Goal: Book appointment/travel/reservation

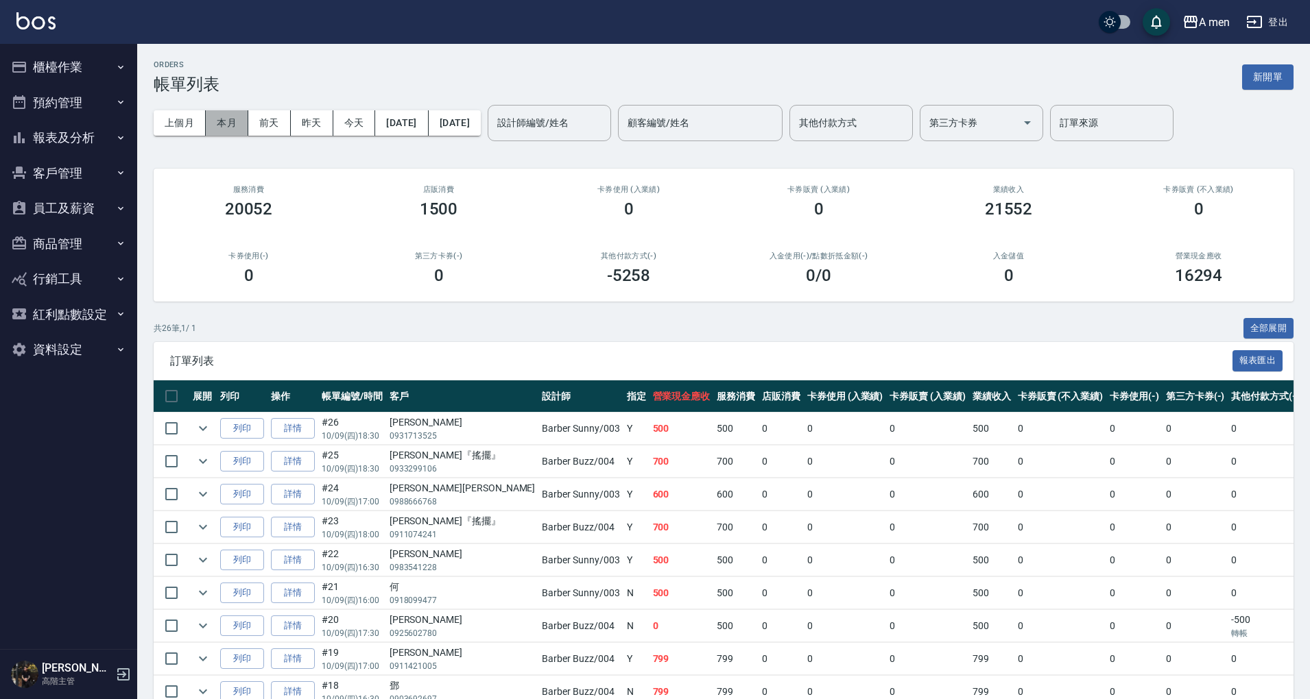
click at [233, 125] on button "本月" at bounding box center [227, 122] width 43 height 25
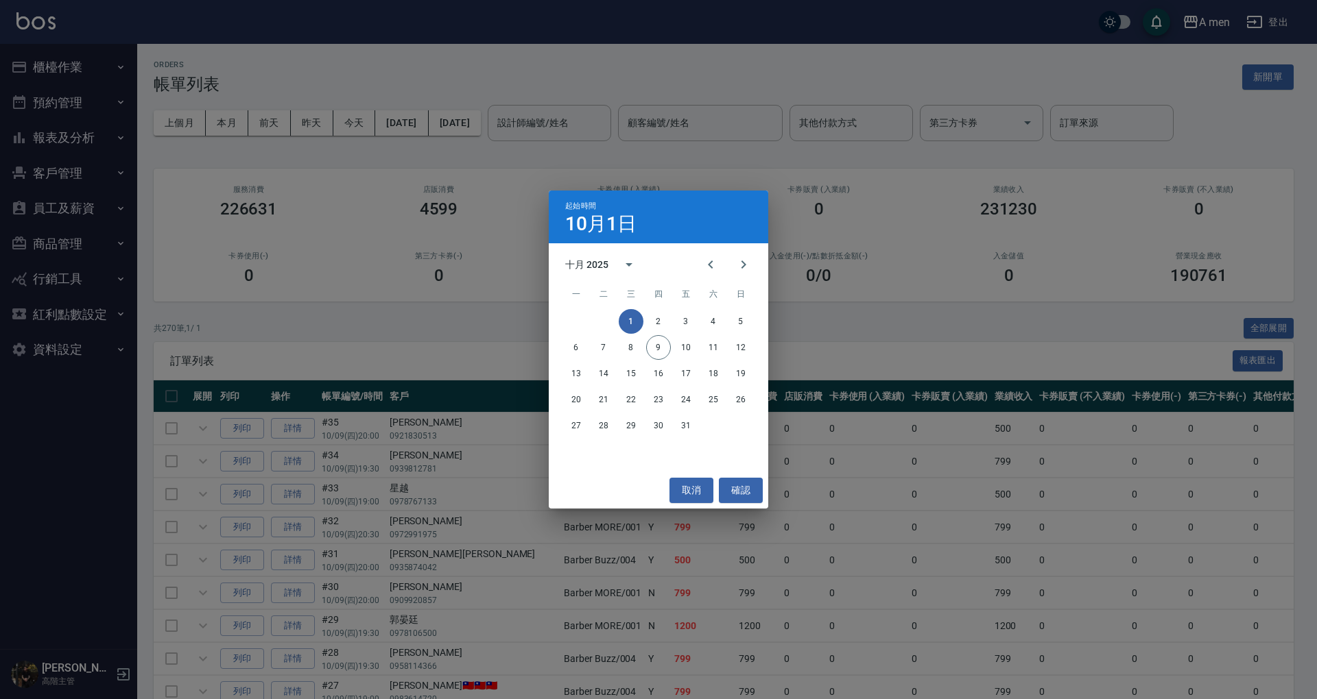
click at [407, 125] on div "起始時間 10月1日 十月 2025 一 二 三 四 五 六 日 1 2 3 4 5 6 7 8 9 10 11 12 13 14 15 16 17 18 1…" at bounding box center [658, 349] width 1317 height 699
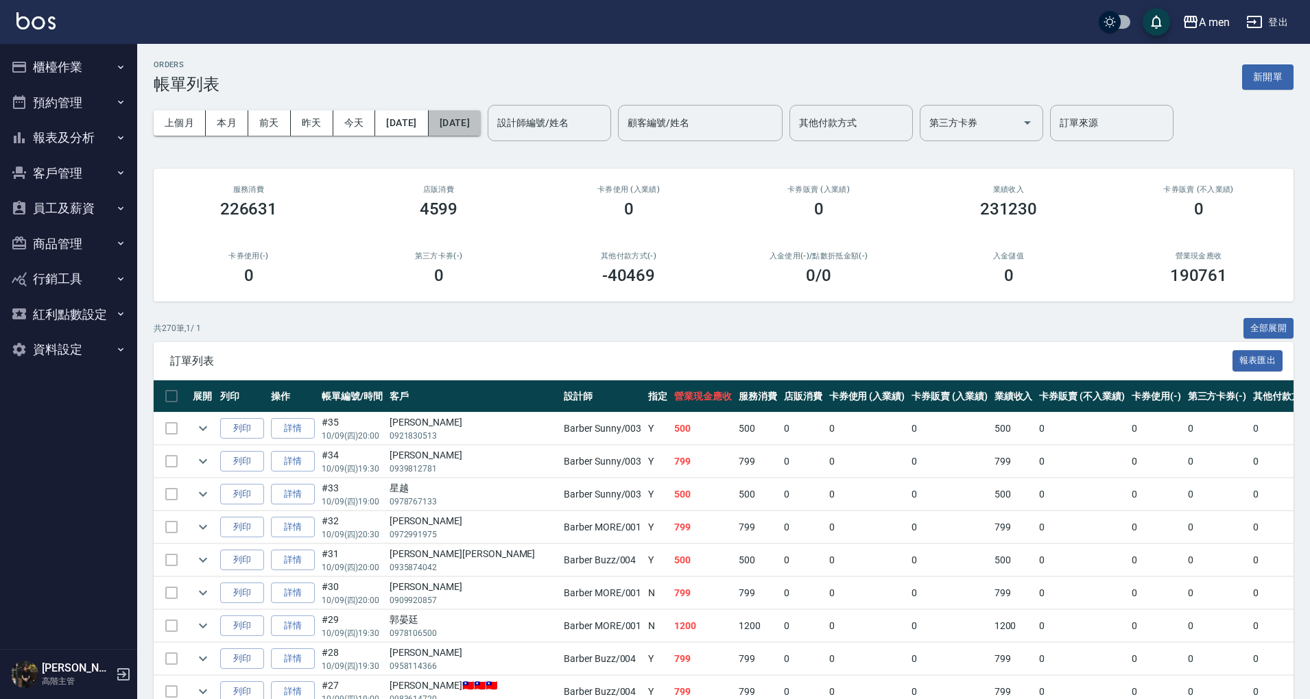
click at [481, 121] on button "2025/10/31" at bounding box center [455, 122] width 52 height 25
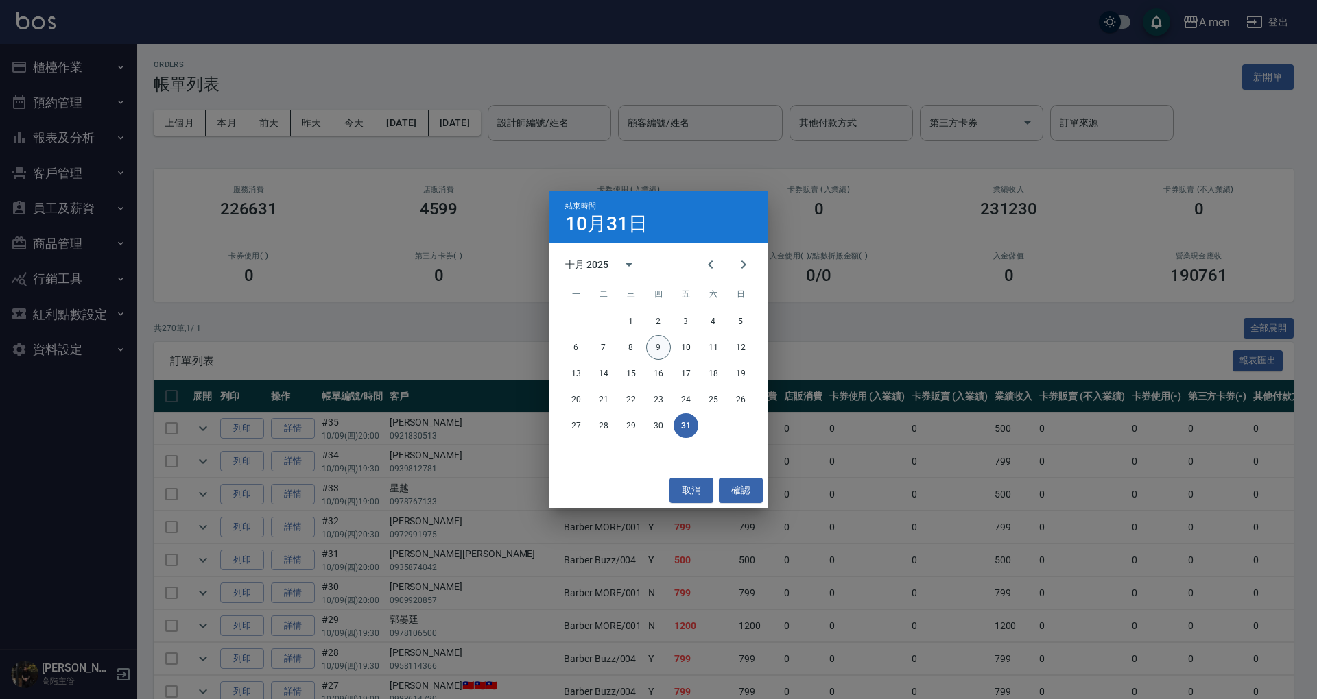
drag, startPoint x: 669, startPoint y: 340, endPoint x: 659, endPoint y: 348, distance: 13.2
click at [659, 348] on div "6 7 8 9 10 11 12" at bounding box center [658, 347] width 219 height 25
click at [659, 348] on button "9" at bounding box center [658, 347] width 25 height 25
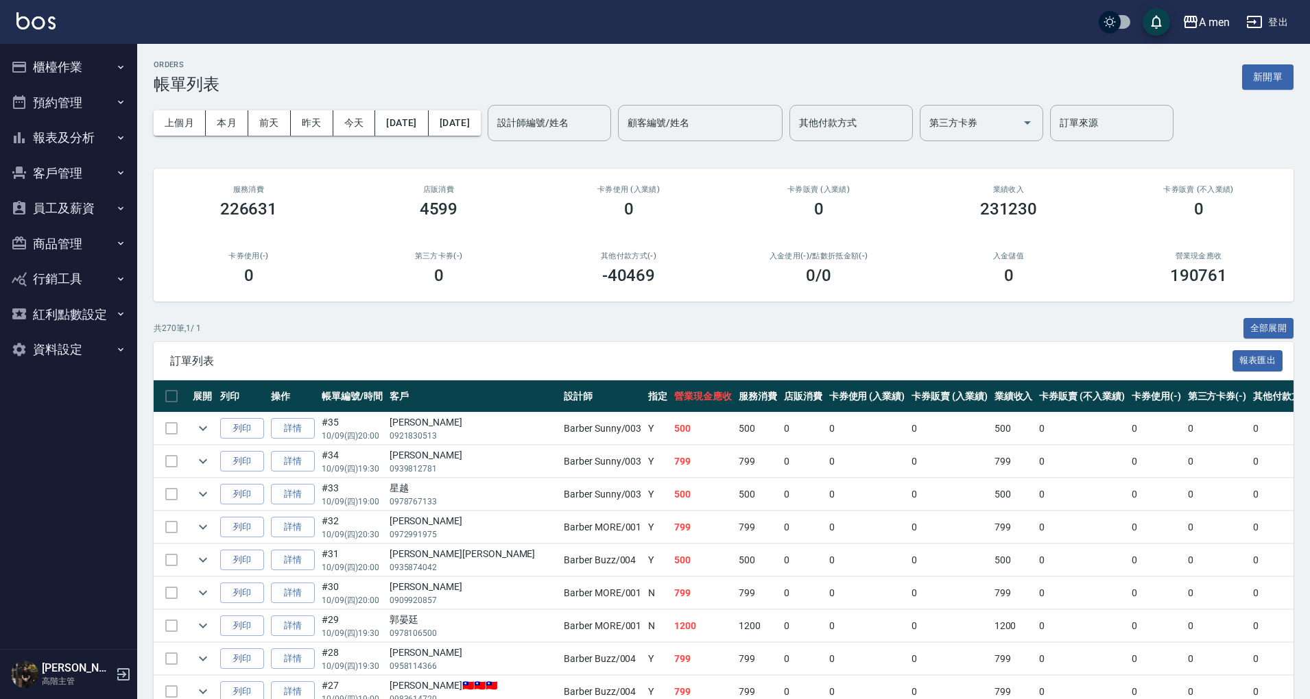
click at [509, 208] on div "4599" at bounding box center [438, 209] width 157 height 19
click at [481, 120] on button "2025/10/09" at bounding box center [455, 122] width 52 height 25
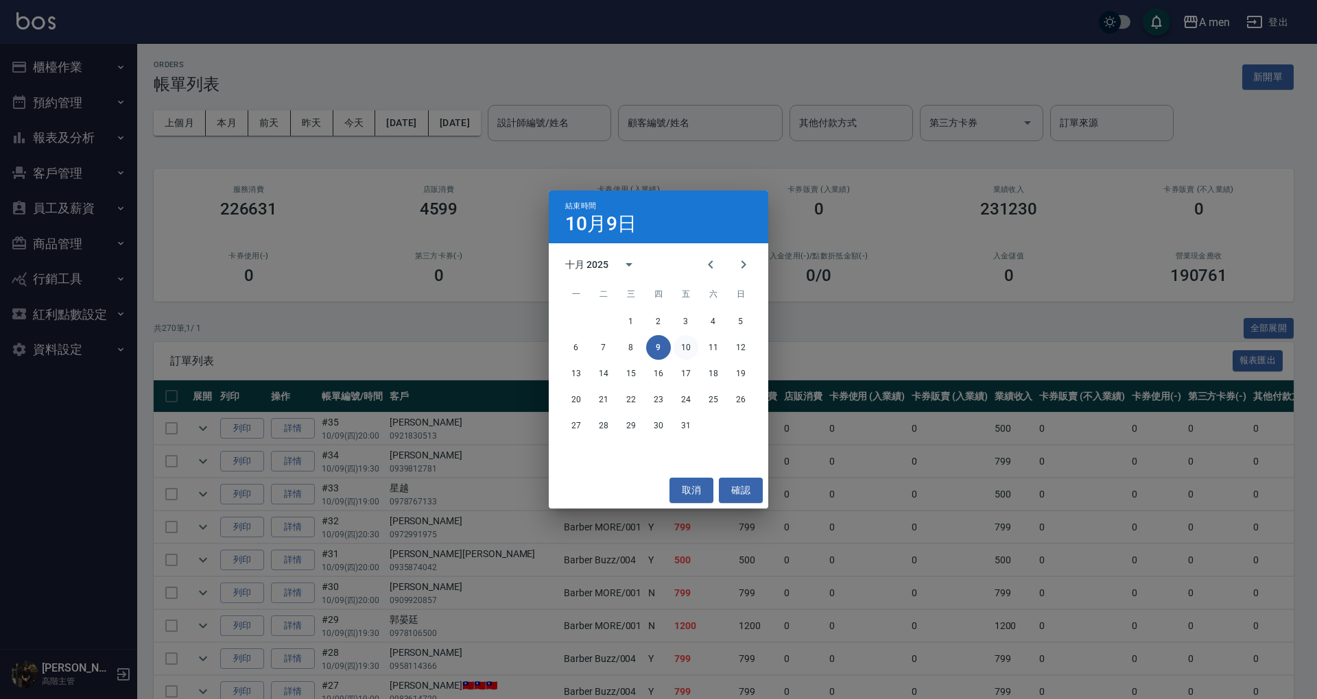
click at [684, 347] on button "10" at bounding box center [685, 347] width 25 height 25
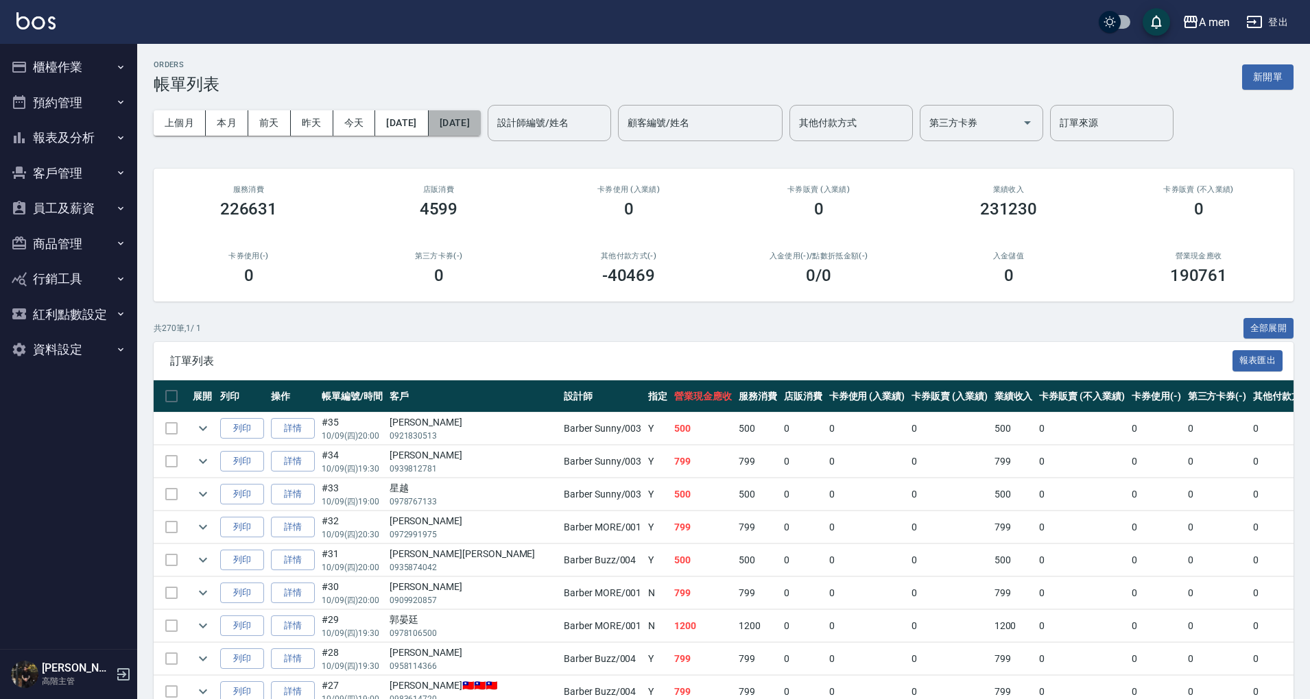
click at [475, 133] on button "2025/10/10" at bounding box center [455, 122] width 52 height 25
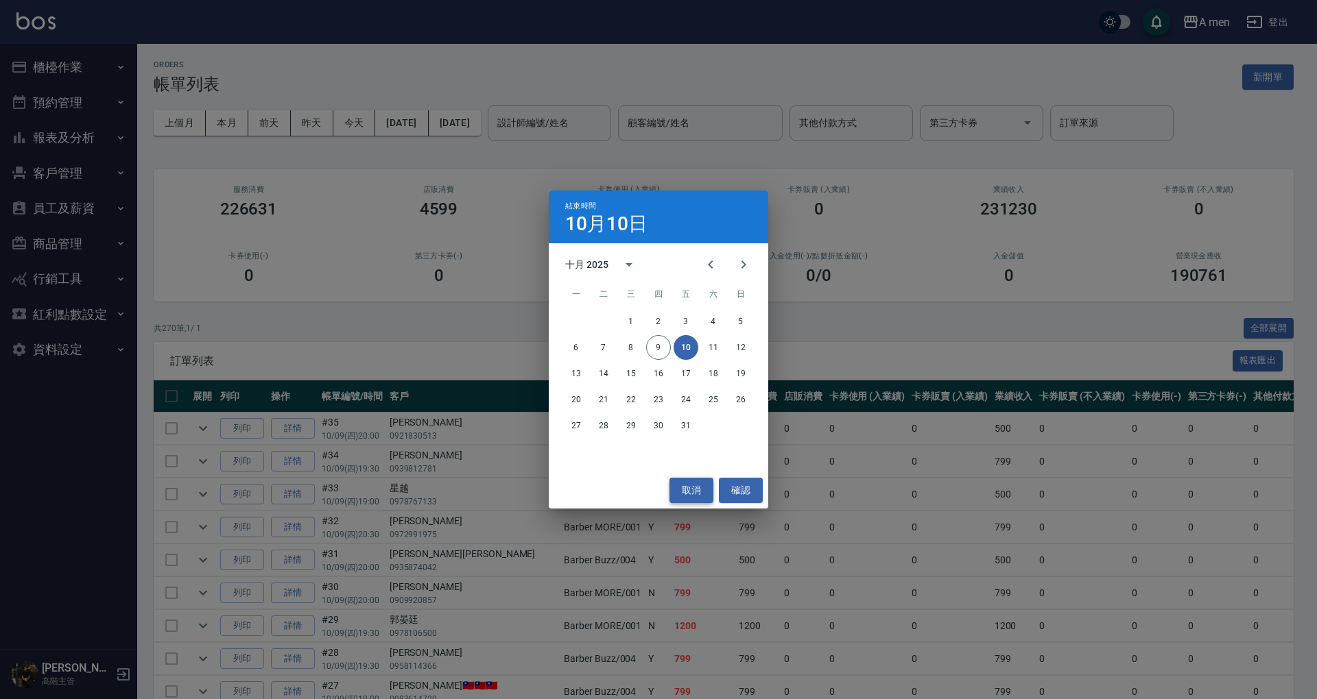
click at [701, 488] on button "取消" at bounding box center [691, 490] width 44 height 25
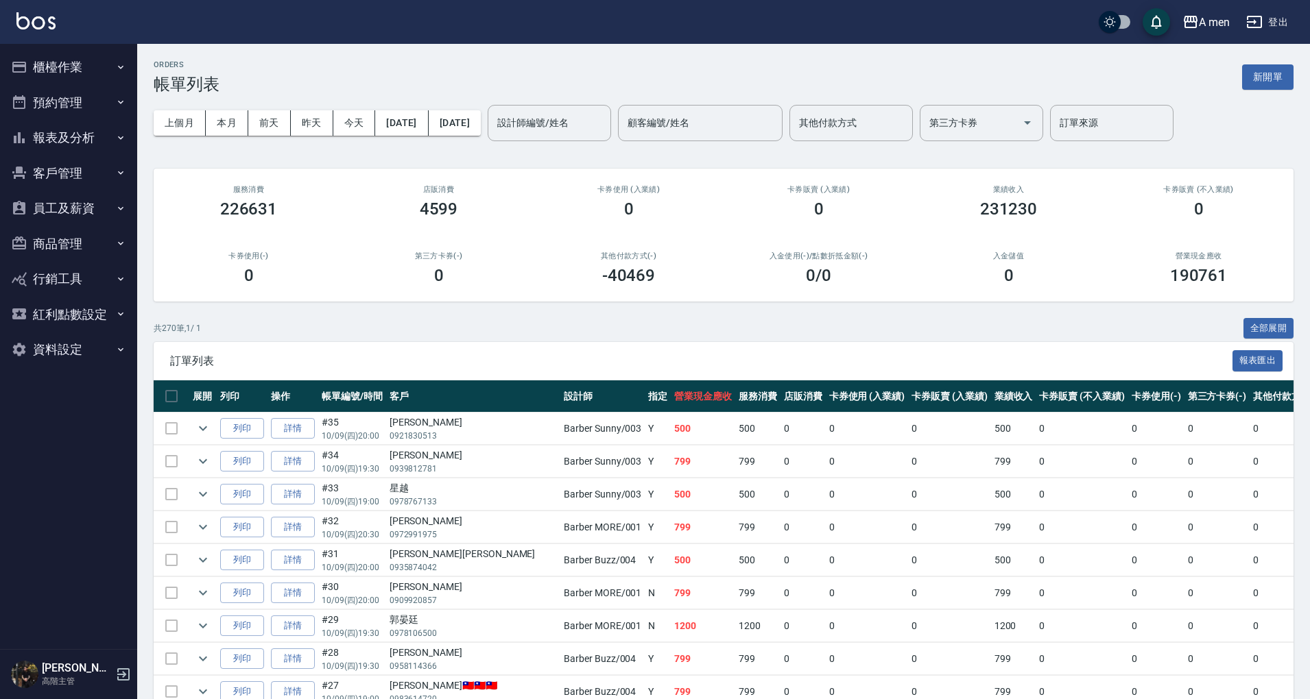
drag, startPoint x: 89, startPoint y: 132, endPoint x: 99, endPoint y: 146, distance: 17.7
click at [99, 146] on button "報表及分析" at bounding box center [68, 138] width 126 height 36
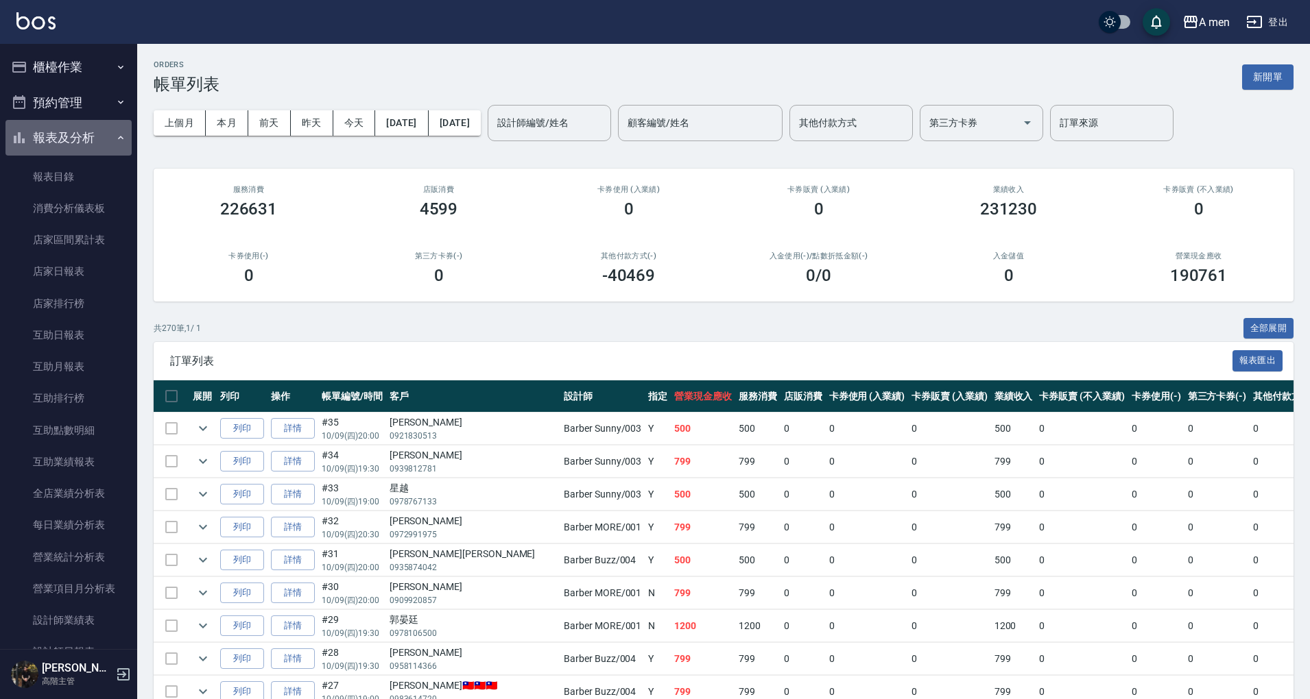
click at [99, 146] on button "報表及分析" at bounding box center [68, 138] width 126 height 36
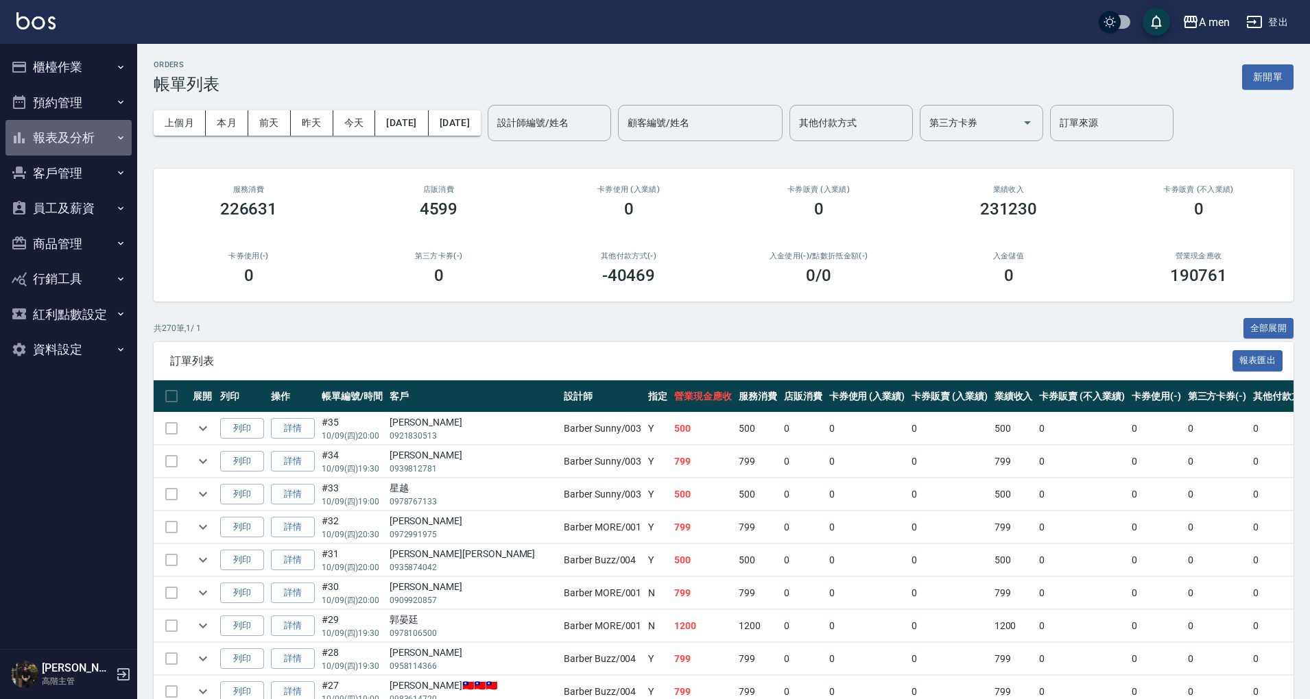
click at [99, 146] on button "報表及分析" at bounding box center [68, 138] width 126 height 36
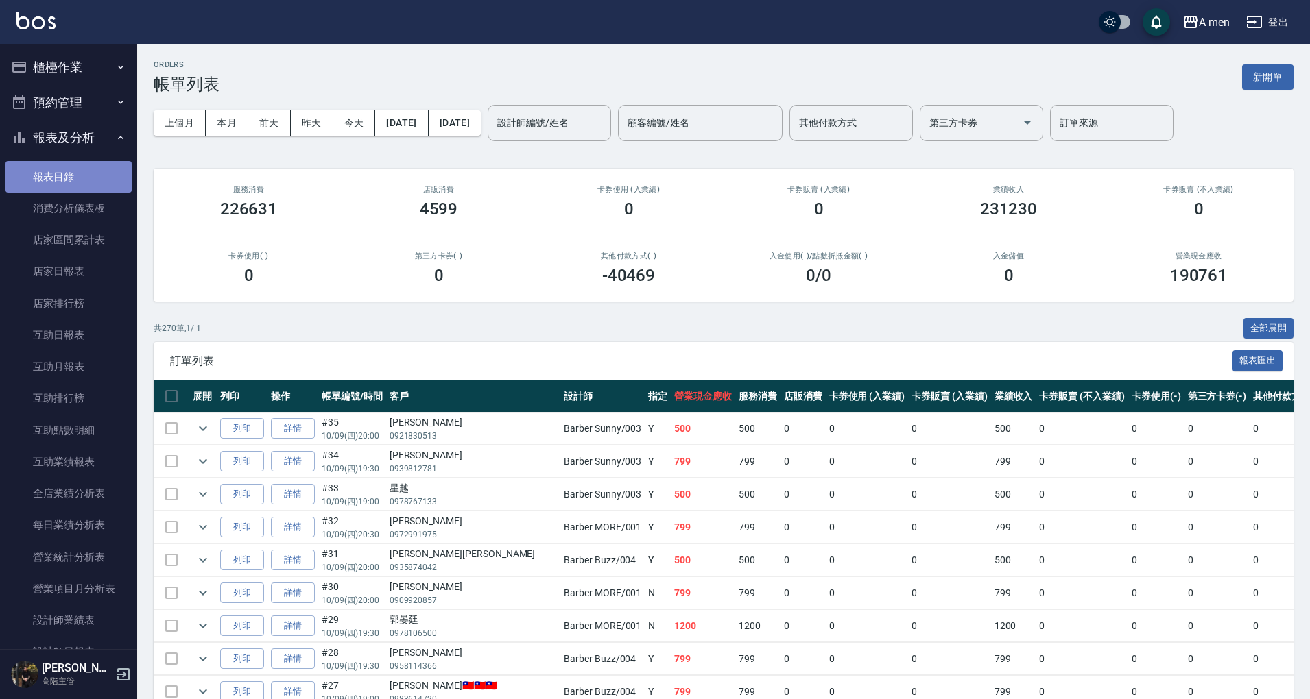
click at [84, 170] on link "報表目錄" at bounding box center [68, 177] width 126 height 32
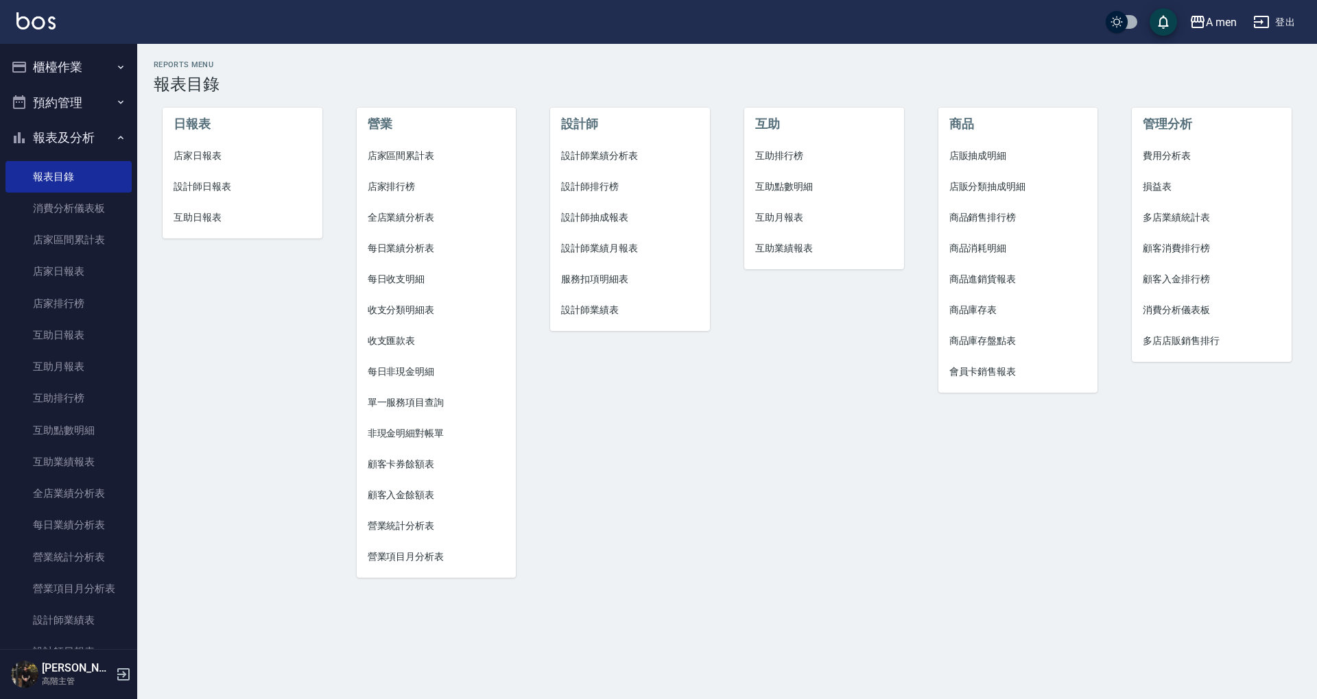
click at [614, 154] on span "設計師業績分析表" at bounding box center [630, 156] width 138 height 14
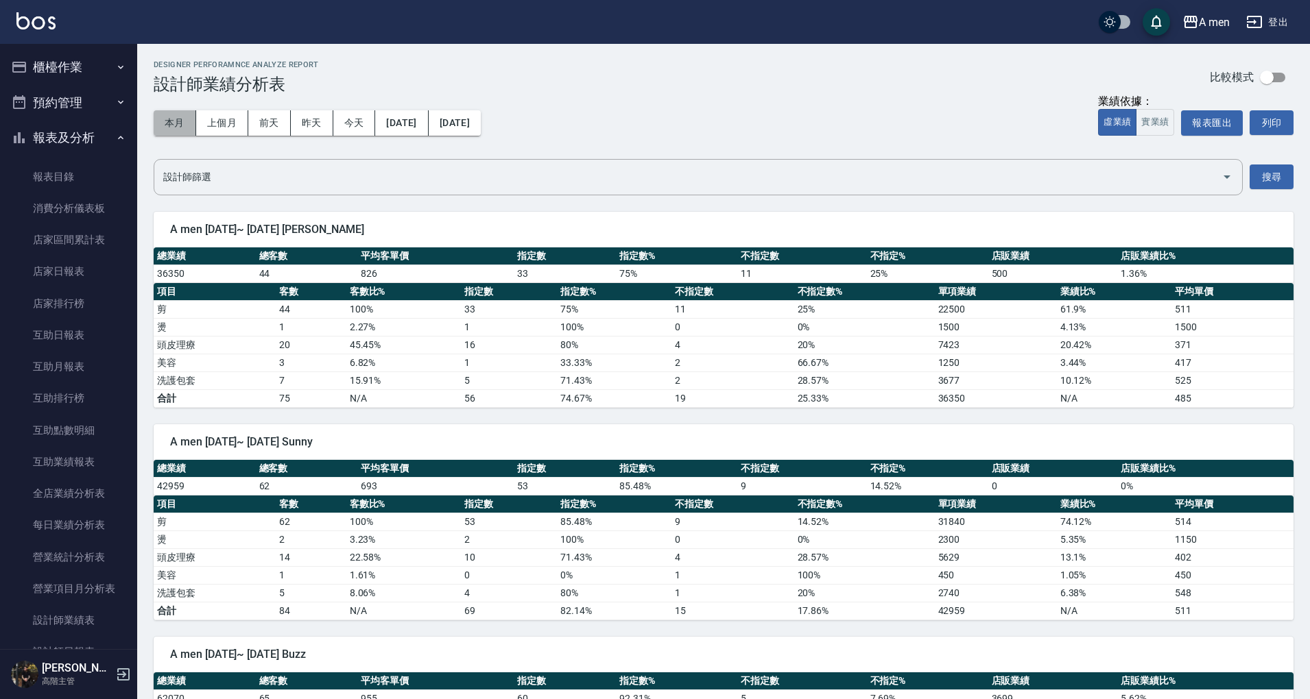
click at [168, 117] on button "本月" at bounding box center [175, 122] width 43 height 25
click at [1213, 130] on button "報表匯出" at bounding box center [1212, 122] width 62 height 25
click at [78, 61] on button "櫃檯作業" at bounding box center [68, 67] width 126 height 36
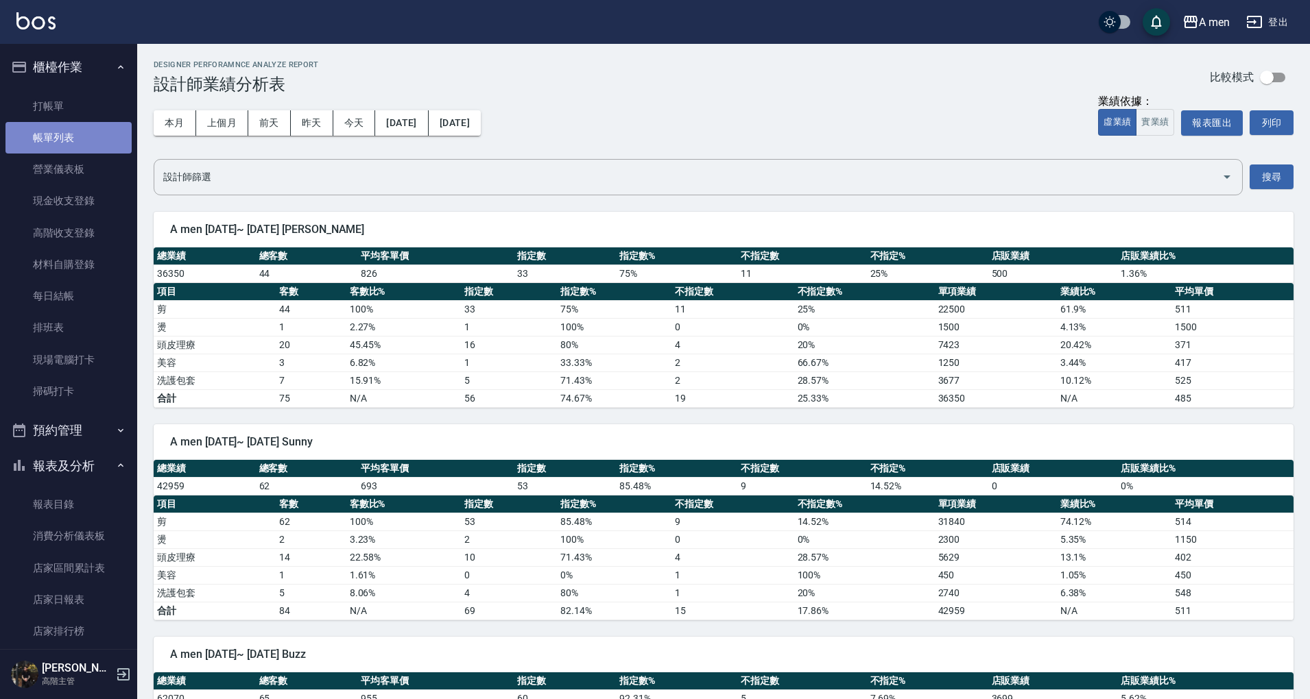
click at [85, 140] on link "帳單列表" at bounding box center [68, 138] width 126 height 32
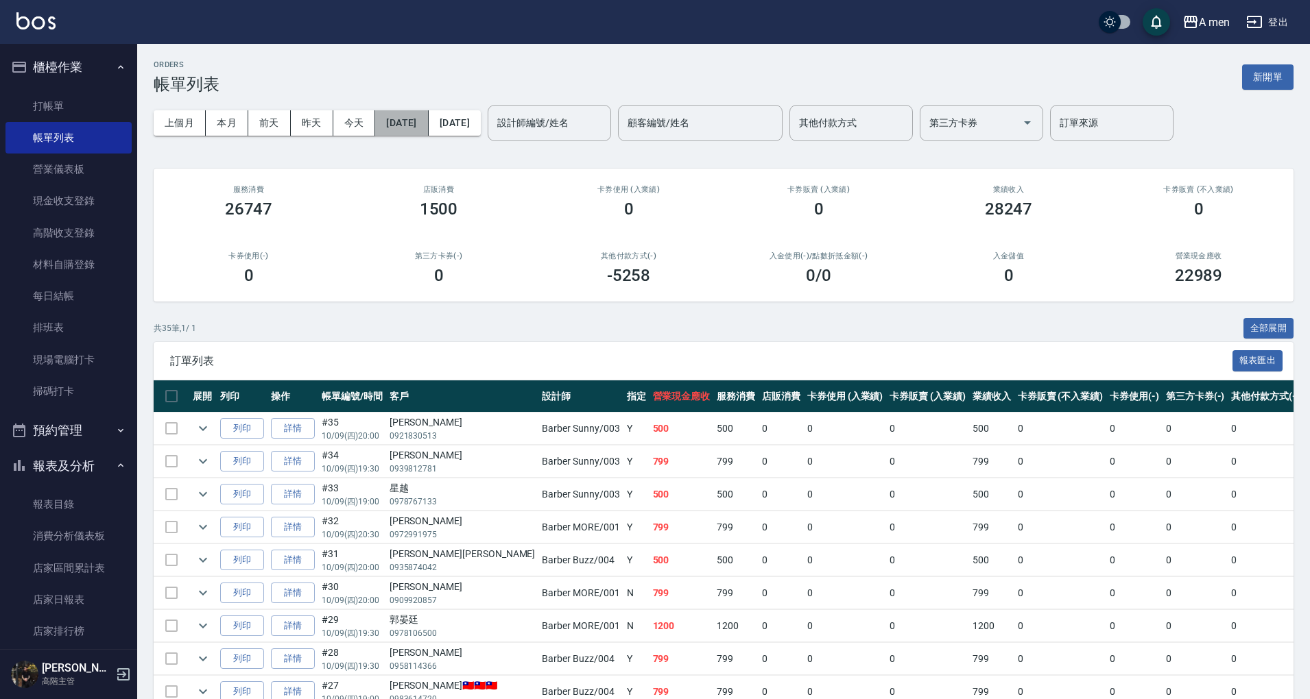
click at [395, 123] on button "2025/10/09" at bounding box center [401, 122] width 53 height 25
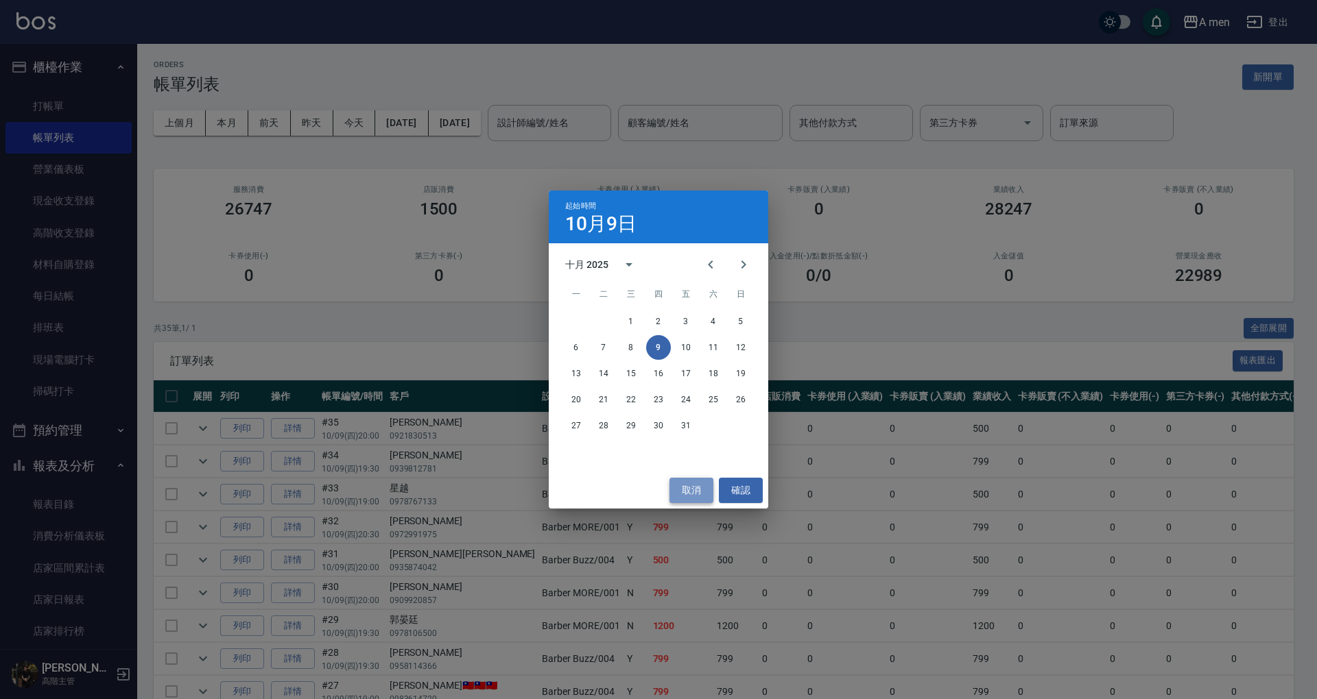
click at [682, 494] on button "取消" at bounding box center [691, 490] width 44 height 25
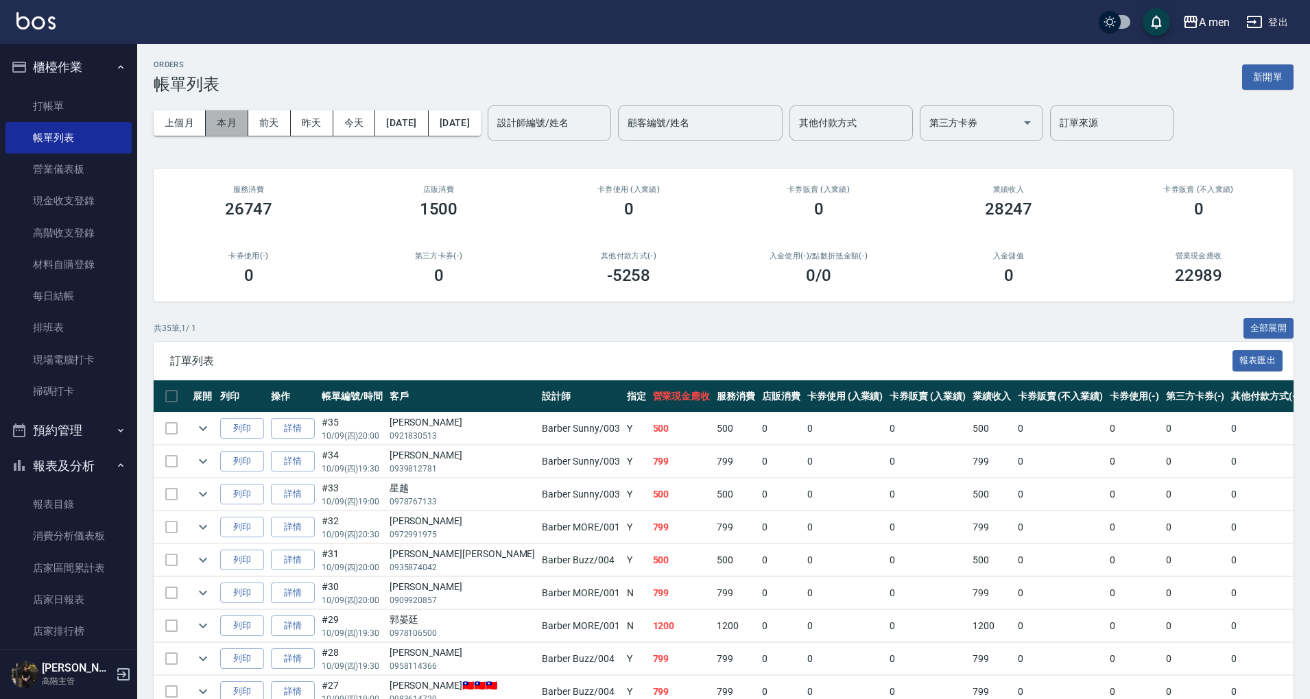
click at [239, 125] on button "本月" at bounding box center [227, 122] width 43 height 25
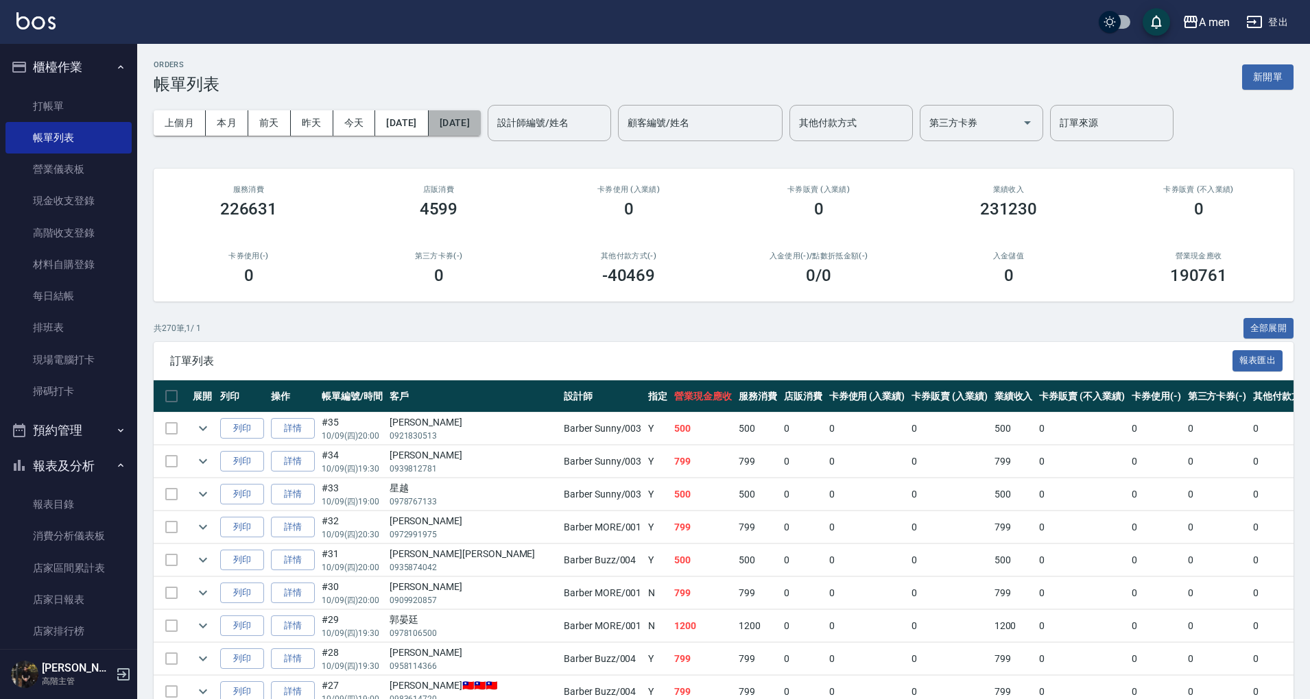
click at [481, 120] on button "2025/10/31" at bounding box center [455, 122] width 52 height 25
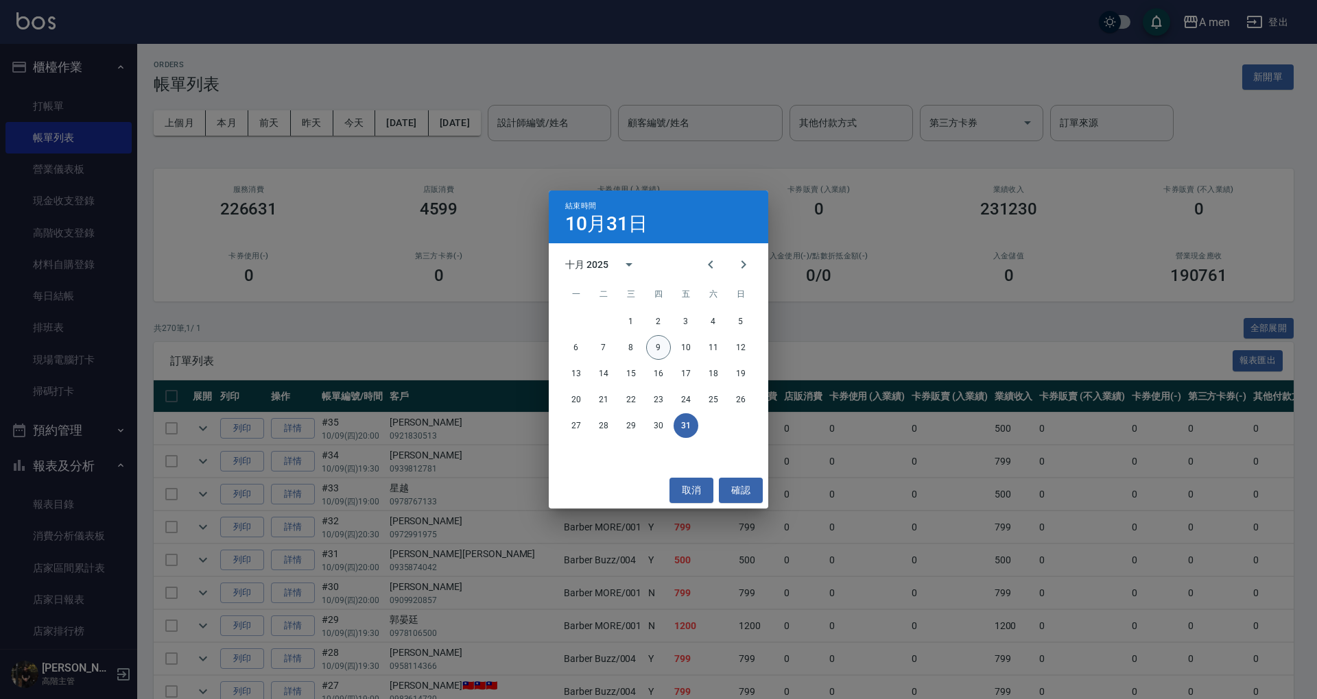
click at [654, 343] on button "9" at bounding box center [658, 347] width 25 height 25
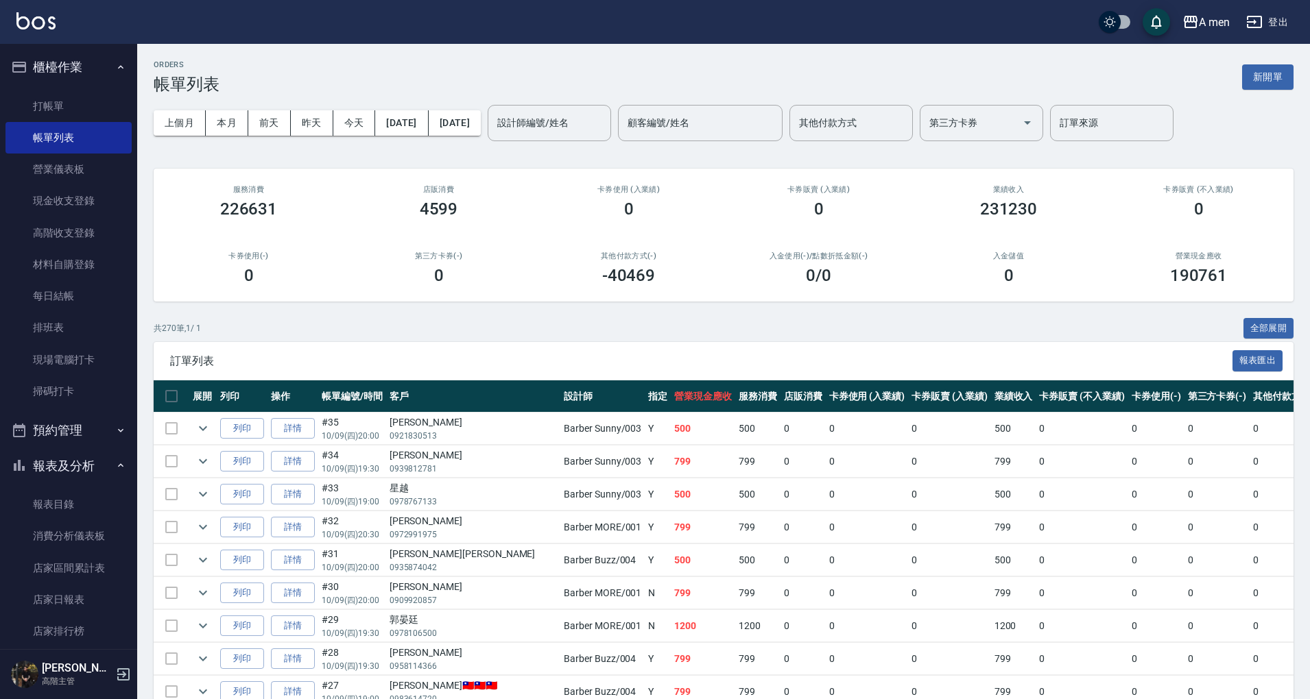
click at [976, 292] on div "入金儲值 0" at bounding box center [1008, 268] width 190 height 67
click at [481, 128] on button "2025/10/09" at bounding box center [455, 122] width 52 height 25
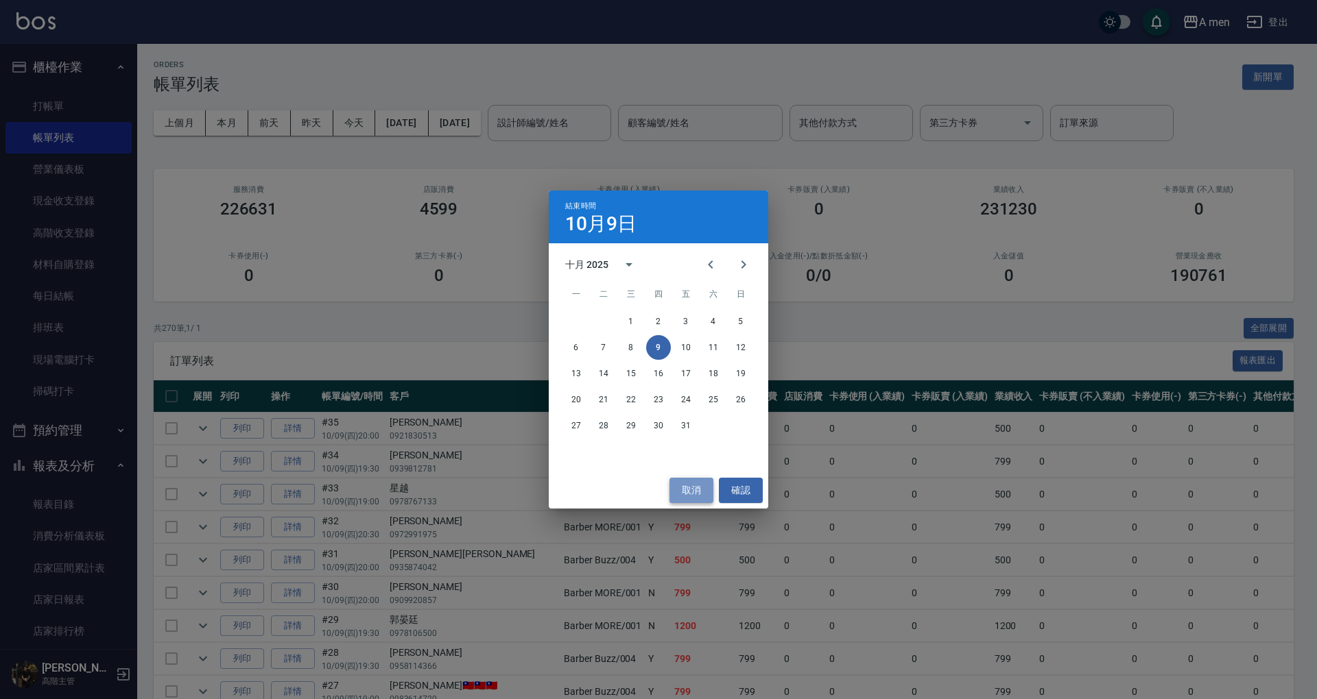
click at [691, 495] on button "取消" at bounding box center [691, 490] width 44 height 25
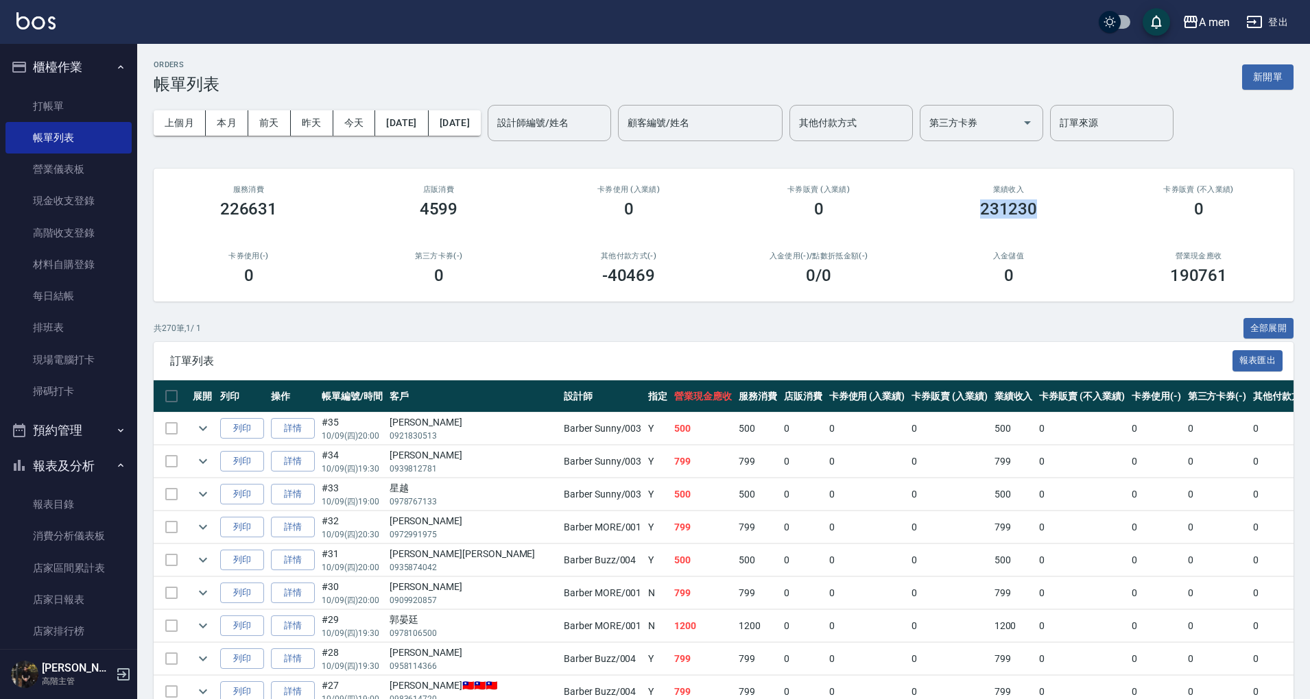
drag, startPoint x: 981, startPoint y: 210, endPoint x: 1044, endPoint y: 219, distance: 63.8
click at [1044, 219] on div "業績收入 231230" at bounding box center [1008, 202] width 190 height 67
copy h3 "231230"
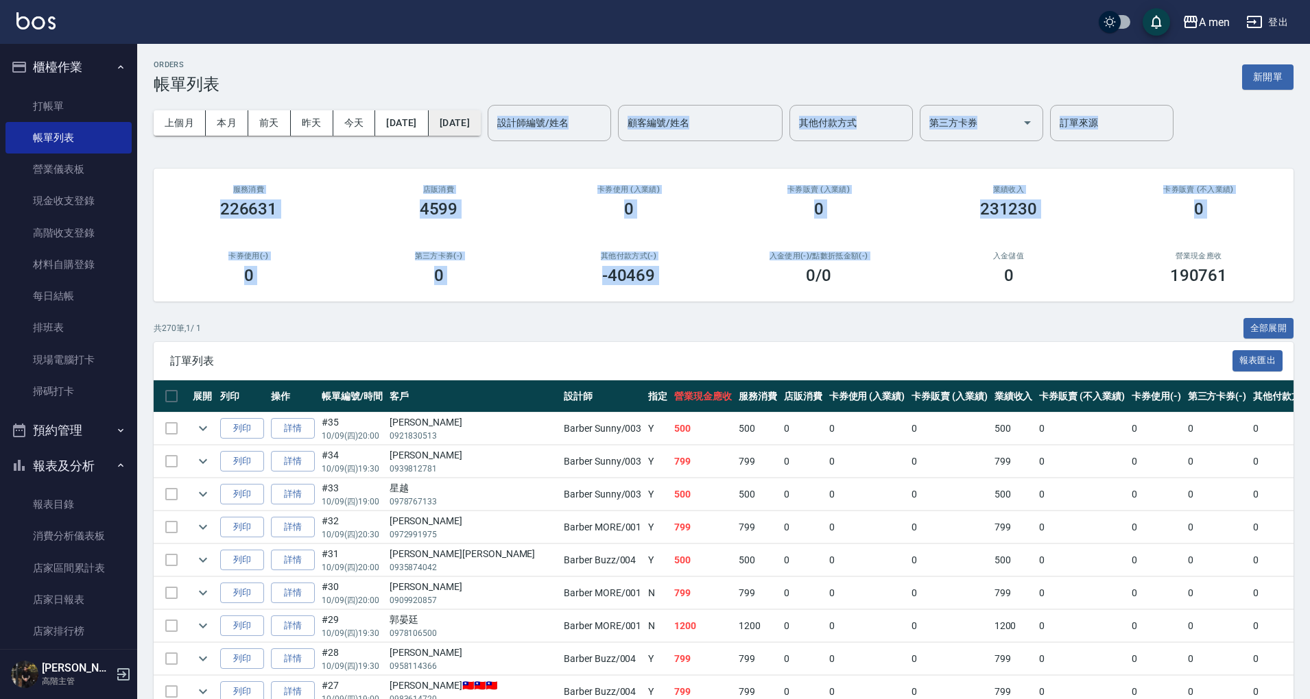
drag, startPoint x: 808, startPoint y: 297, endPoint x: 508, endPoint y: 123, distance: 346.9
click at [481, 123] on button "2025/10/09" at bounding box center [455, 122] width 52 height 25
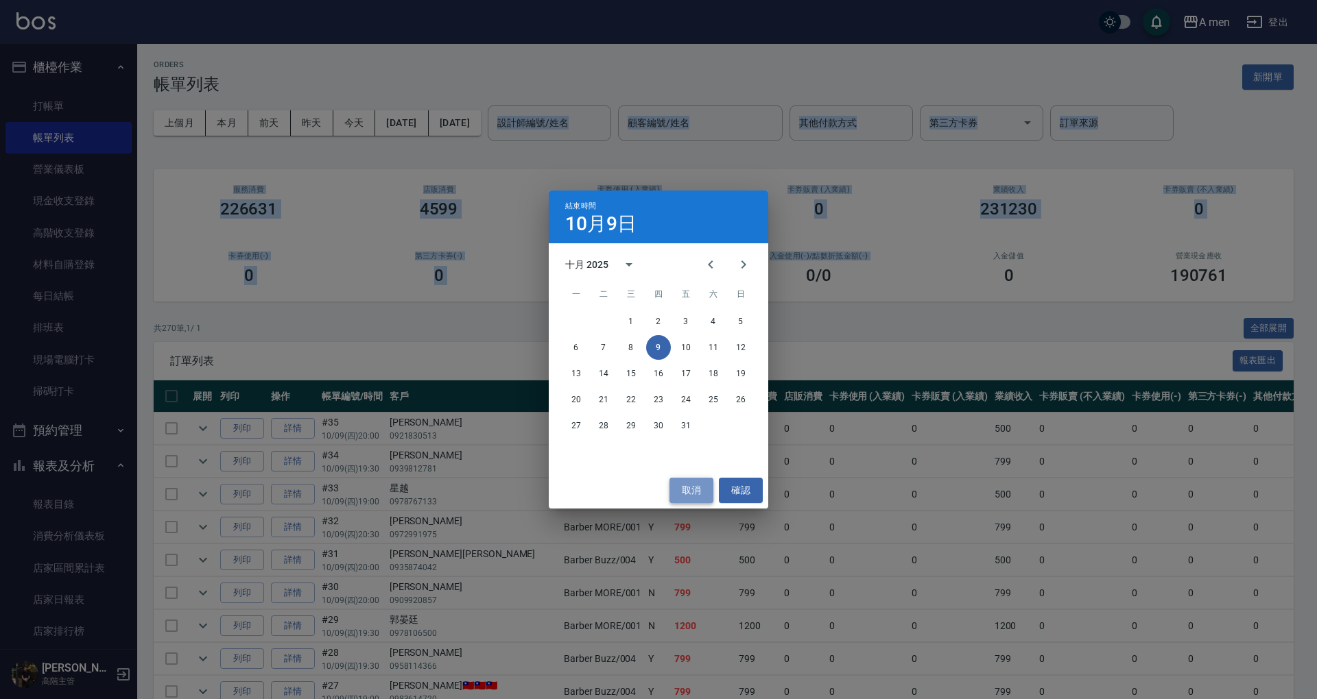
click at [696, 489] on button "取消" at bounding box center [691, 490] width 44 height 25
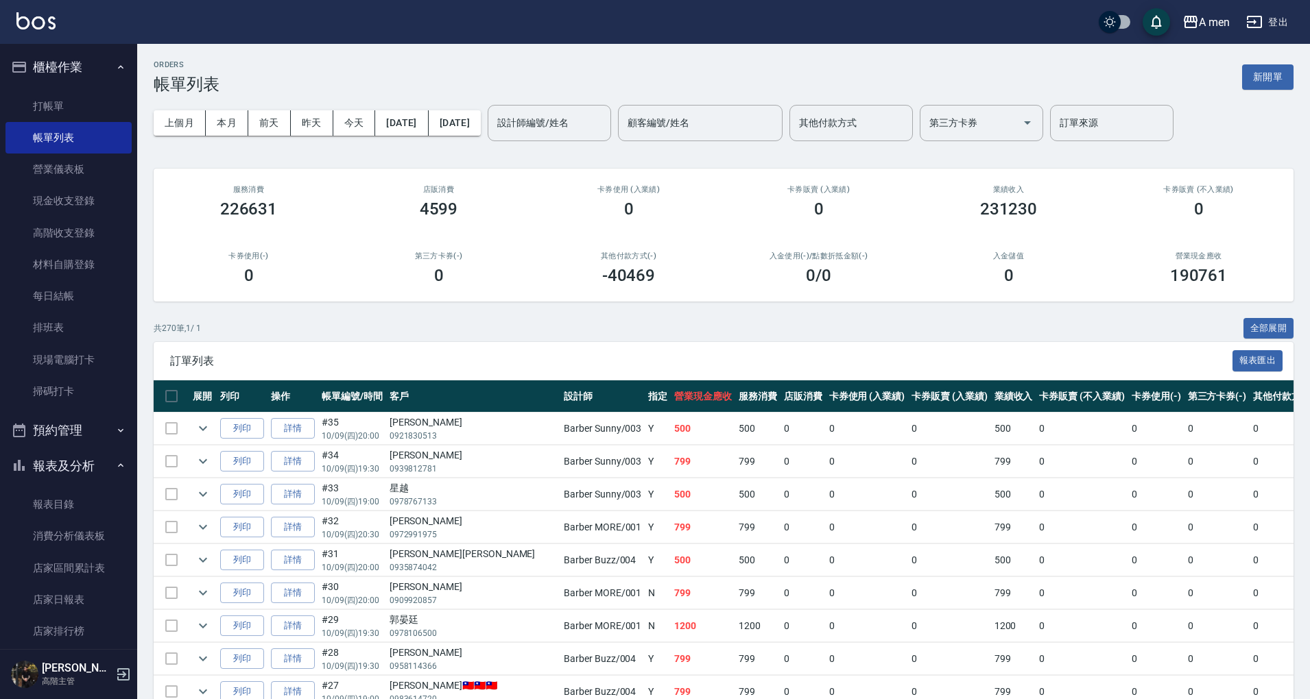
click at [809, 62] on div "ORDERS 帳單列表 新開單" at bounding box center [724, 77] width 1140 height 34
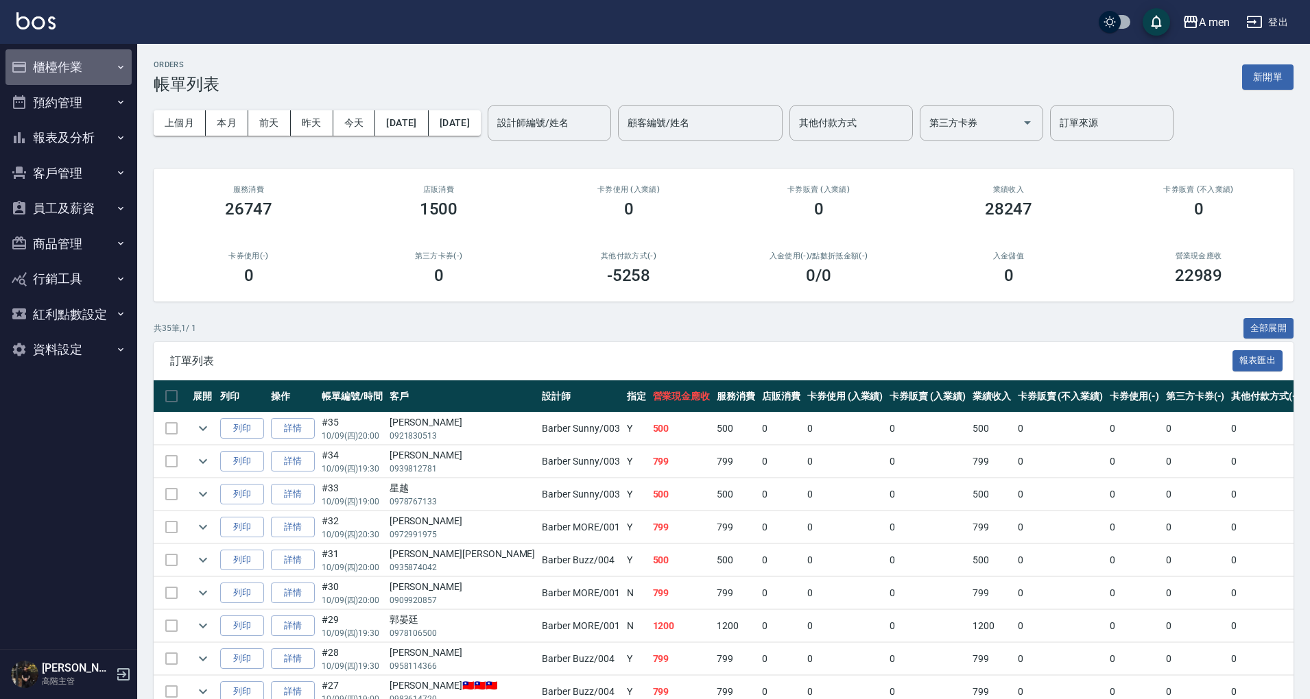
click at [99, 58] on button "櫃檯作業" at bounding box center [68, 67] width 126 height 36
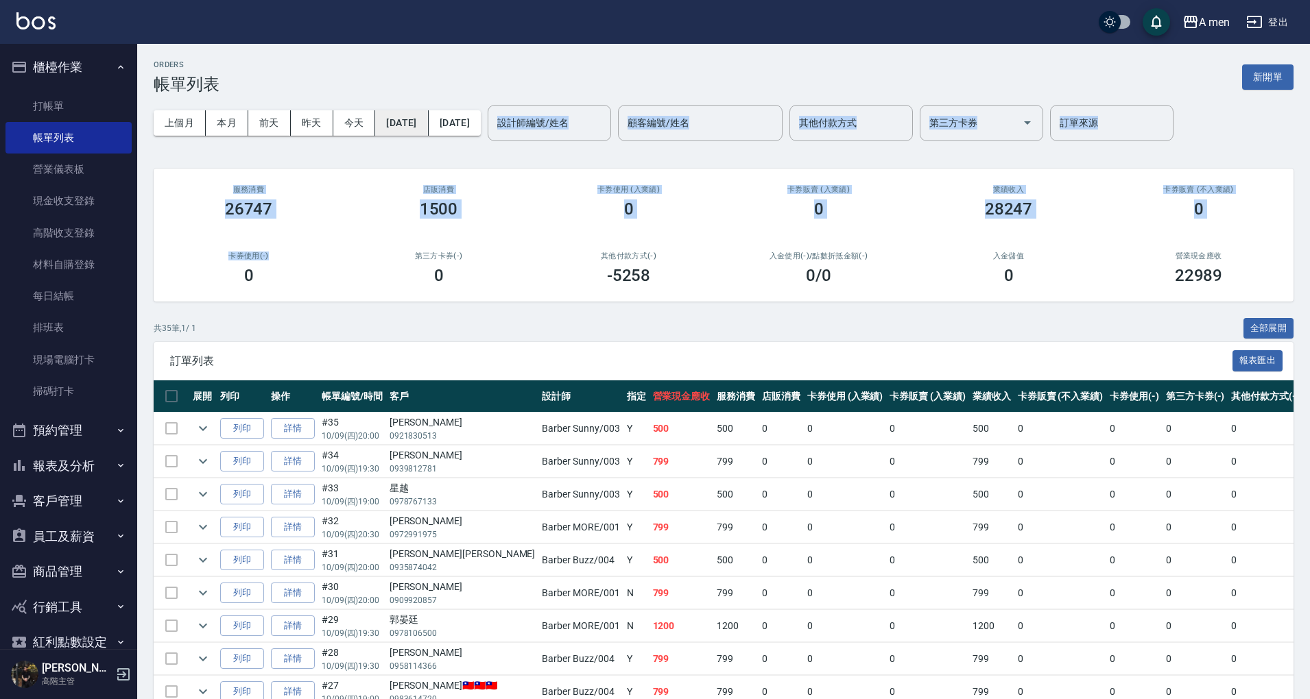
drag, startPoint x: 270, startPoint y: 241, endPoint x: 411, endPoint y: 110, distance: 193.1
click at [411, 110] on button "[DATE]" at bounding box center [401, 122] width 53 height 25
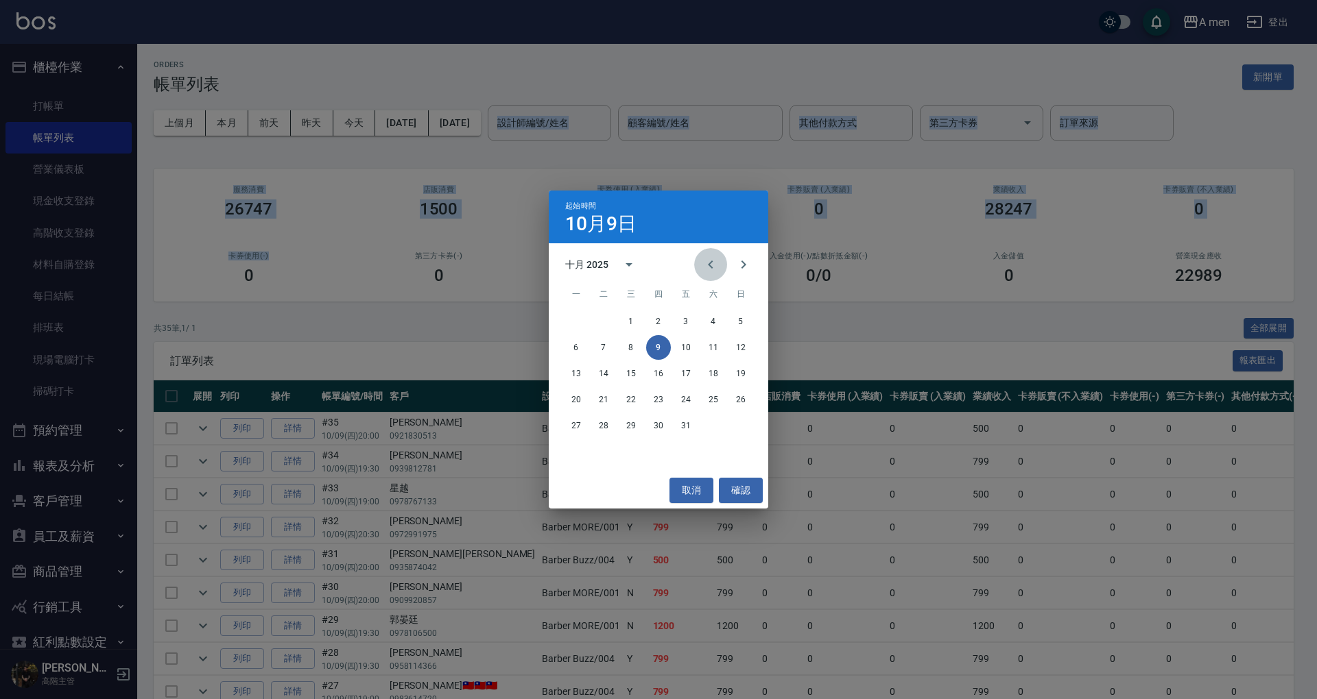
click at [708, 261] on icon "Previous month" at bounding box center [710, 264] width 16 height 16
click at [573, 324] on button "1" at bounding box center [576, 321] width 25 height 25
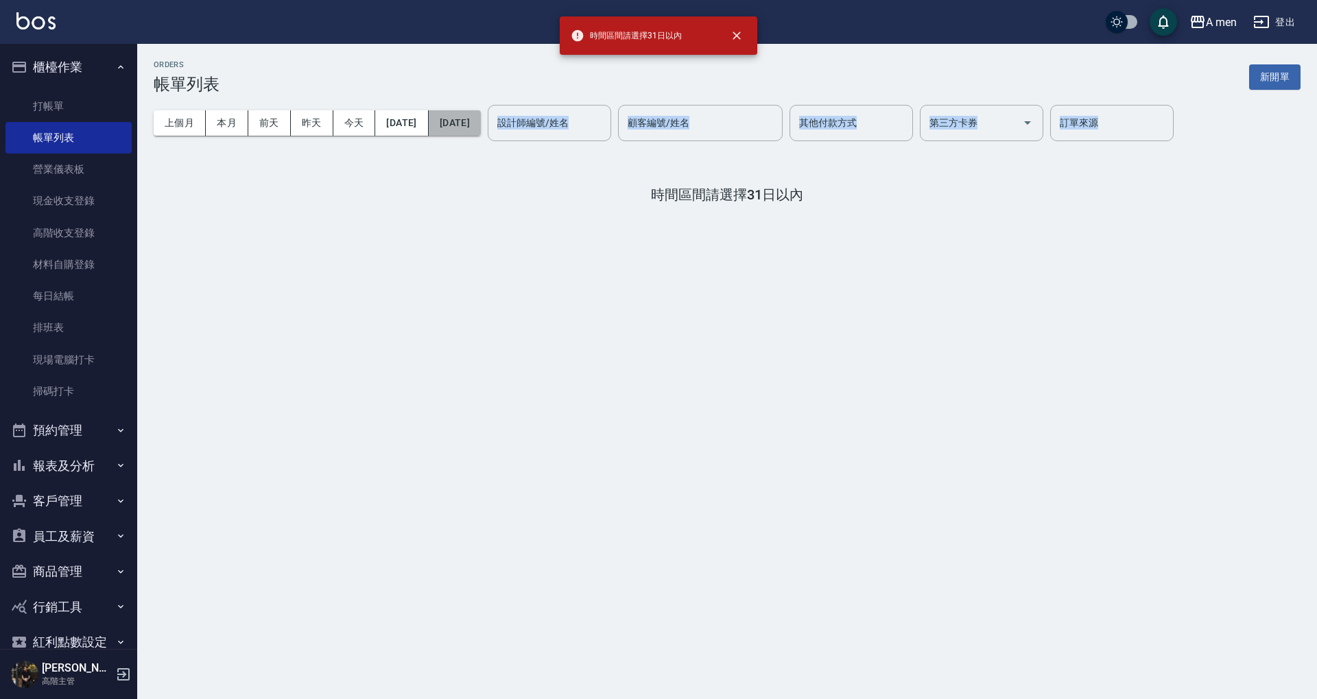
click at [481, 119] on button "2025/10/09" at bounding box center [455, 122] width 52 height 25
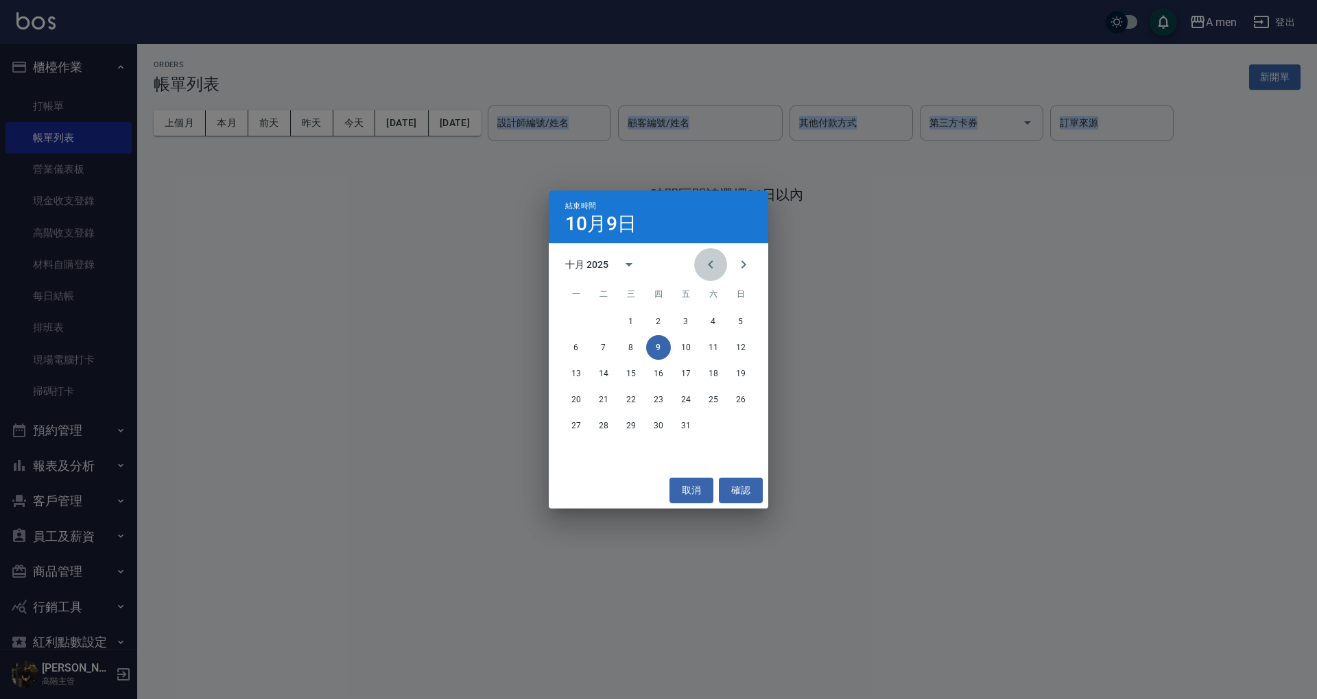
click at [705, 263] on icon "Previous month" at bounding box center [710, 264] width 16 height 16
click at [625, 346] on button "10" at bounding box center [631, 347] width 25 height 25
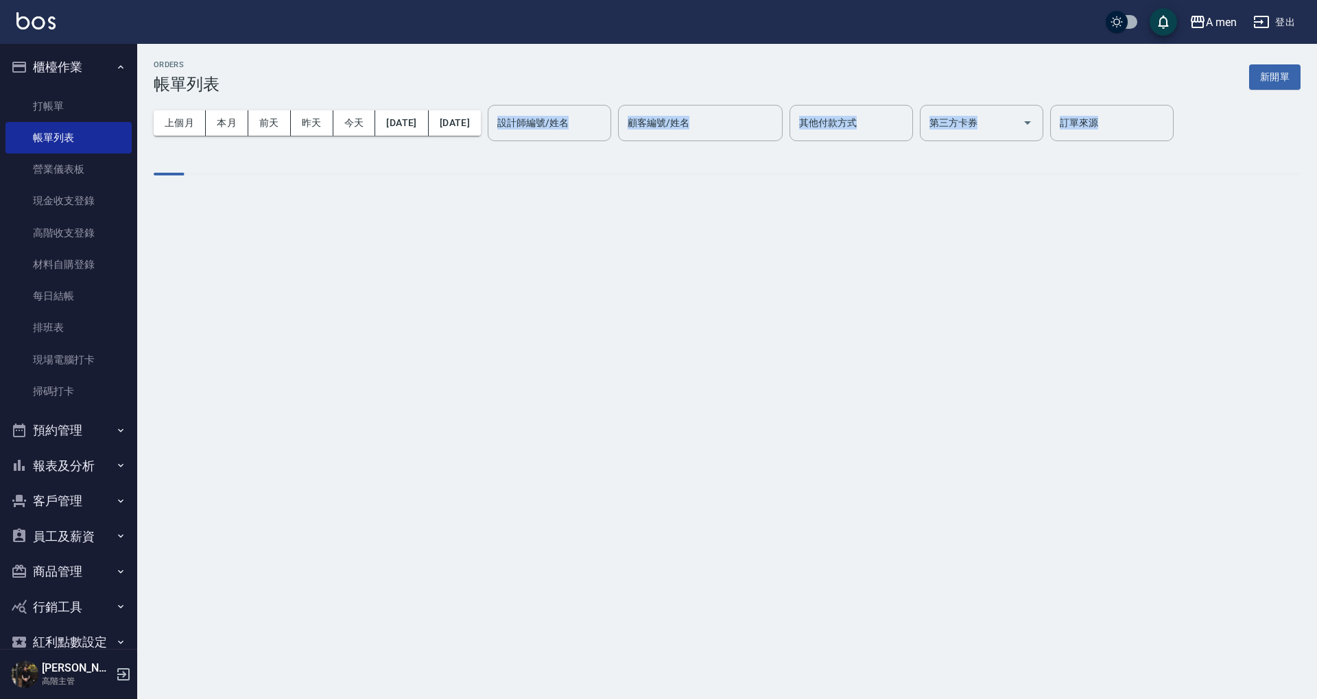
click at [688, 82] on div "ORDERS 帳單列表 新開單" at bounding box center [727, 77] width 1147 height 34
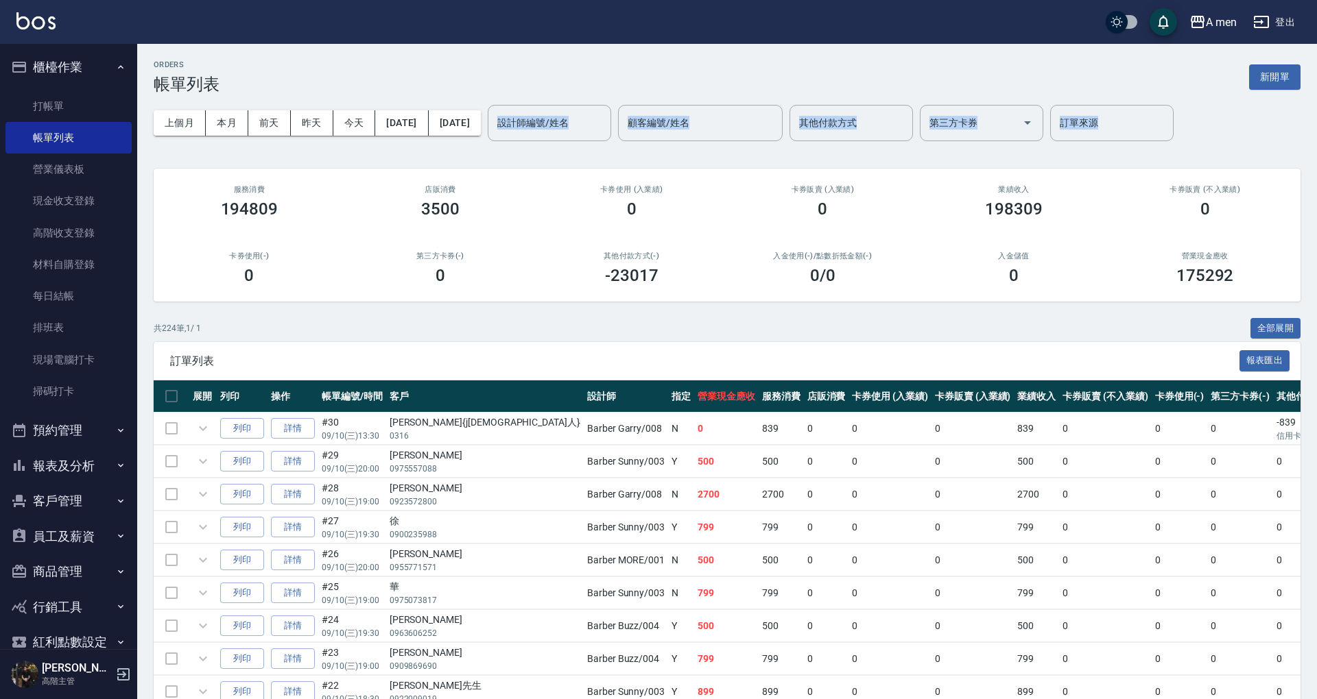
drag, startPoint x: 636, startPoint y: -74, endPoint x: 632, endPoint y: -80, distance: 7.3
click at [760, 74] on div "ORDERS 帳單列表 新開單" at bounding box center [727, 77] width 1147 height 34
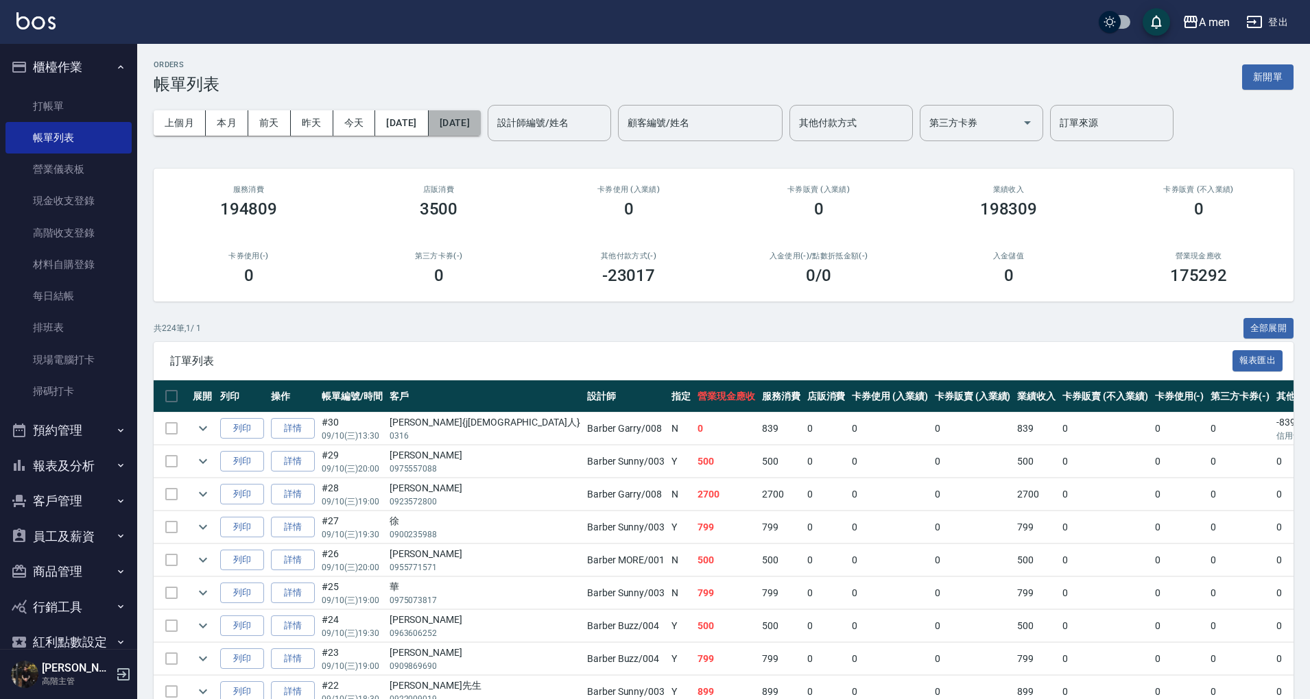
click at [481, 117] on button "2025/09/10" at bounding box center [455, 122] width 52 height 25
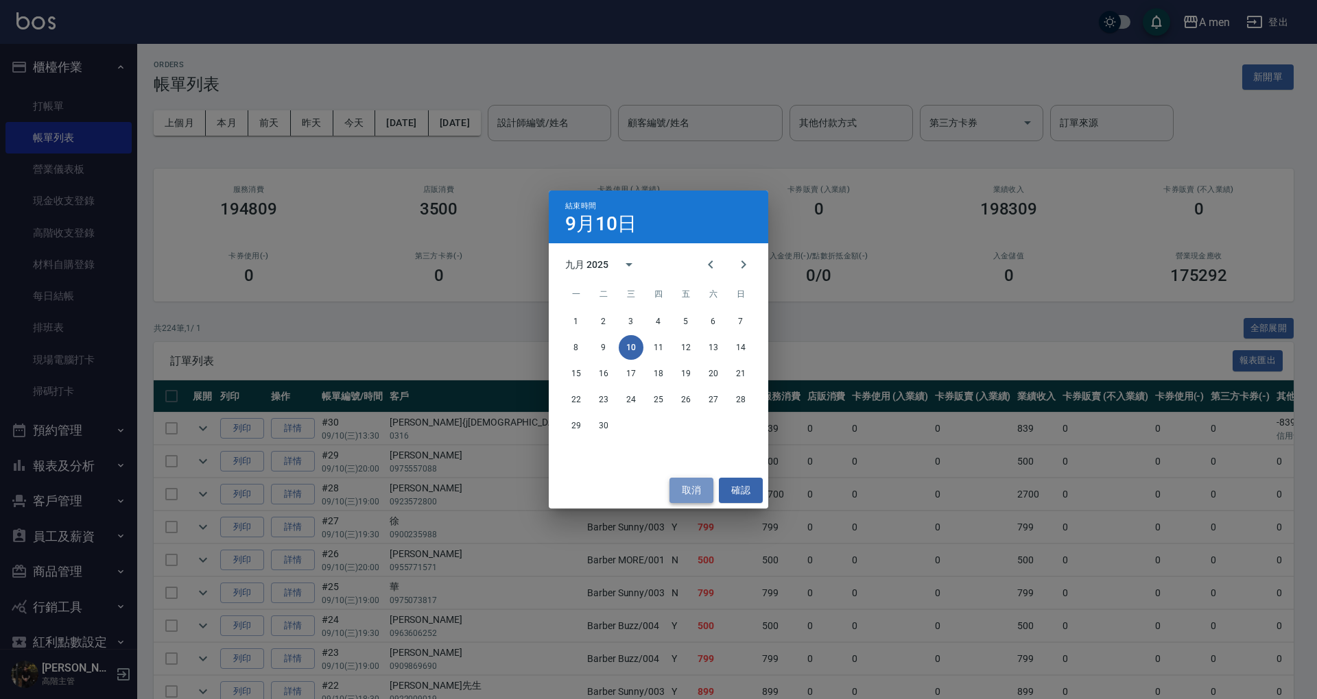
click at [684, 490] on button "取消" at bounding box center [691, 490] width 44 height 25
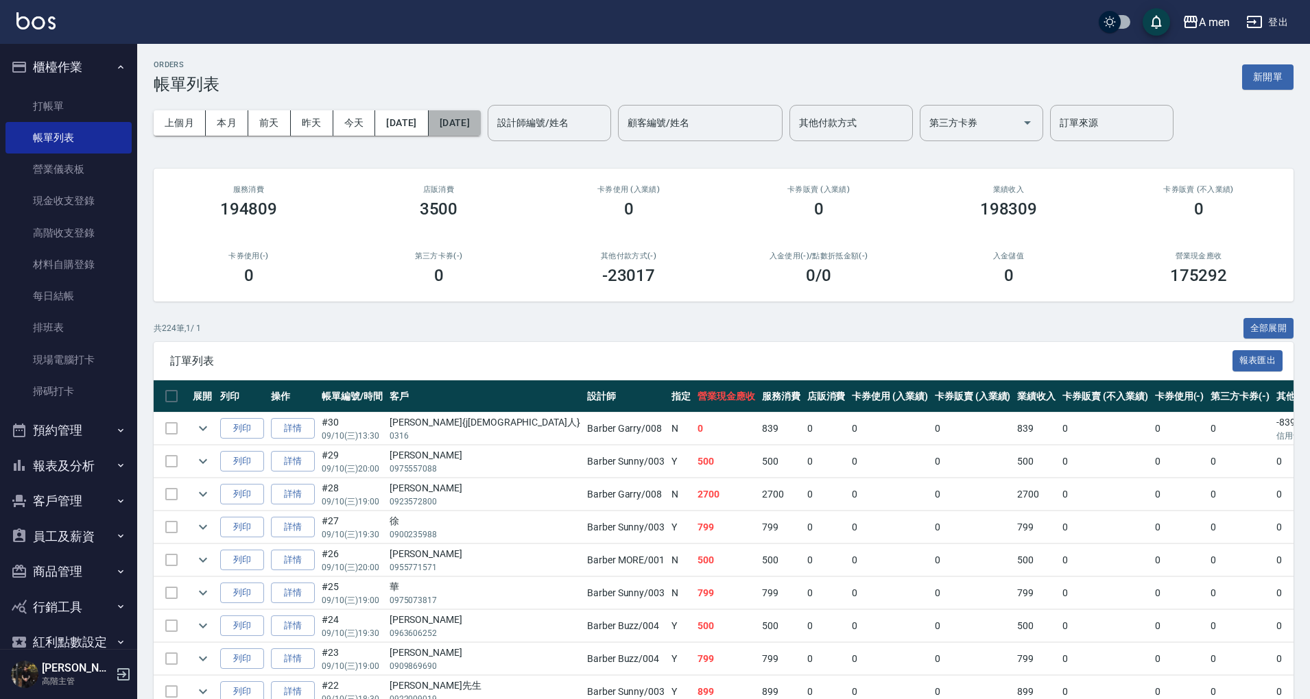
click at [481, 121] on button "2025/09/10" at bounding box center [455, 122] width 52 height 25
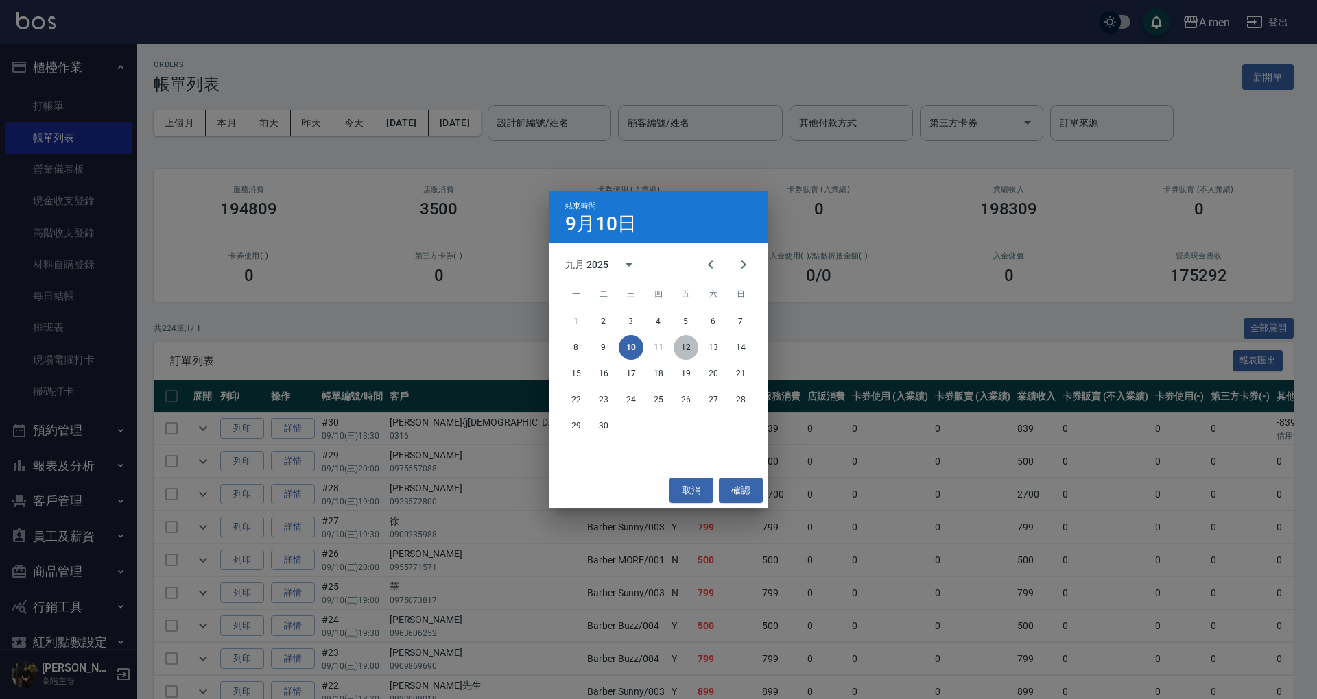
click at [694, 345] on button "12" at bounding box center [685, 347] width 25 height 25
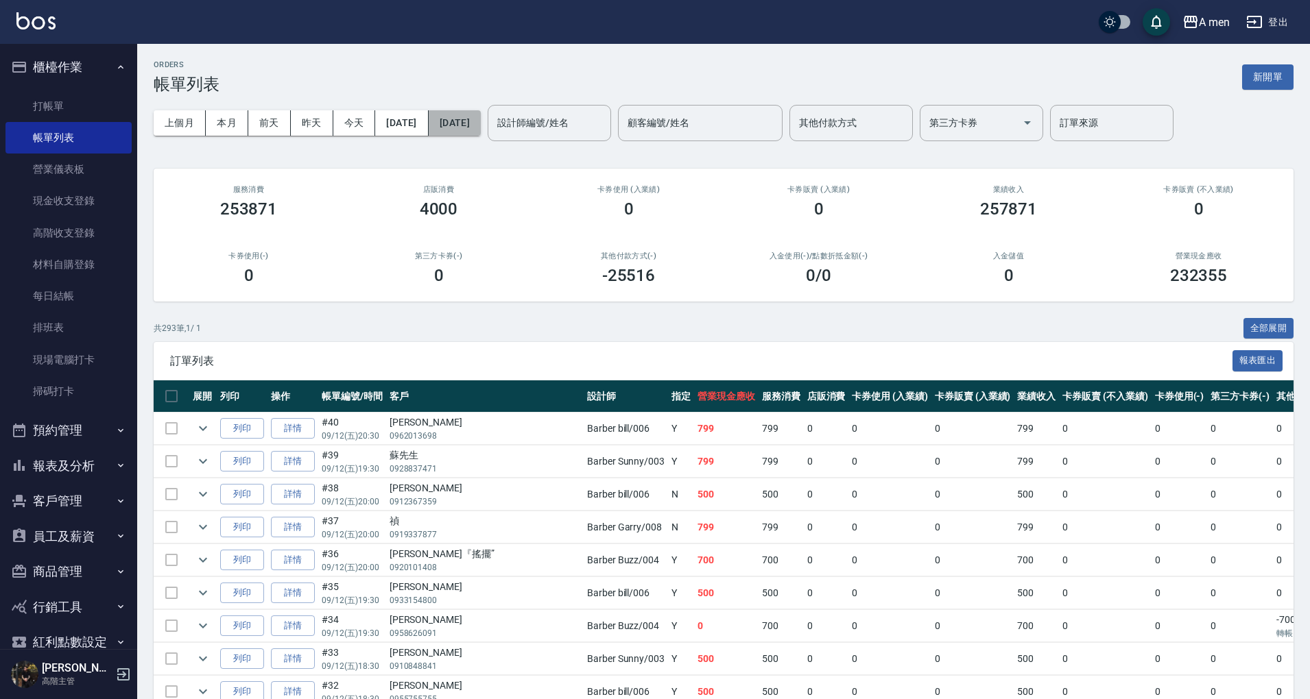
click at [481, 123] on button "2025/09/12" at bounding box center [455, 122] width 52 height 25
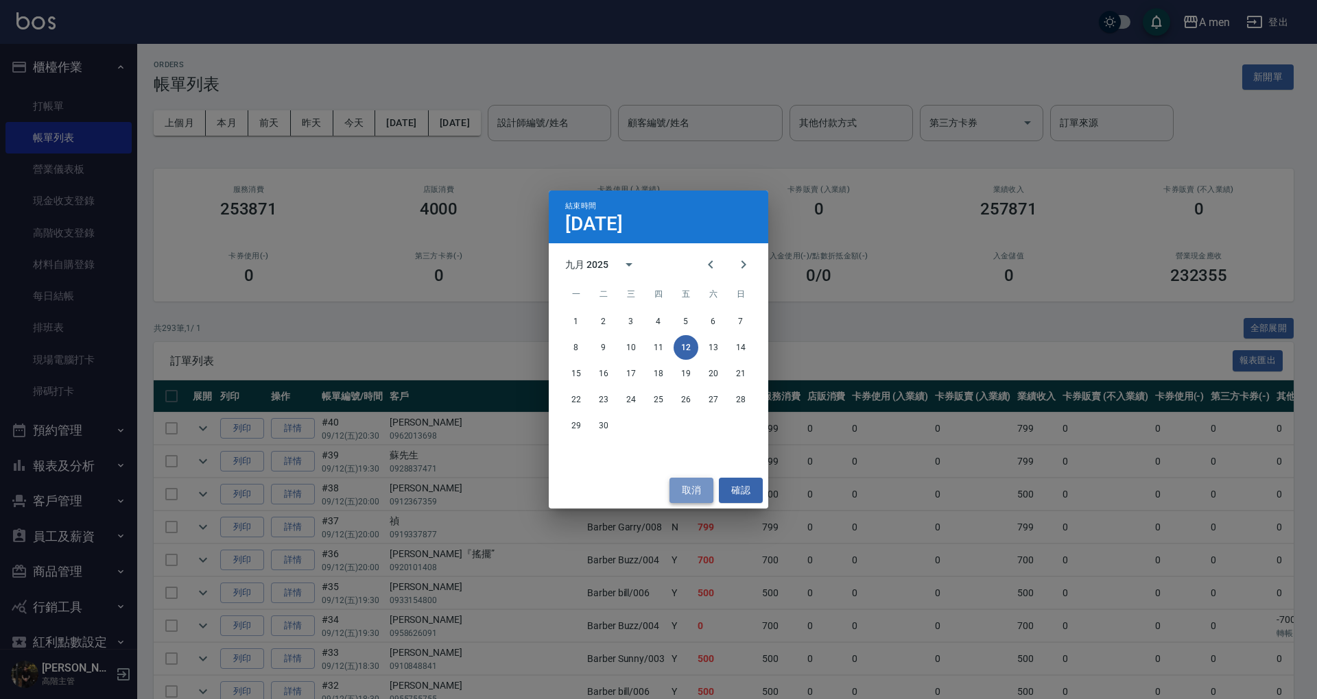
click at [684, 490] on button "取消" at bounding box center [691, 490] width 44 height 25
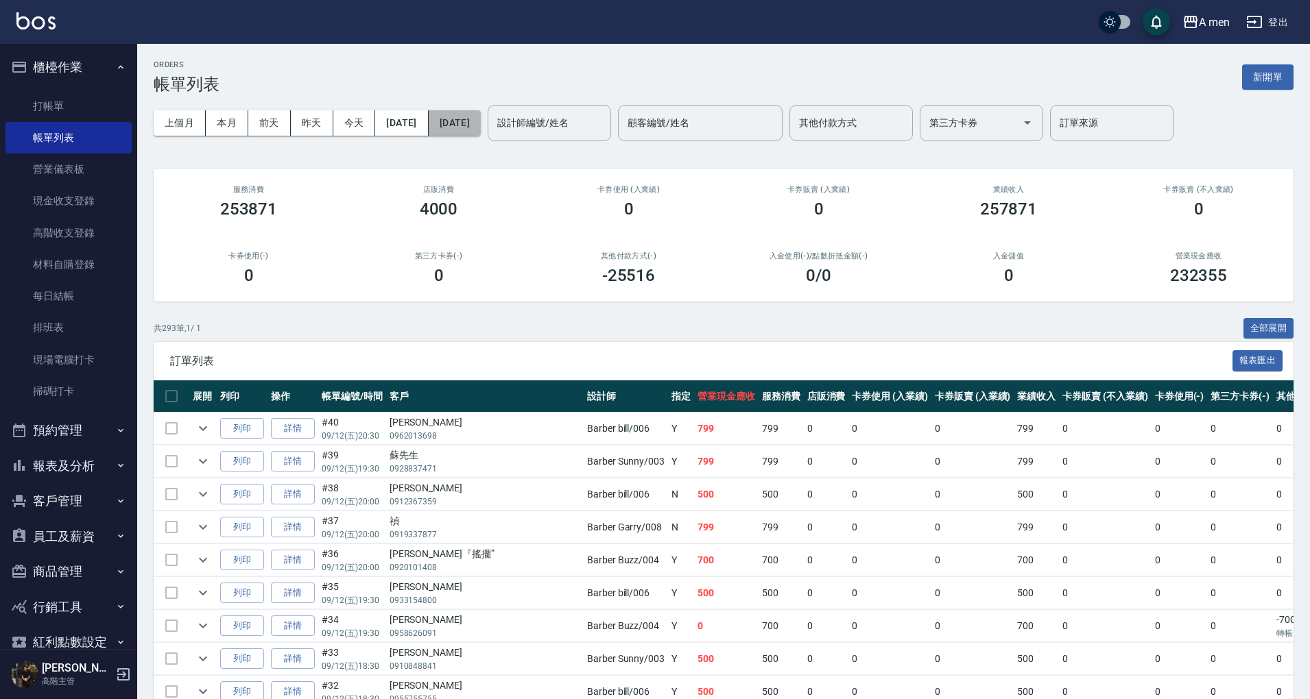
click at [481, 120] on button "2025/09/12" at bounding box center [455, 122] width 52 height 25
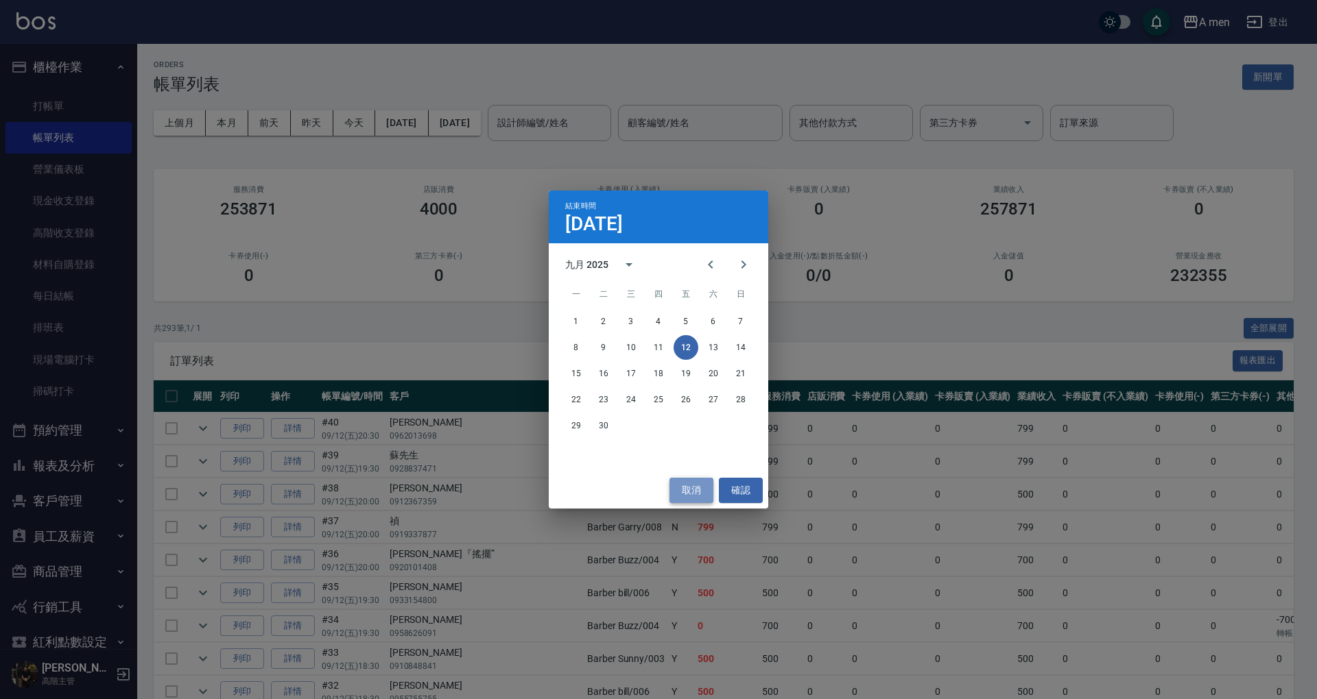
click at [686, 485] on button "取消" at bounding box center [691, 490] width 44 height 25
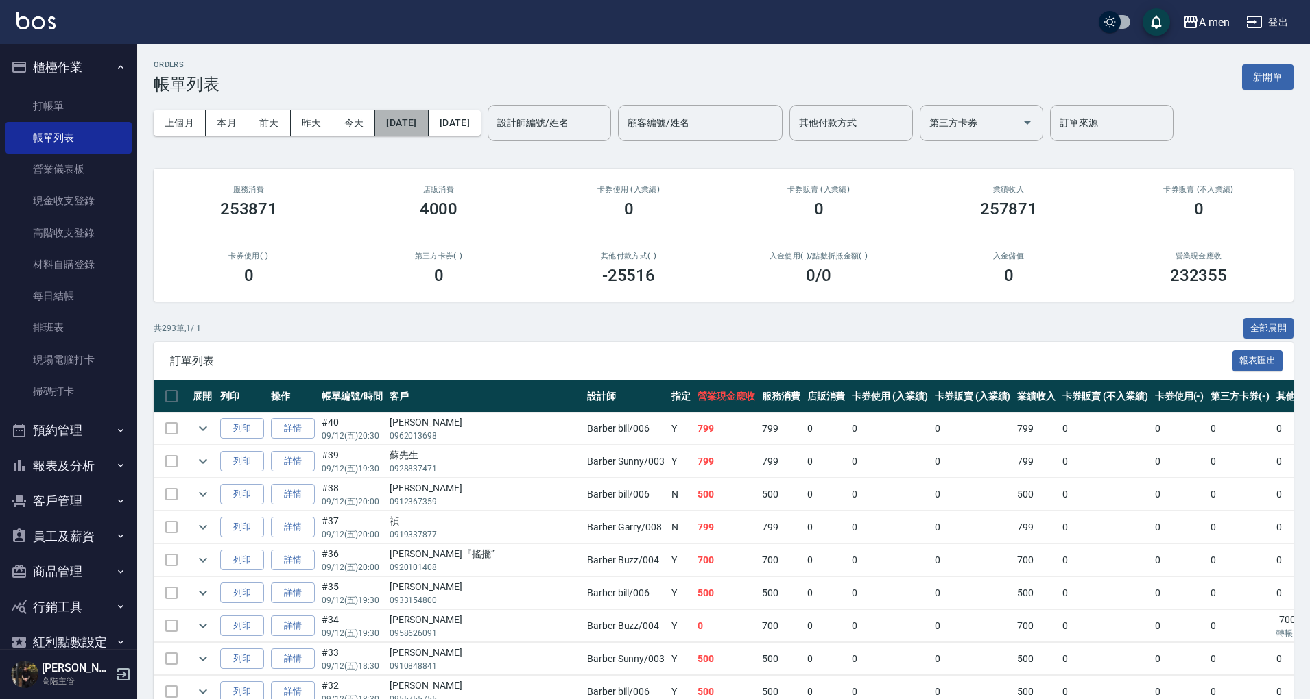
click at [416, 117] on button "2025/09/01" at bounding box center [401, 122] width 53 height 25
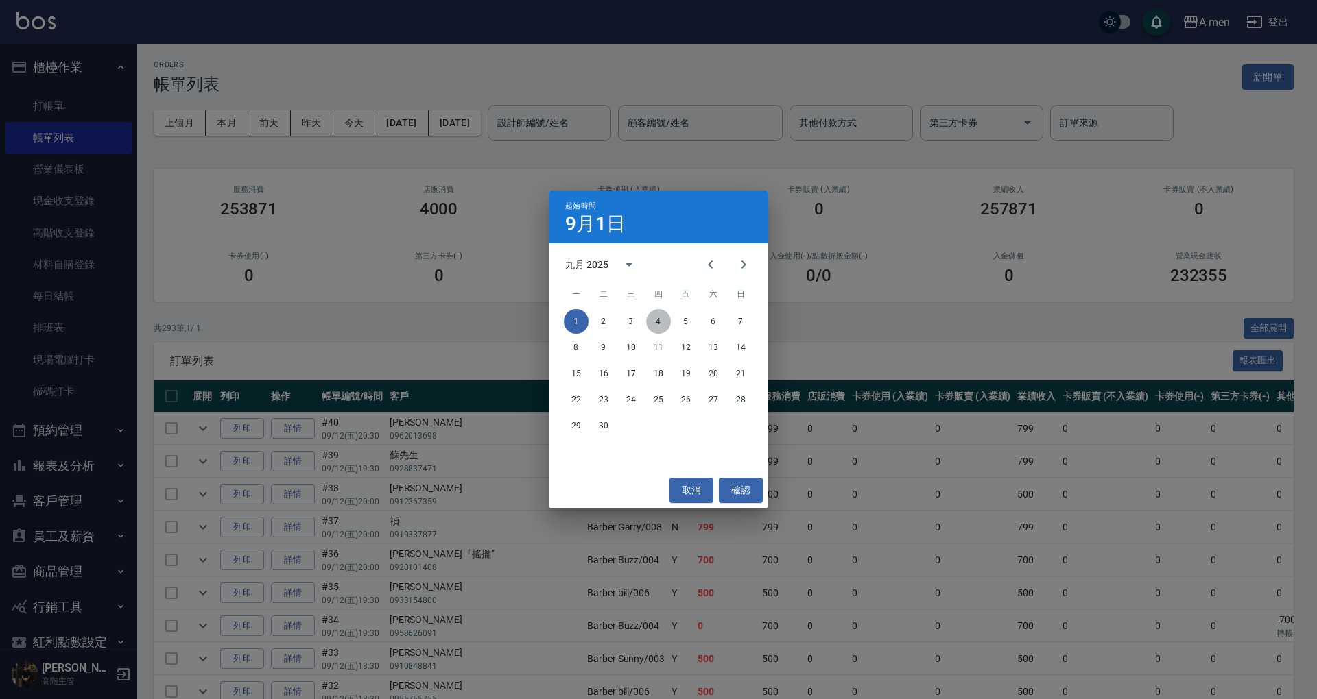
click at [656, 324] on button "4" at bounding box center [658, 321] width 25 height 25
click at [682, 315] on button "5" at bounding box center [685, 321] width 25 height 25
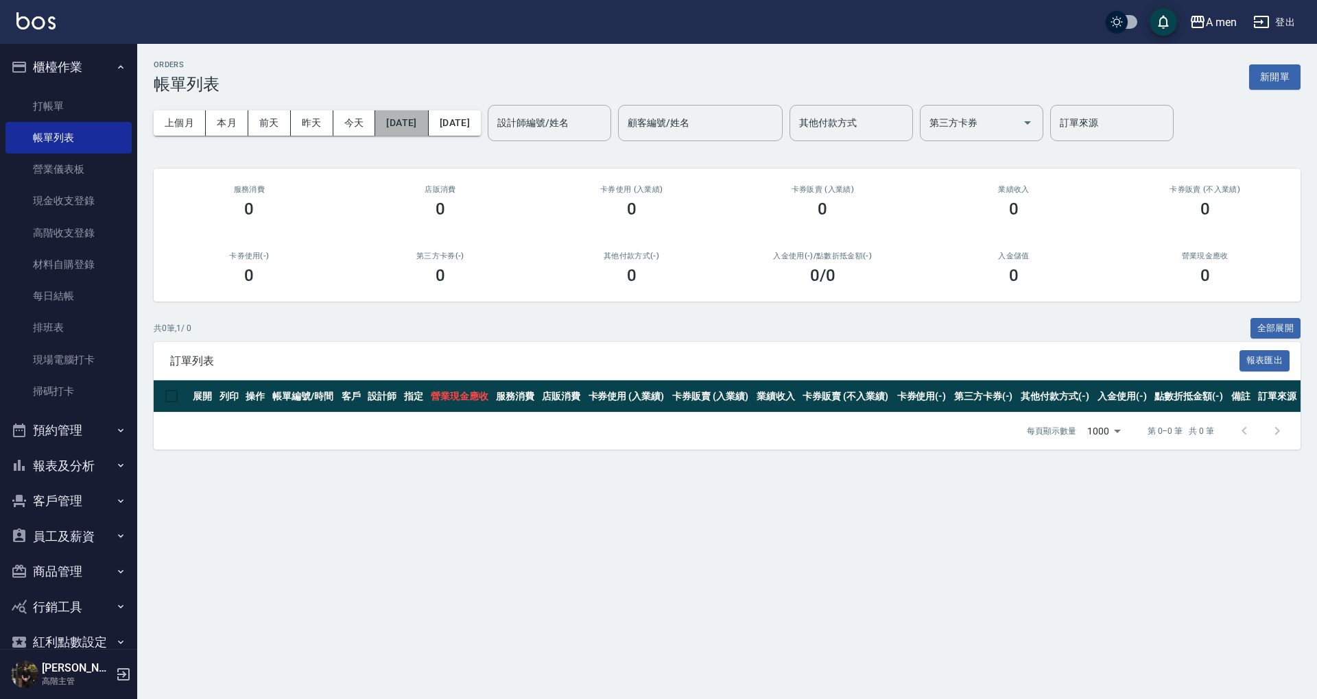
click at [423, 112] on button "2025/09/04" at bounding box center [401, 122] width 53 height 25
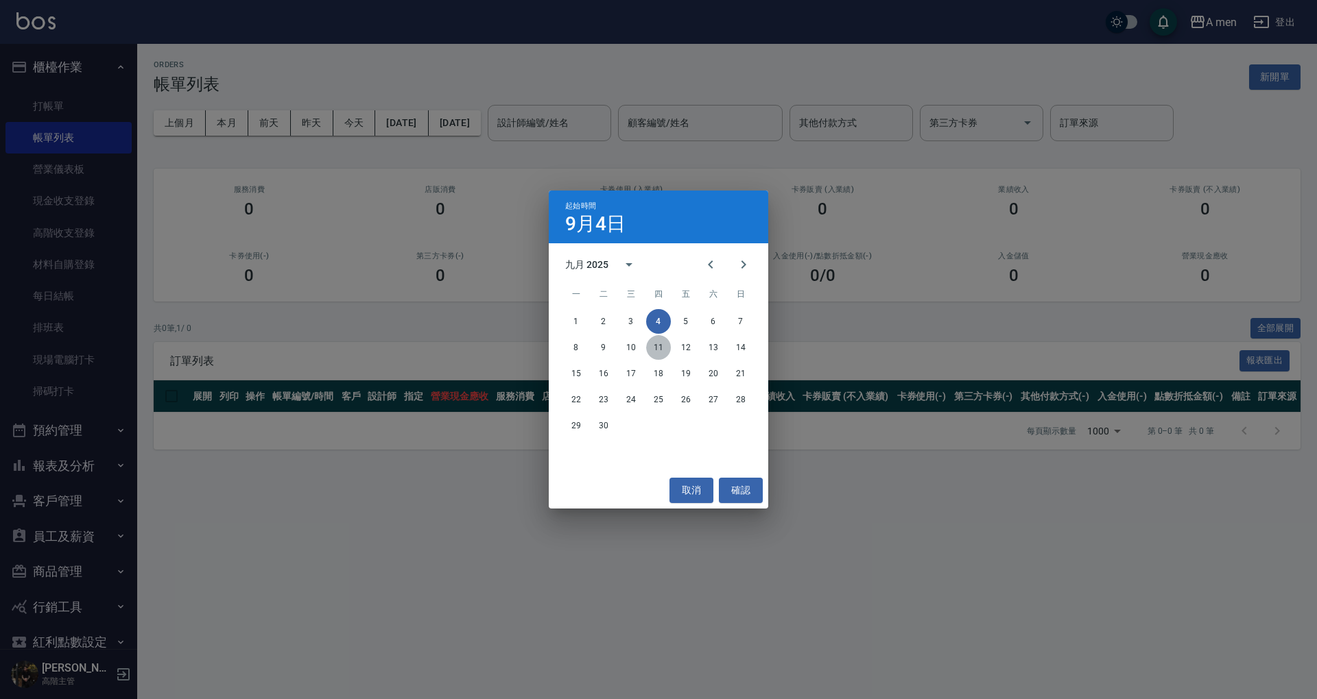
click at [656, 348] on button "11" at bounding box center [658, 347] width 25 height 25
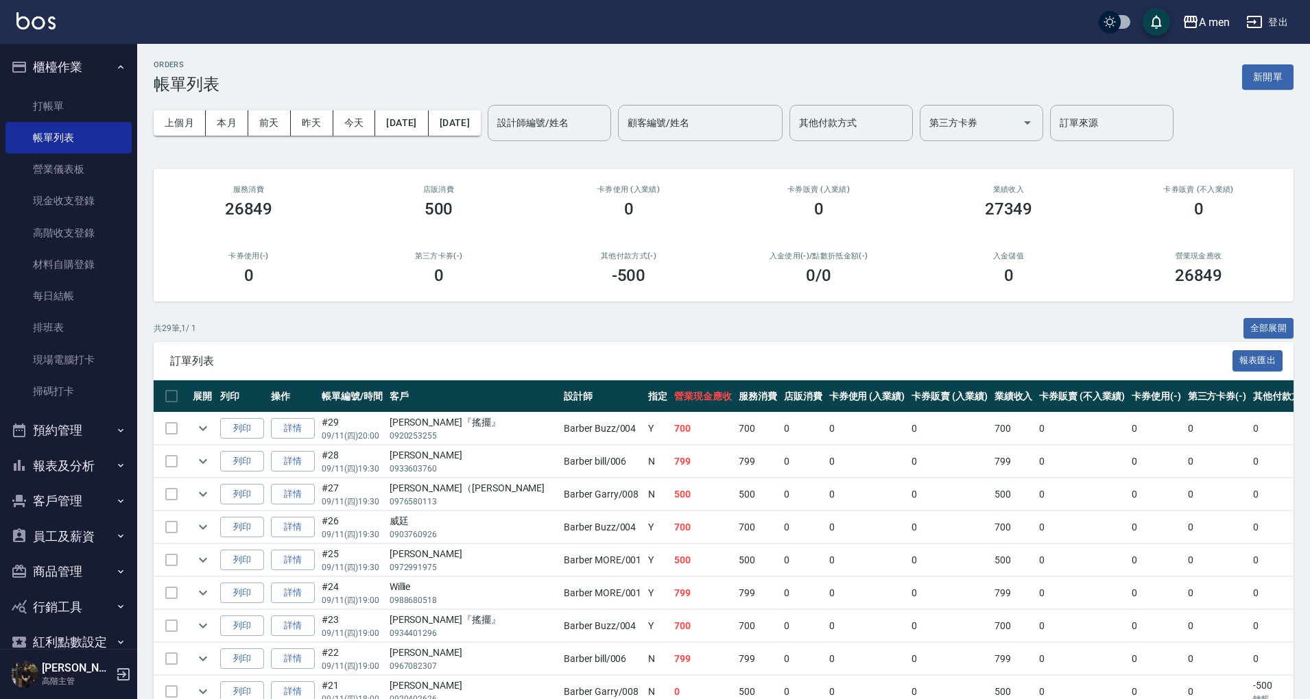
click at [405, 115] on button "2025/09/11" at bounding box center [401, 122] width 53 height 25
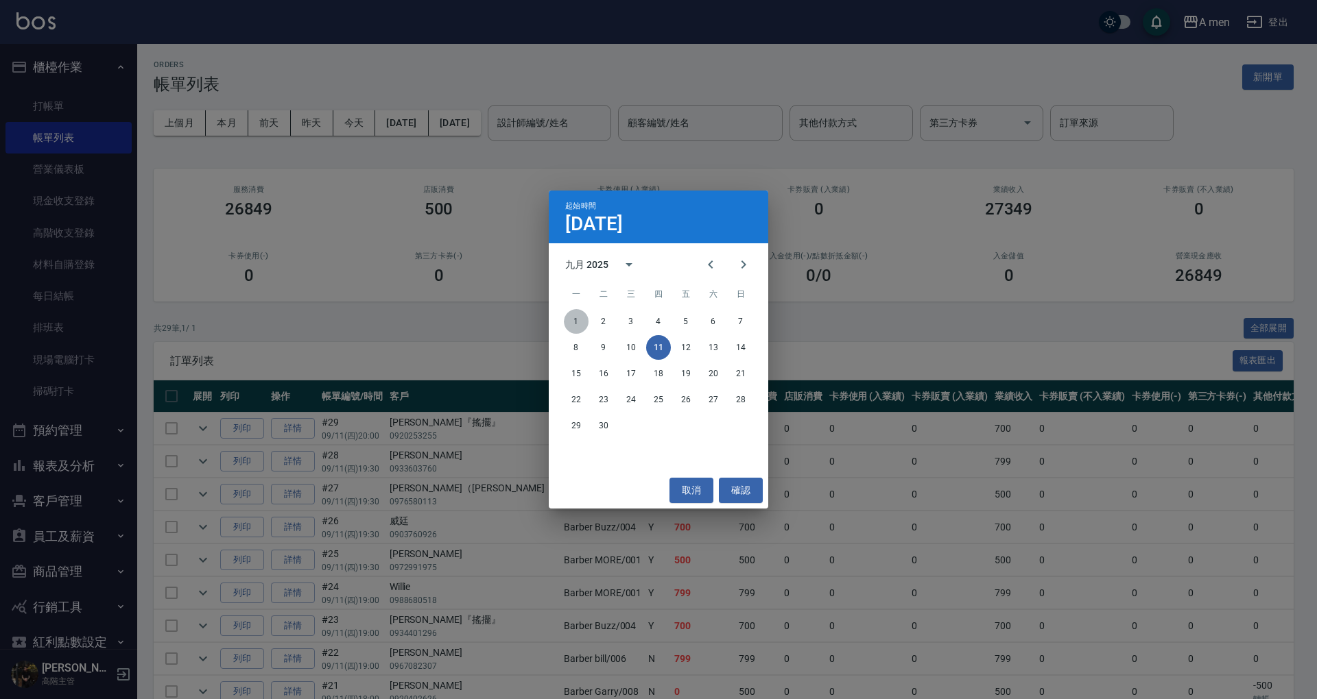
click at [575, 318] on button "1" at bounding box center [576, 321] width 25 height 25
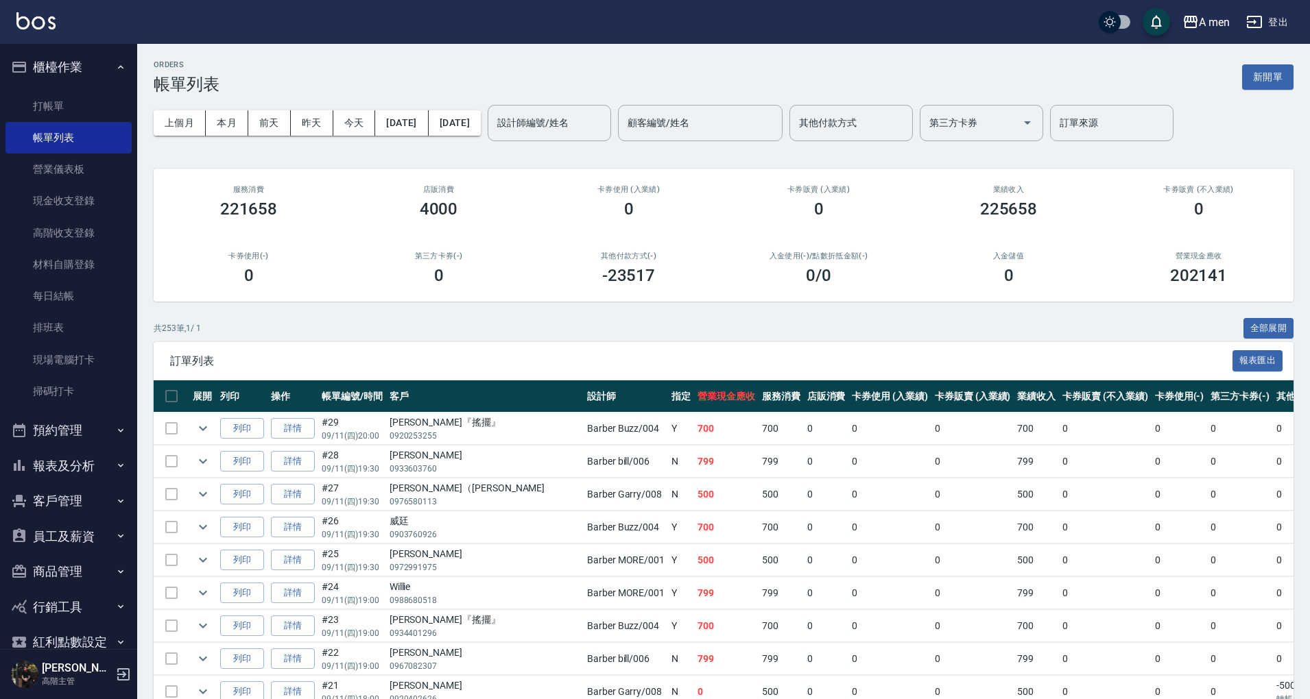
click at [476, 136] on div "上個月 本月 前天 昨天 今天 2025/09/01 2025/09/11 設計師編號/姓名 設計師編號/姓名 顧客編號/姓名 顧客編號/姓名 其他付款方式 …" at bounding box center [724, 123] width 1140 height 58
click at [481, 124] on button "2025/09/11" at bounding box center [455, 122] width 52 height 25
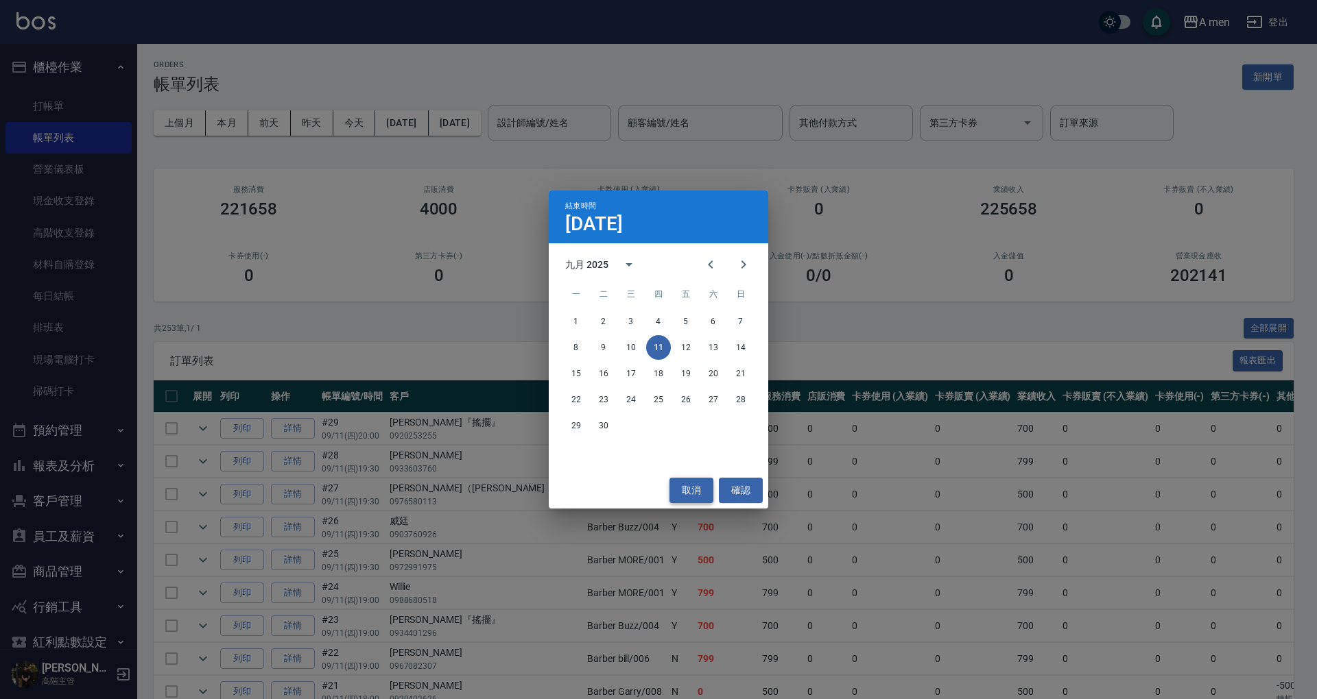
click at [691, 491] on button "取消" at bounding box center [691, 490] width 44 height 25
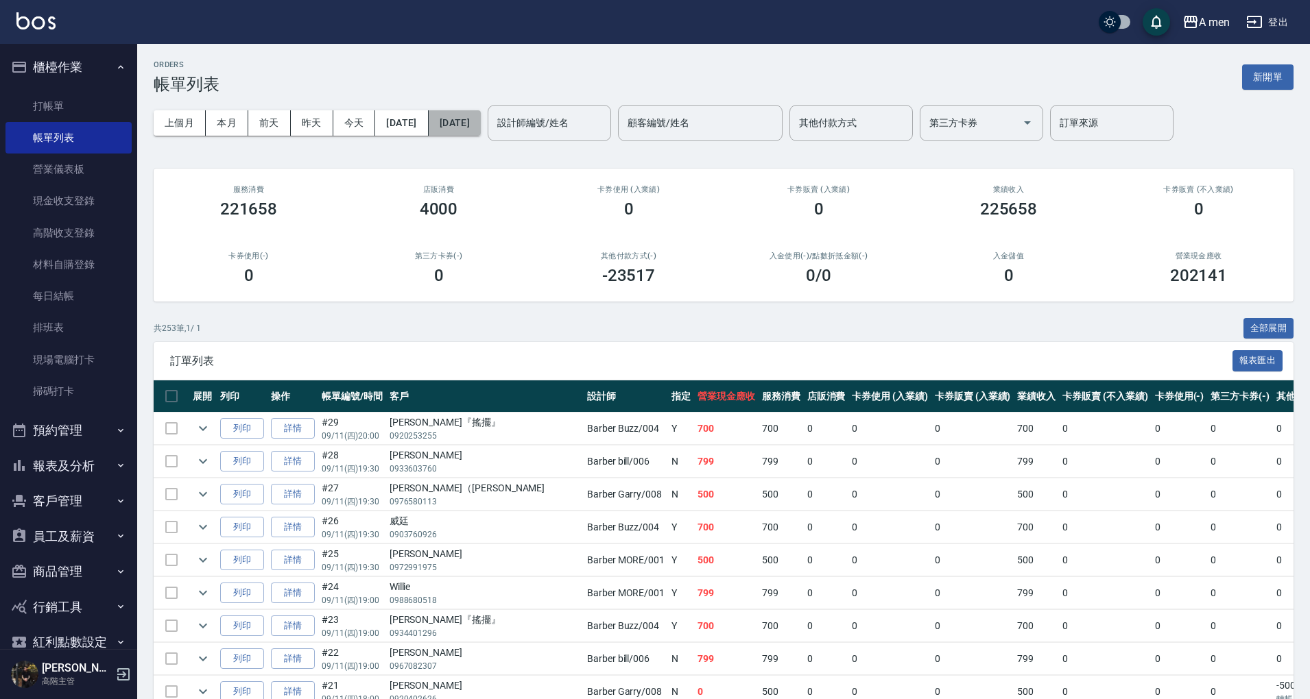
click at [481, 128] on button "2025/09/11" at bounding box center [455, 122] width 52 height 25
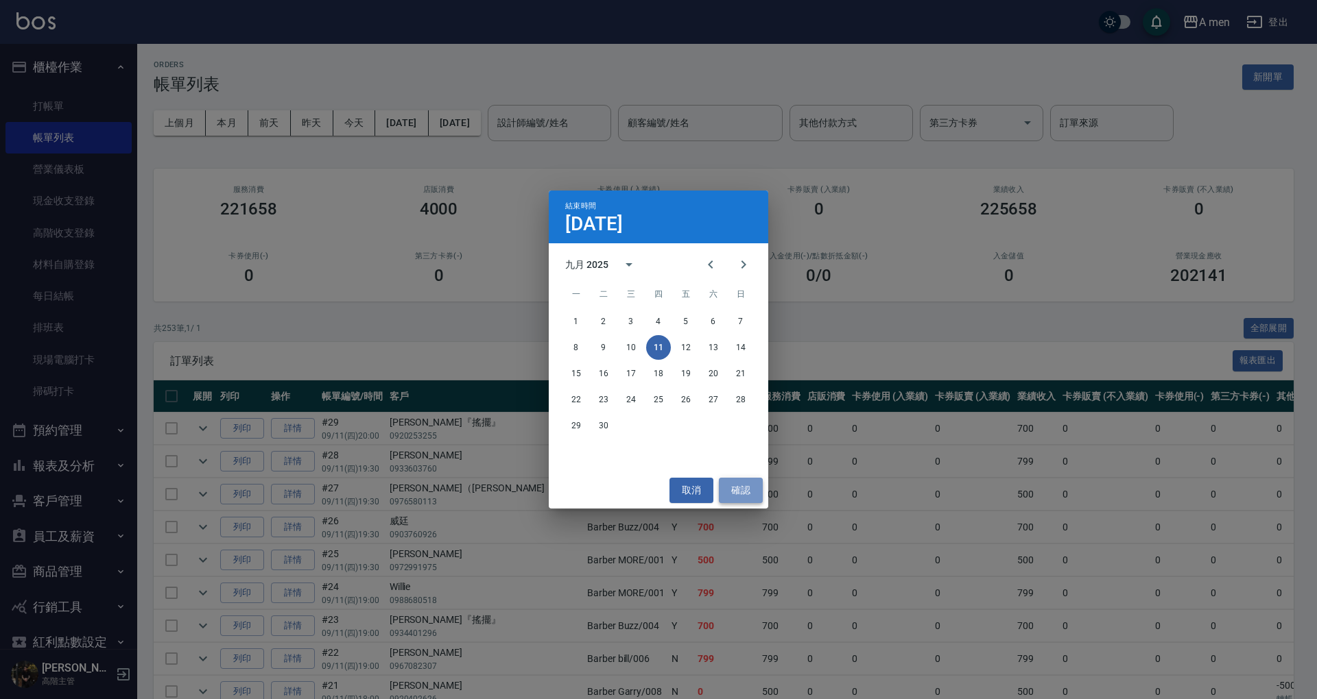
click at [728, 479] on button "確認" at bounding box center [741, 490] width 44 height 25
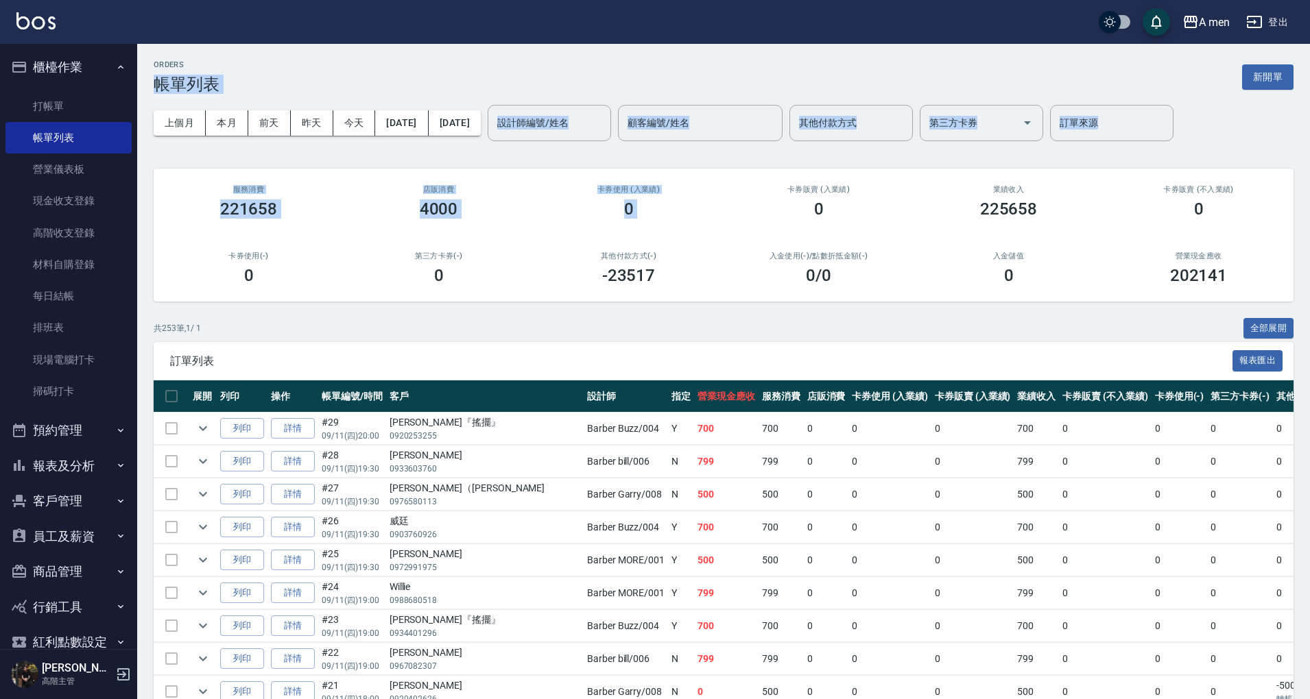
drag, startPoint x: 782, startPoint y: 192, endPoint x: 651, endPoint y: -77, distance: 298.7
click at [776, 120] on input "顧客編號/姓名" at bounding box center [700, 123] width 152 height 24
click at [816, 92] on div "ORDERS 帳單列表 新開單" at bounding box center [724, 77] width 1140 height 34
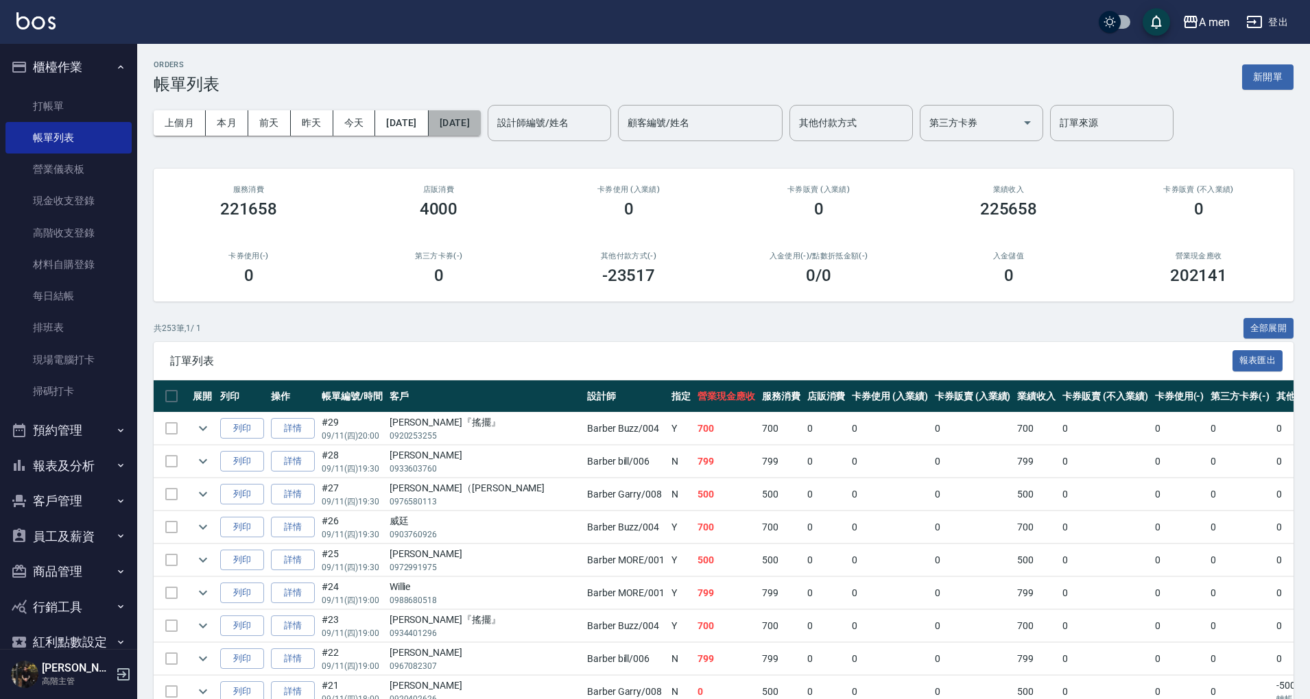
click at [481, 117] on button "2025/09/11" at bounding box center [455, 122] width 52 height 25
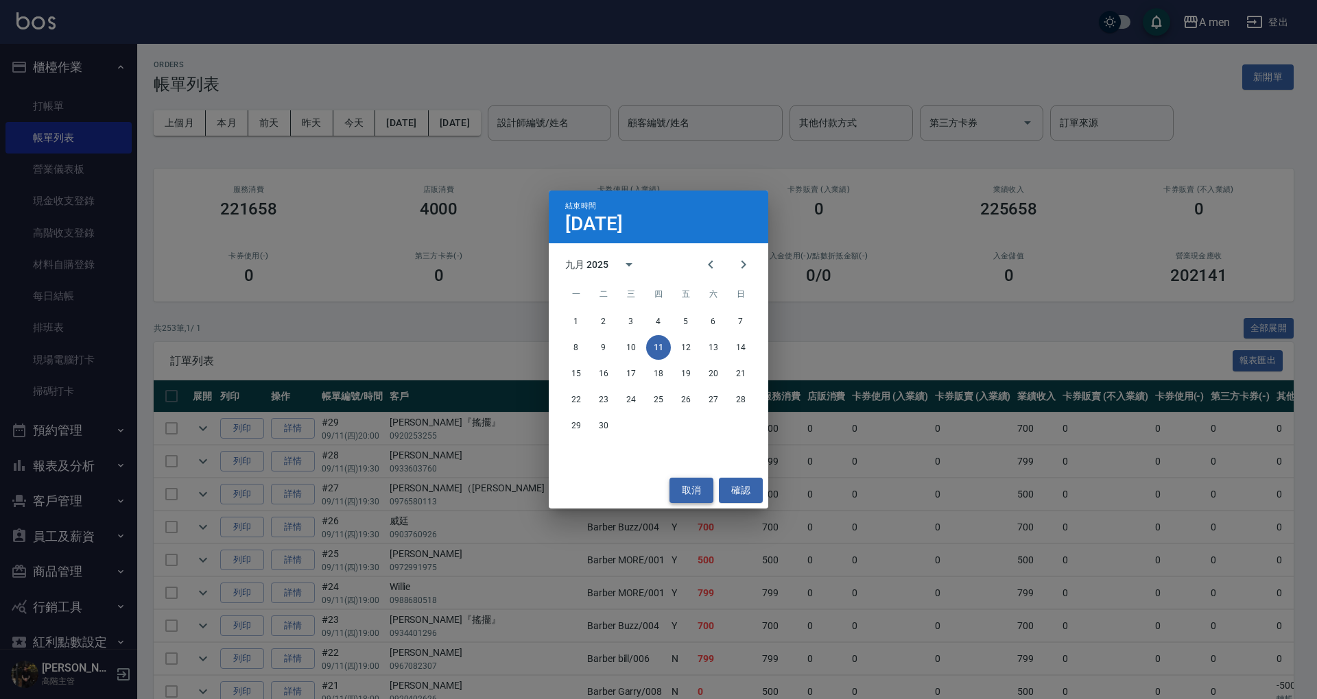
click at [684, 487] on button "取消" at bounding box center [691, 490] width 44 height 25
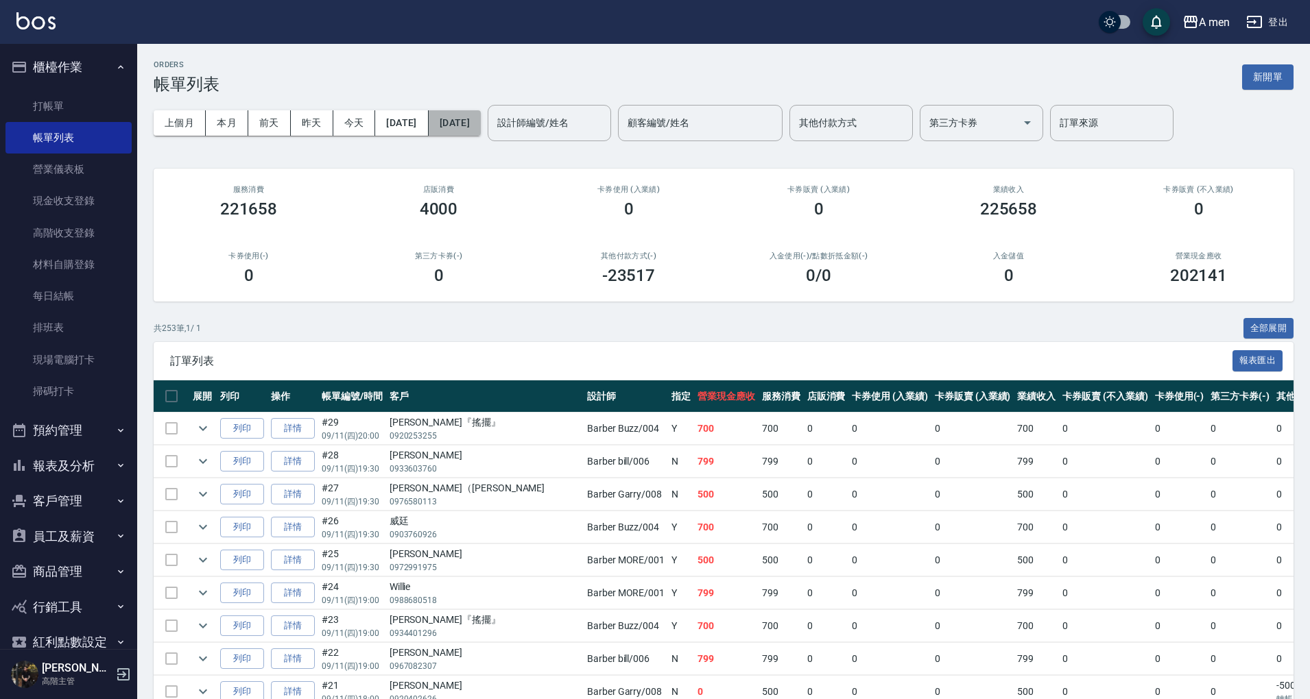
click at [481, 119] on button "2025/09/11" at bounding box center [455, 122] width 52 height 25
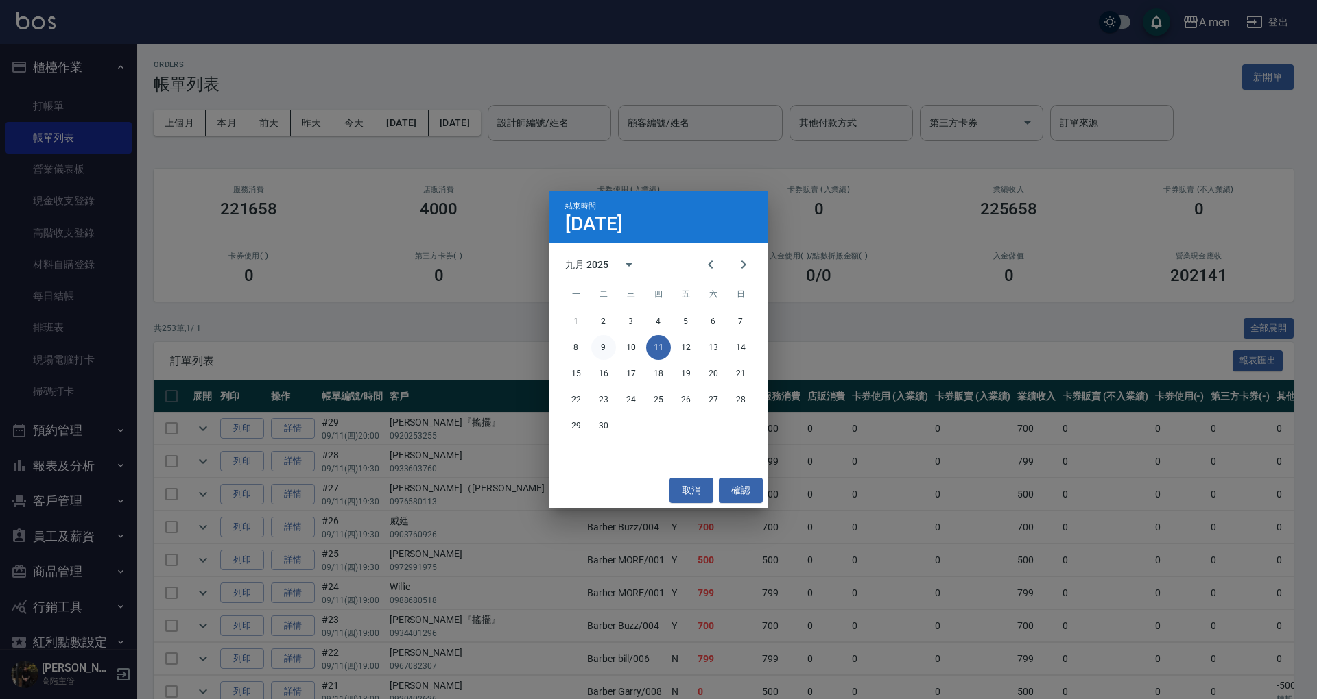
click at [605, 348] on button "9" at bounding box center [603, 347] width 25 height 25
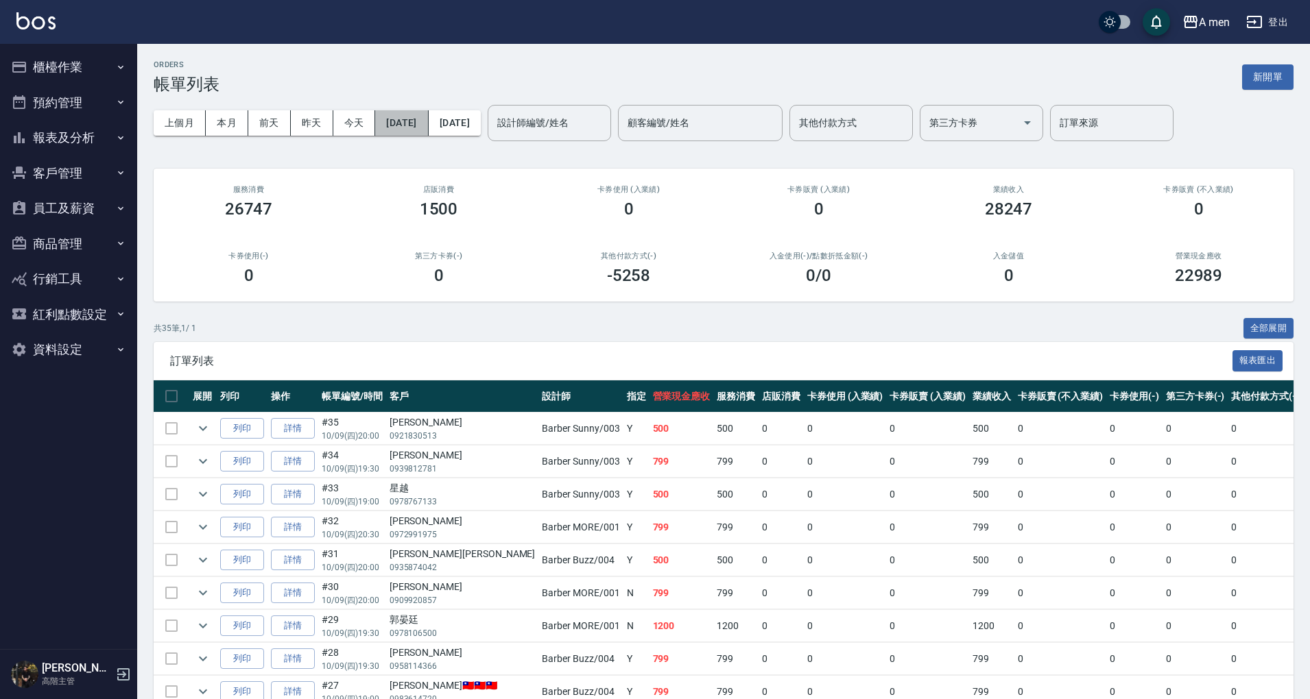
click at [424, 121] on button "[DATE]" at bounding box center [401, 122] width 53 height 25
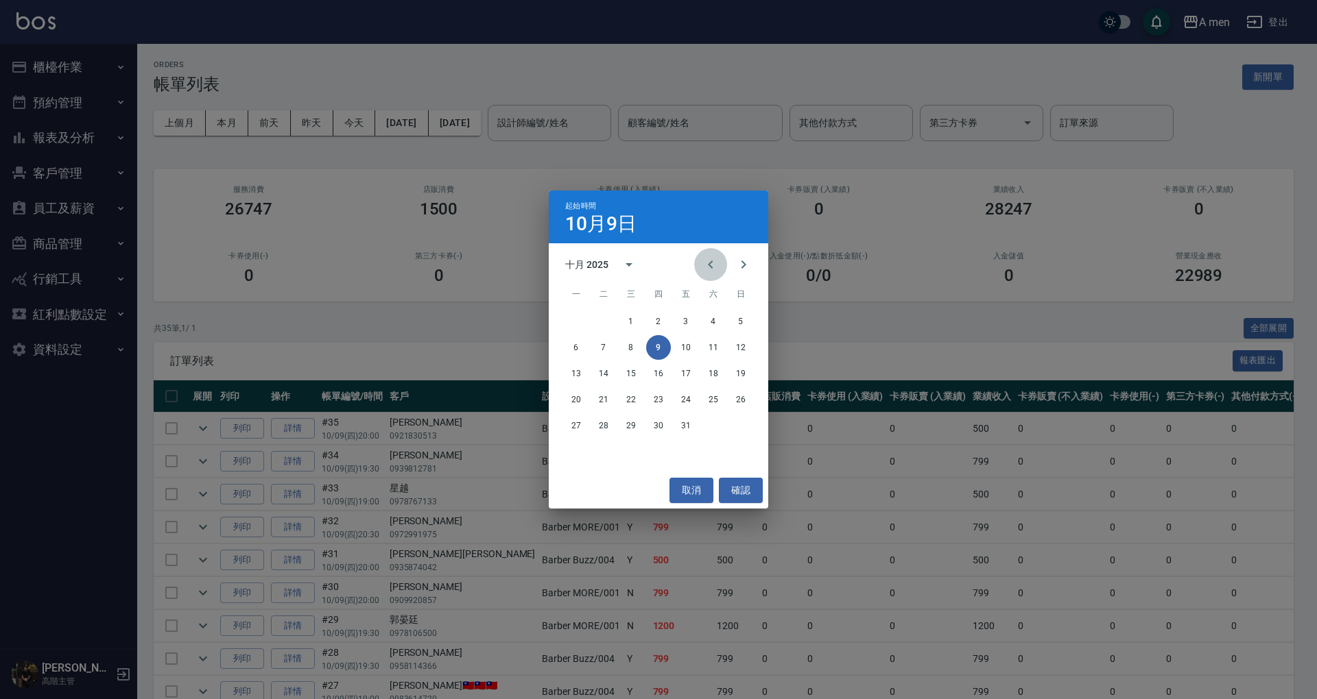
click at [712, 266] on icon "Previous month" at bounding box center [710, 264] width 16 height 16
click at [686, 322] on button "1" at bounding box center [685, 321] width 25 height 25
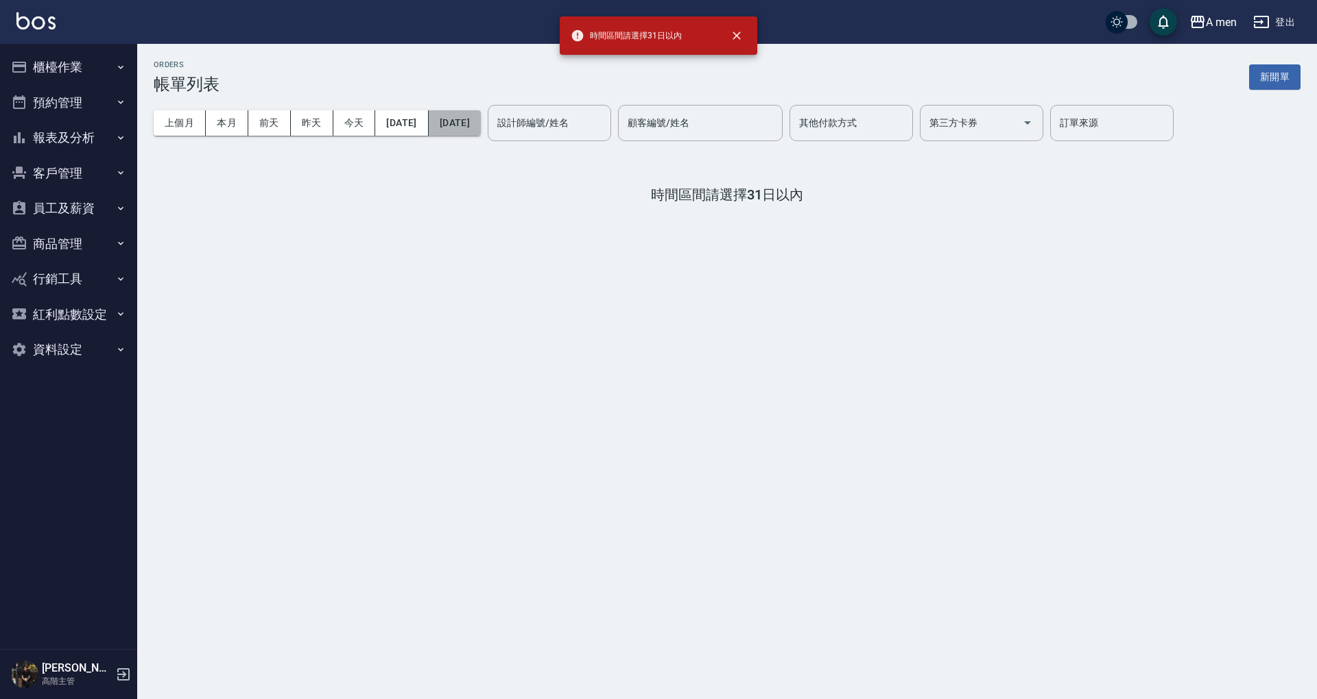
click at [481, 114] on button "[DATE]" at bounding box center [455, 122] width 52 height 25
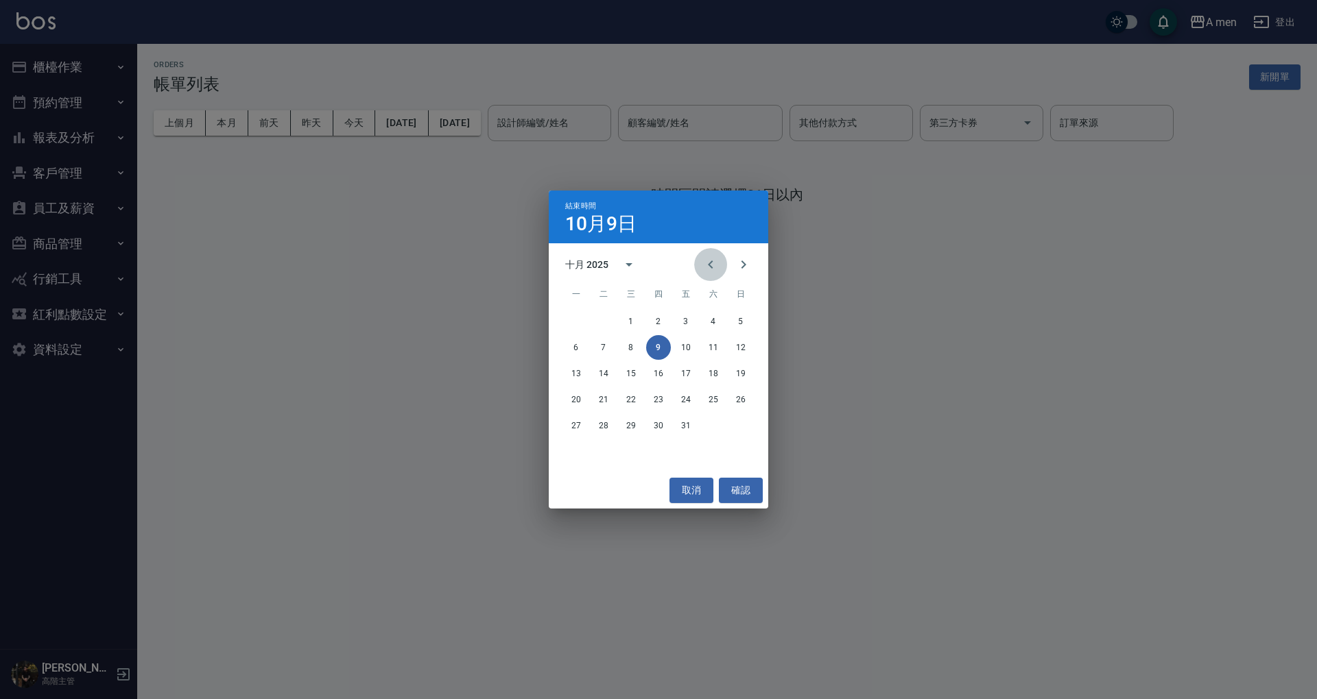
click at [716, 269] on icon "Previous month" at bounding box center [710, 264] width 16 height 16
click at [708, 350] on button "9" at bounding box center [713, 347] width 25 height 25
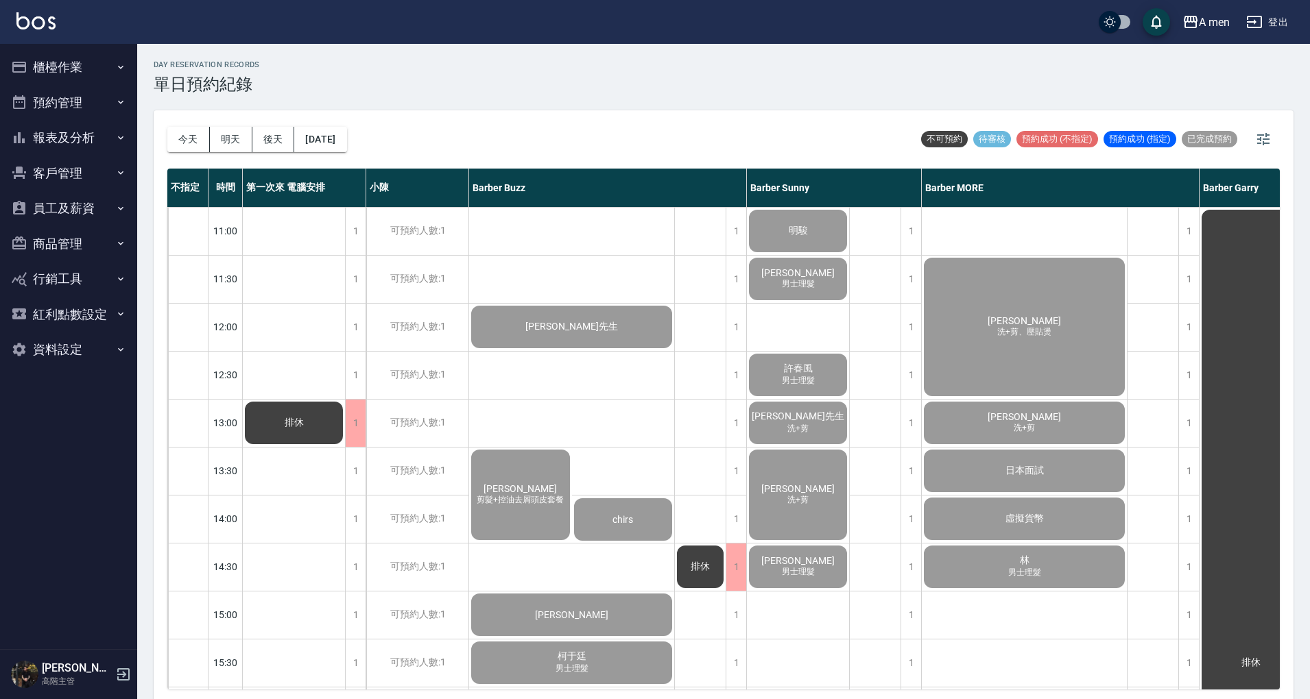
scroll to position [549, 0]
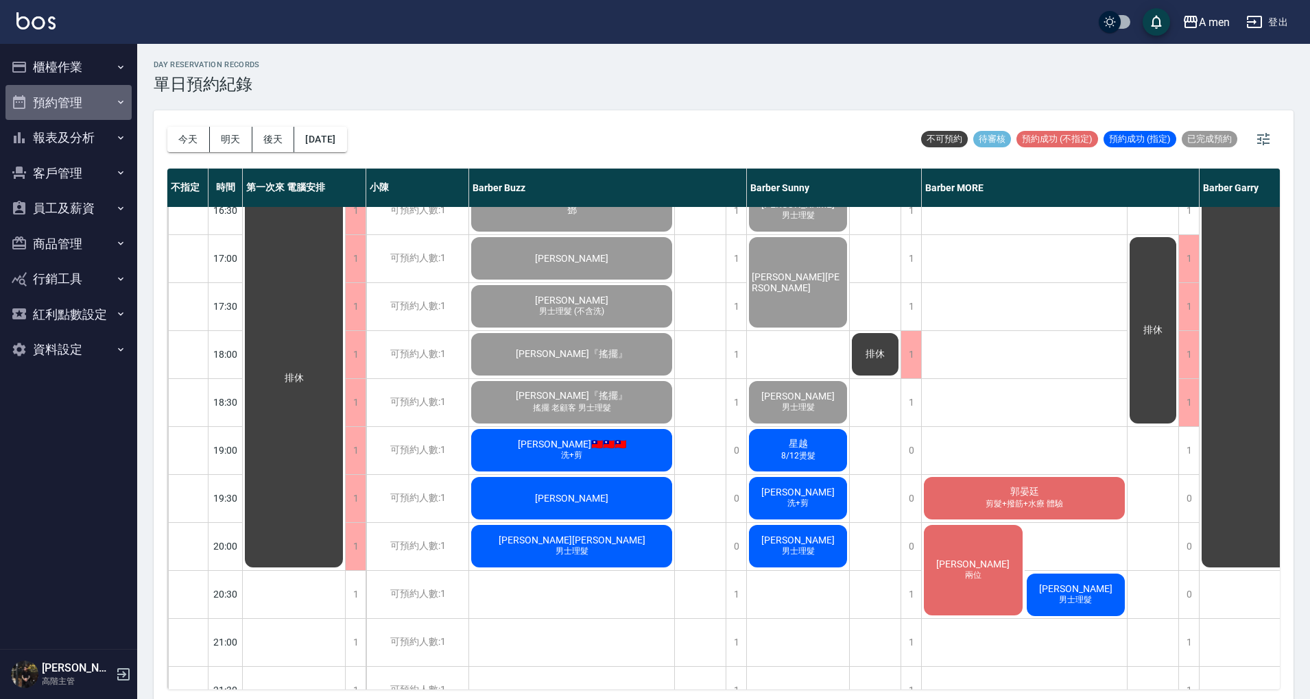
click at [92, 101] on button "預約管理" at bounding box center [68, 103] width 126 height 36
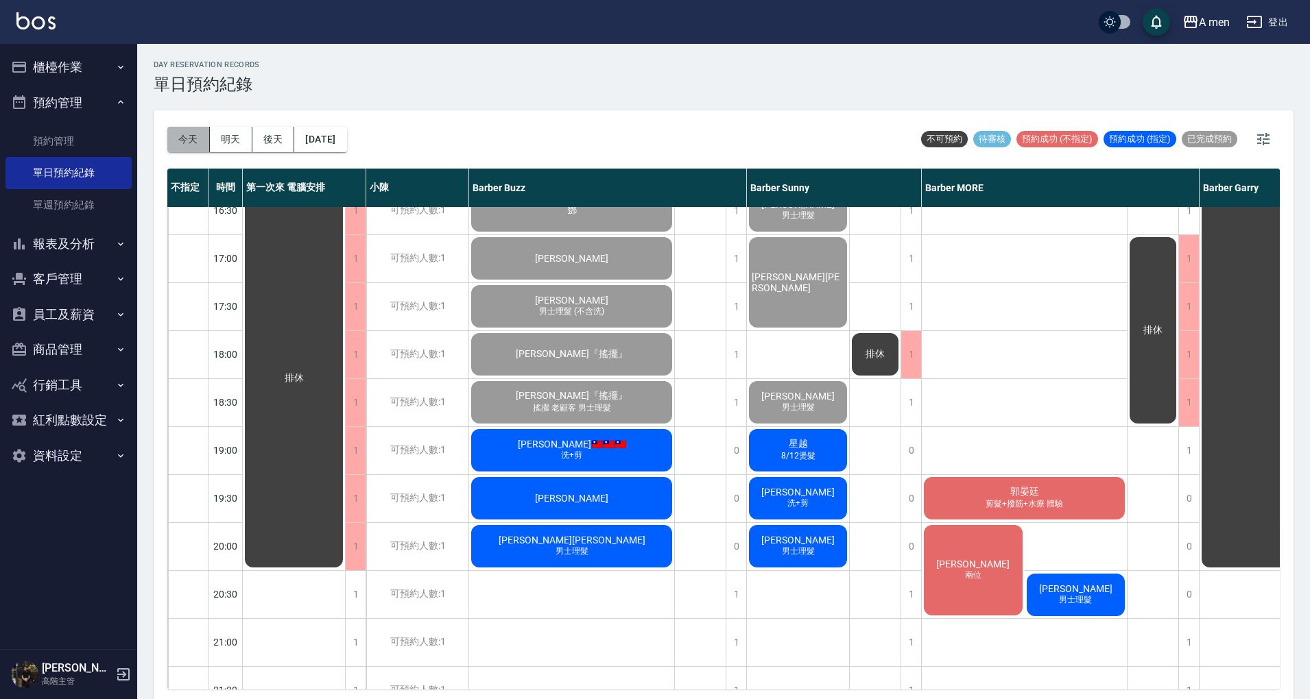
click at [193, 147] on button "今天" at bounding box center [188, 139] width 43 height 25
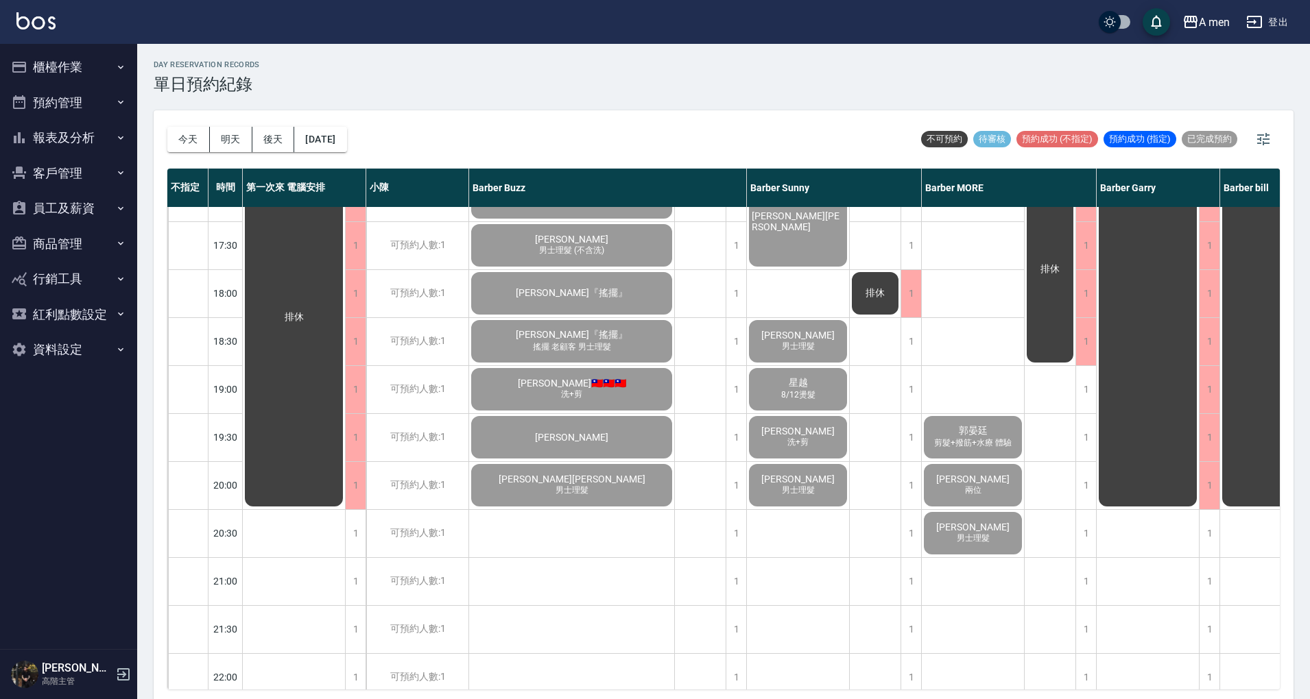
scroll to position [731, 0]
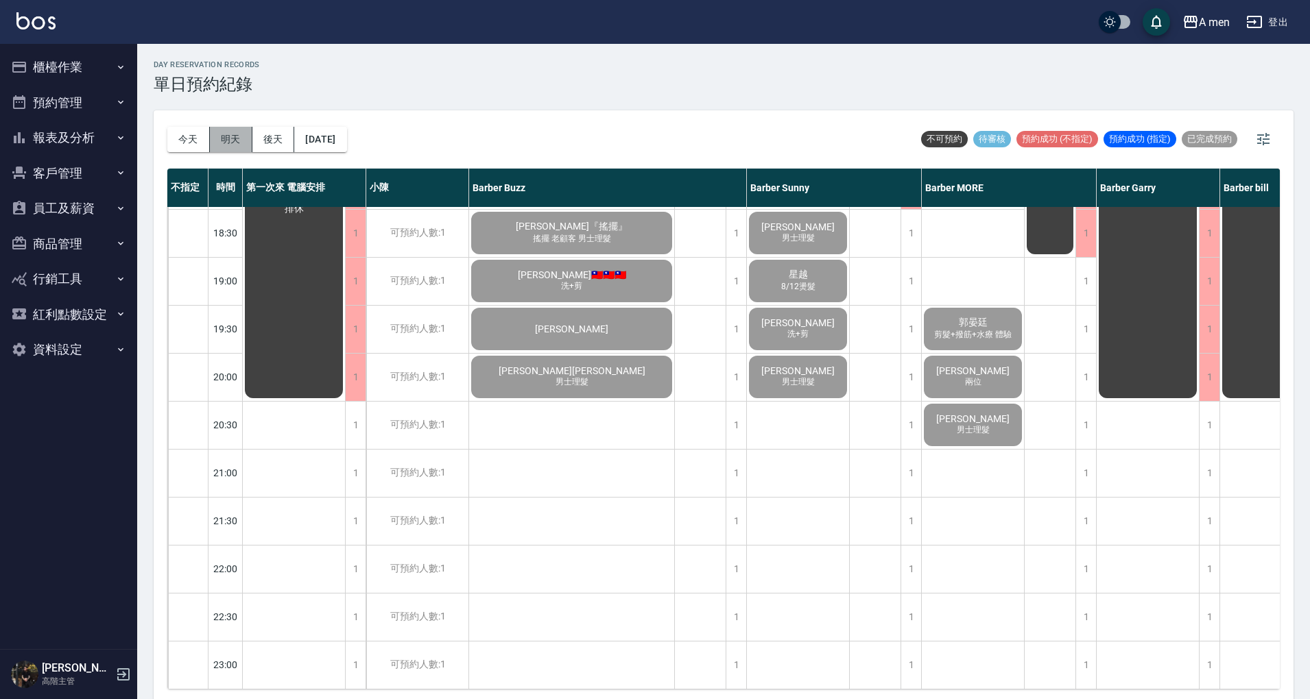
click at [237, 129] on button "明天" at bounding box center [231, 139] width 43 height 25
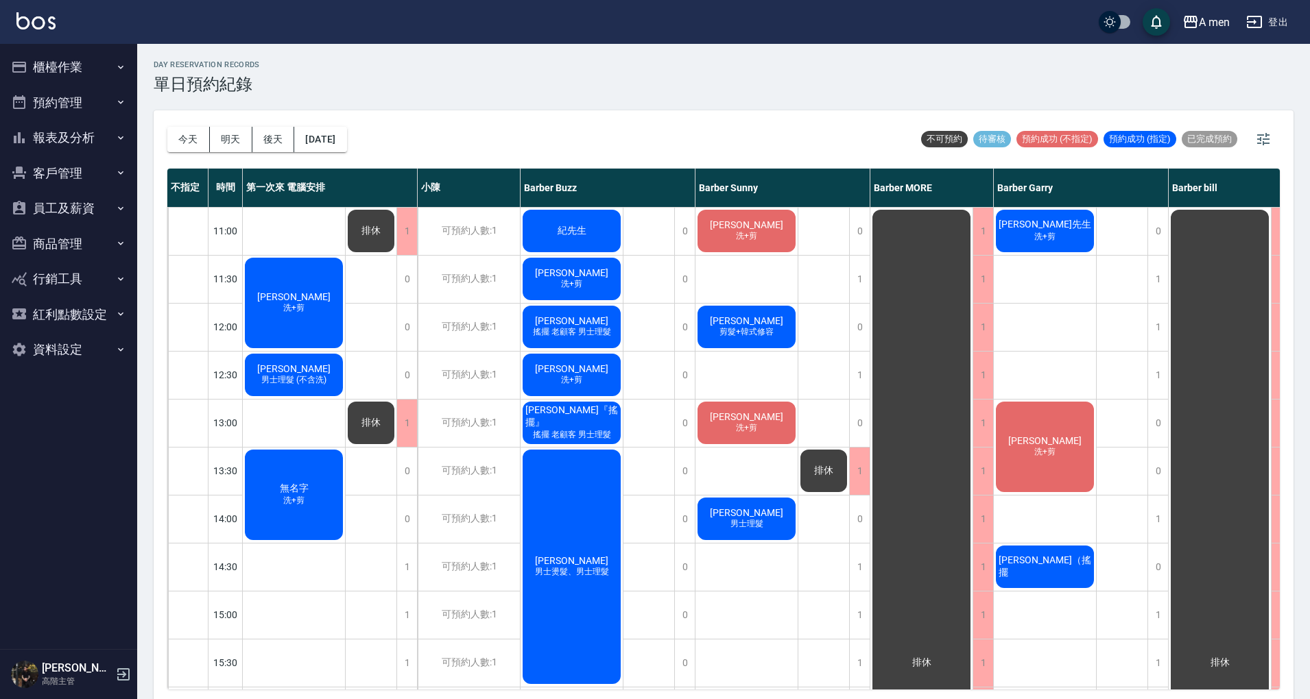
click at [318, 288] on div "[PERSON_NAME]+剪" at bounding box center [294, 303] width 102 height 95
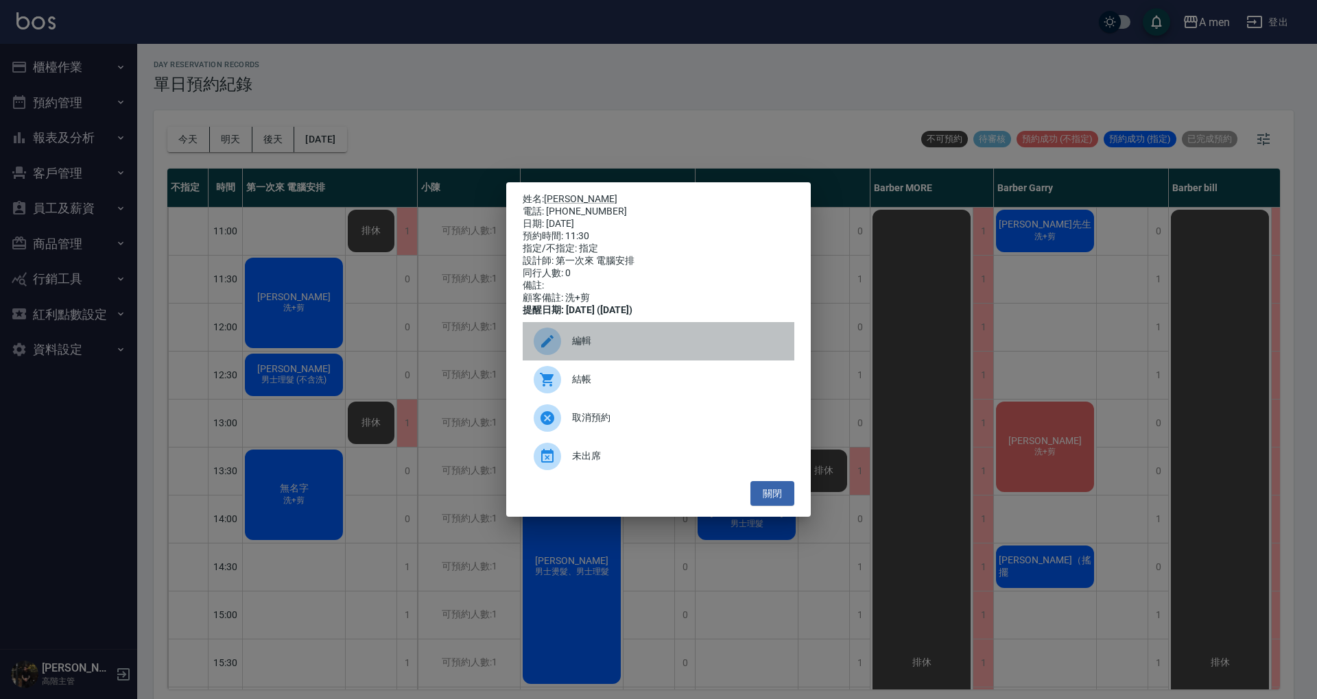
click at [586, 348] on span "編輯" at bounding box center [677, 341] width 211 height 14
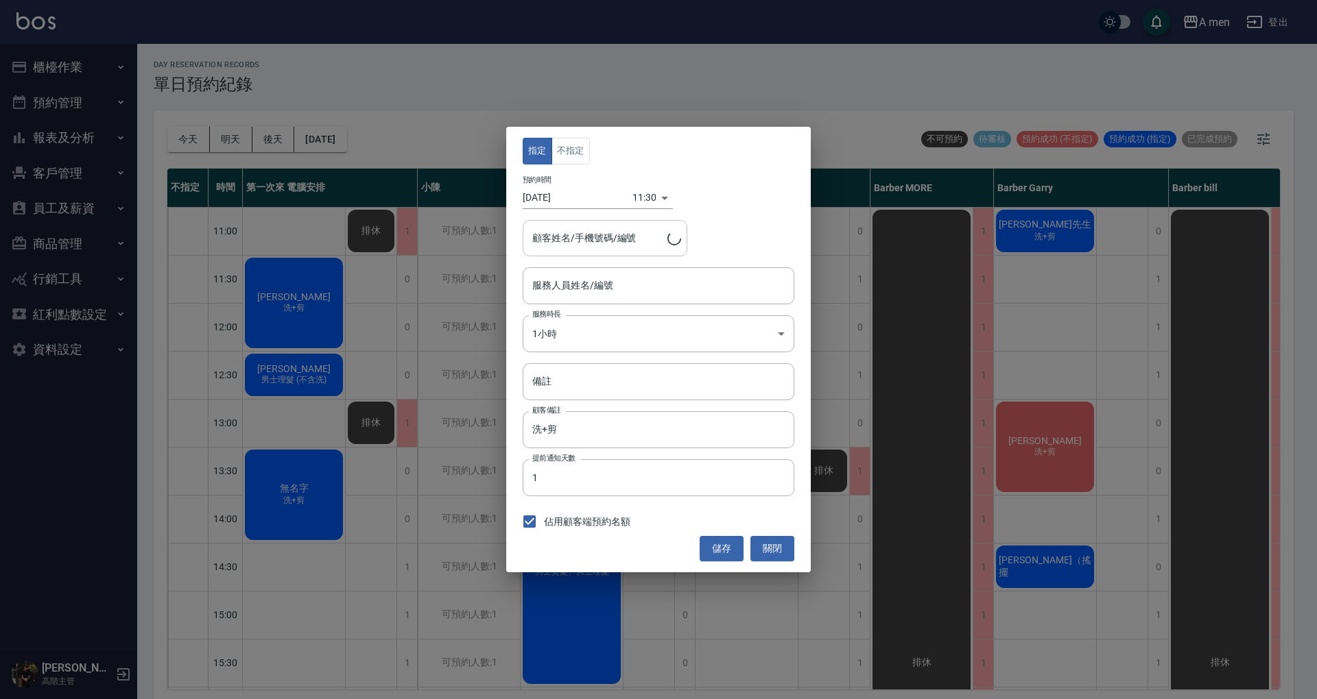
type input "第一次來 電腦安排-100"
type input "[PERSON_NAME]/0970911519"
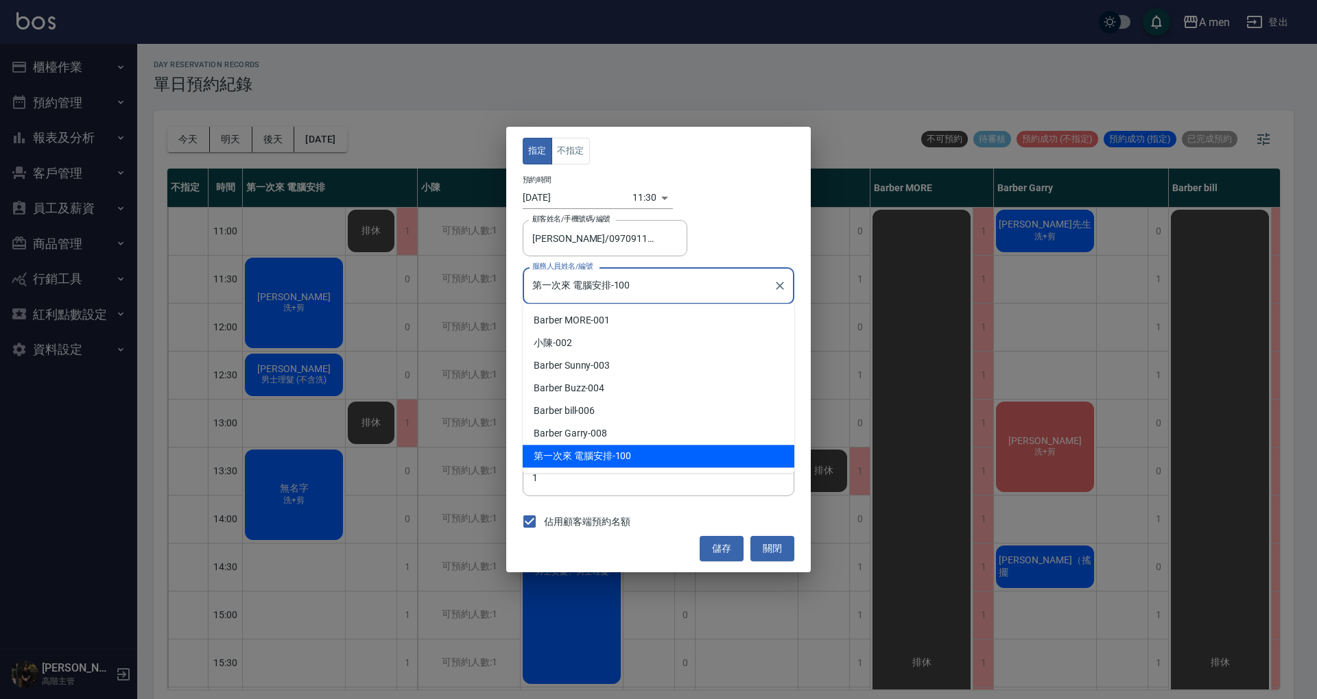
click at [668, 291] on input "第一次來 電腦安排-100" at bounding box center [648, 286] width 239 height 24
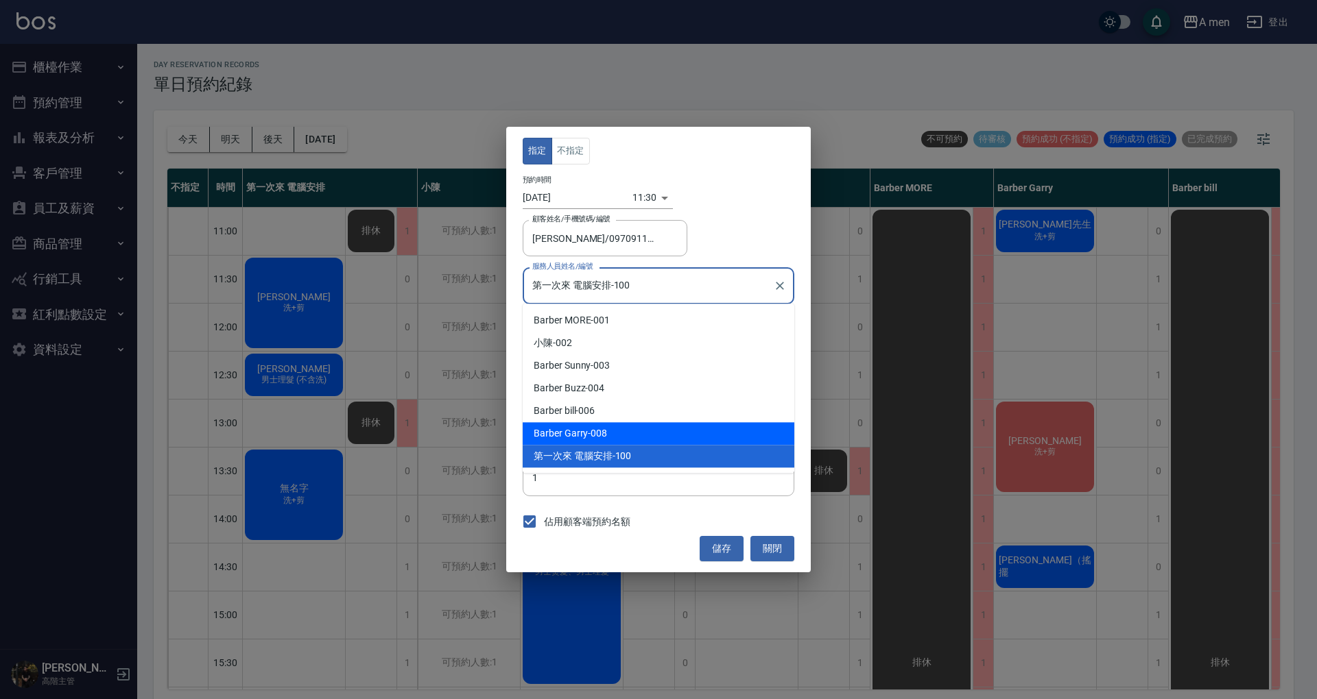
click at [638, 429] on div "Barber Garry -008" at bounding box center [659, 433] width 272 height 23
type input "Barber Garry-008"
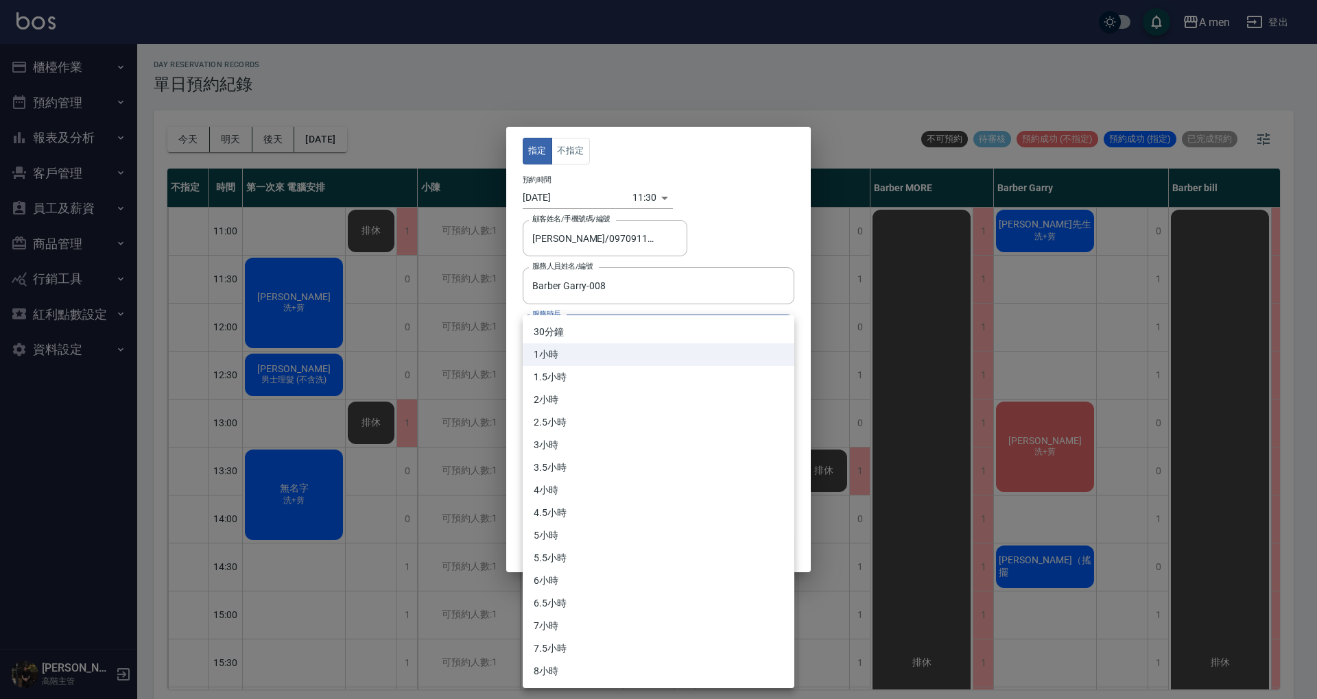
click at [653, 339] on body "A men 登出 櫃檯作業 打帳單 帳單列表 營業儀表板 現金收支登錄 高階收支登錄 材料自購登錄 每日結帳 排班表 現場電腦打卡 掃碼打卡 預約管理 預約管…" at bounding box center [658, 352] width 1317 height 704
click at [648, 335] on li "30分鐘" at bounding box center [659, 332] width 272 height 23
type input "1"
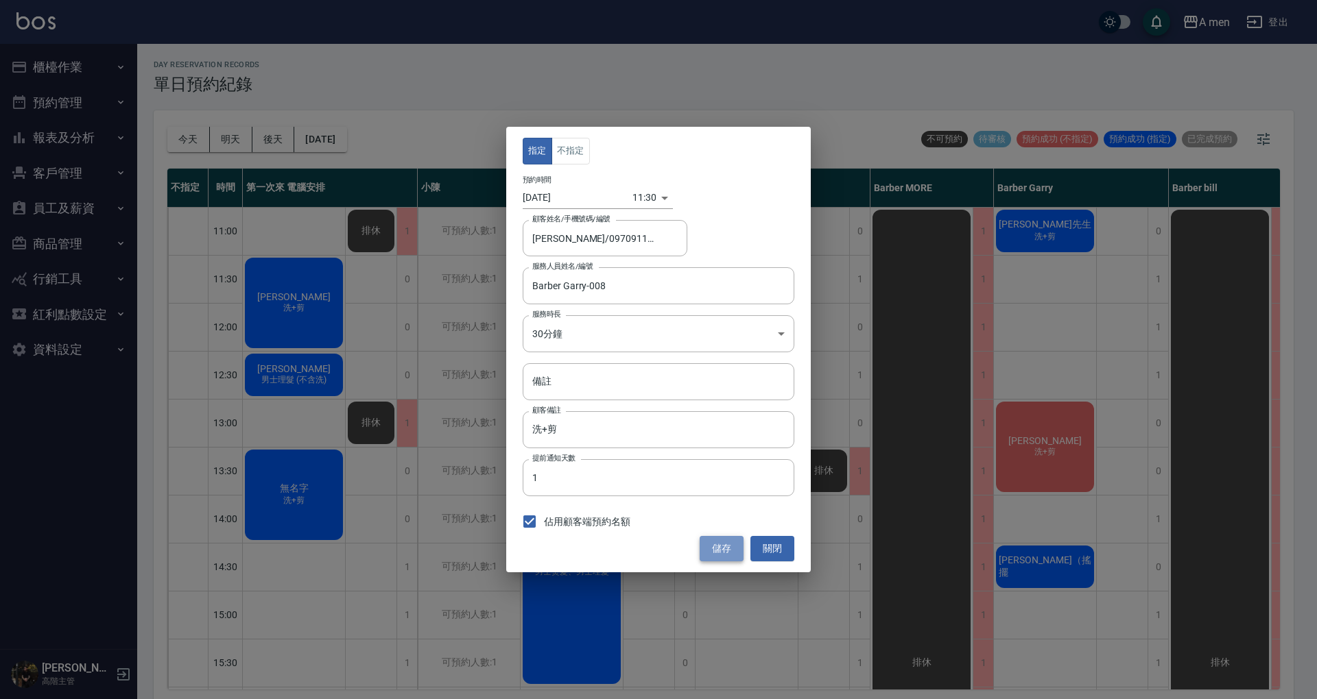
click at [723, 548] on button "儲存" at bounding box center [721, 548] width 44 height 25
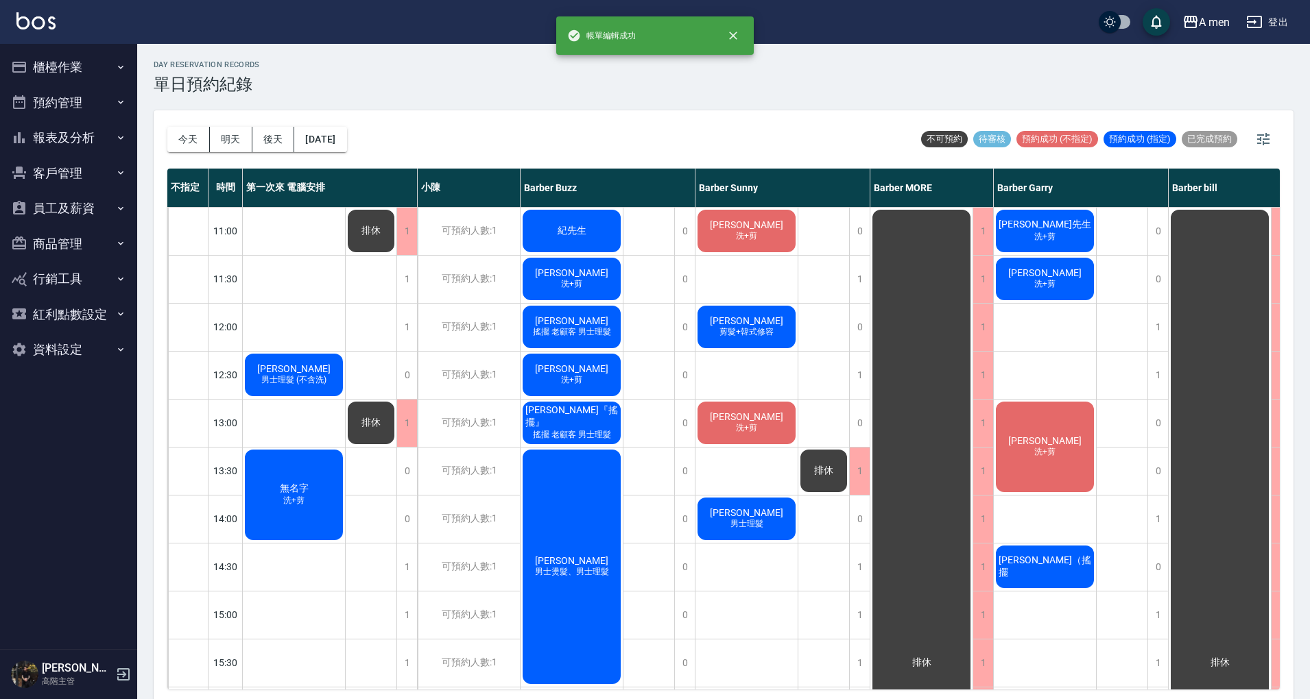
click at [318, 369] on div "江哲浦 男士理髮 (不含洗)" at bounding box center [294, 375] width 102 height 47
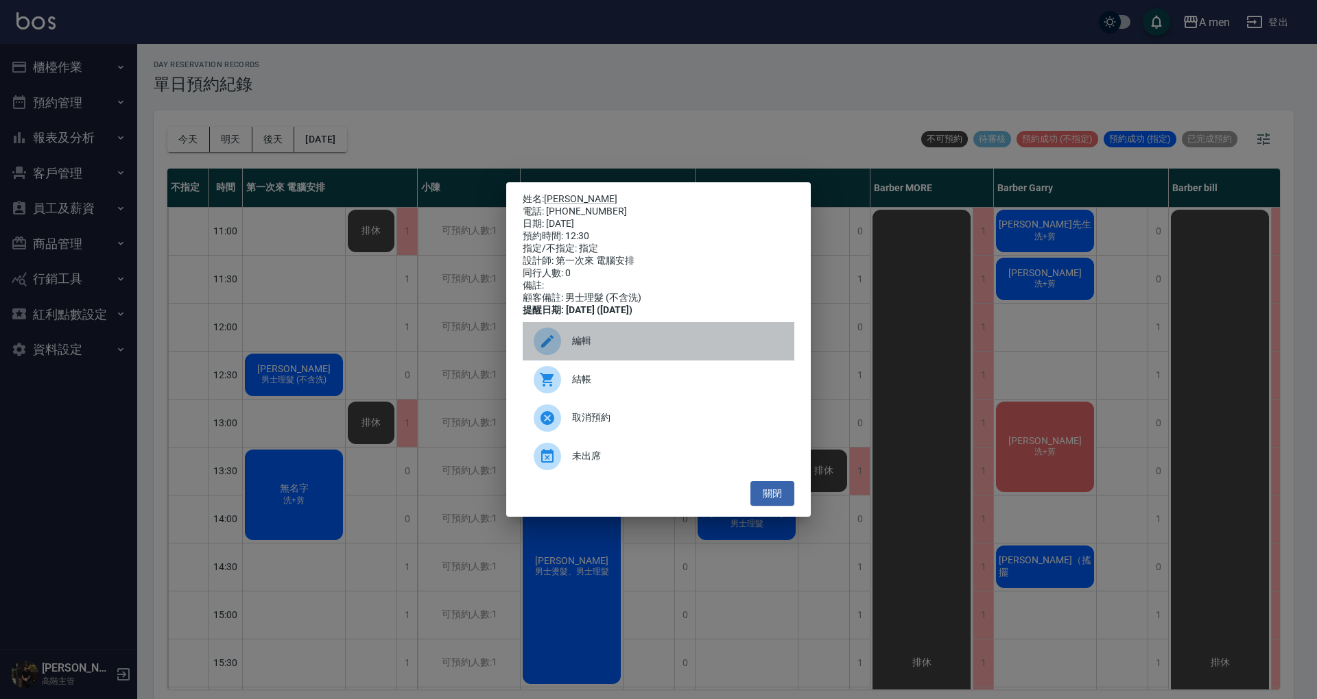
click at [655, 344] on span "編輯" at bounding box center [677, 341] width 211 height 14
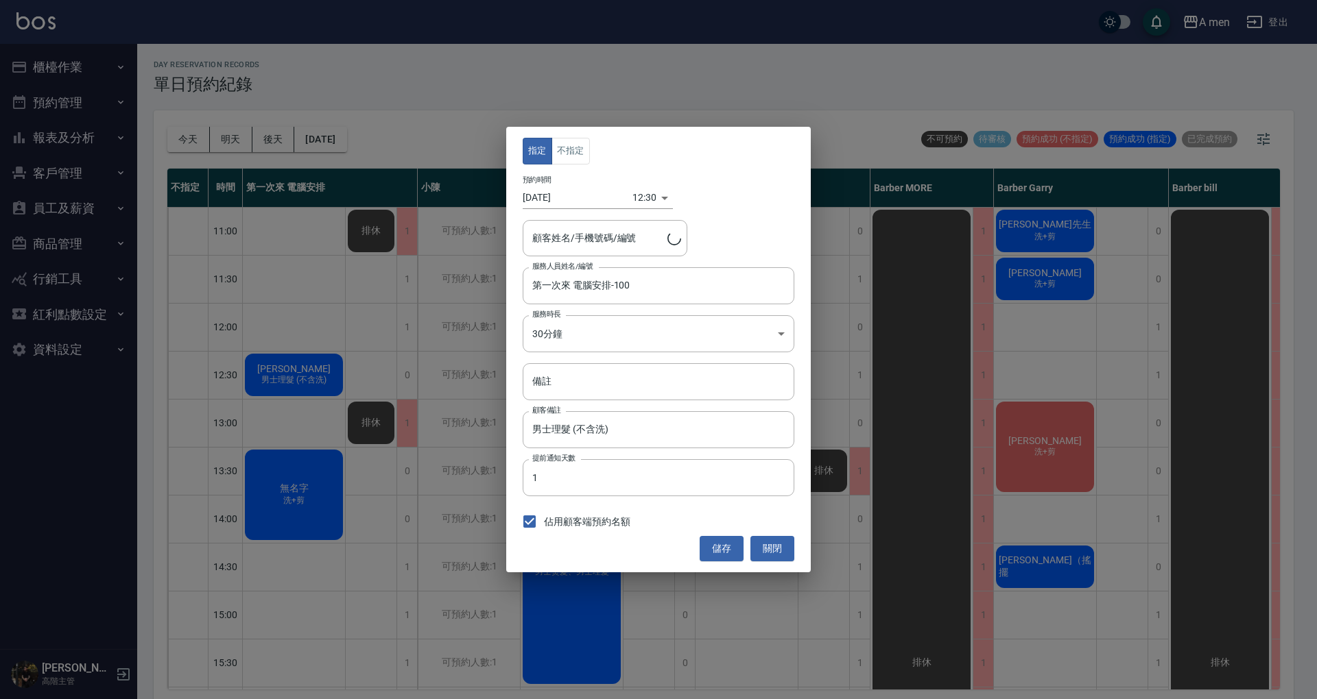
type input "江哲浦/0988461471"
click at [786, 542] on button "關閉" at bounding box center [772, 548] width 44 height 25
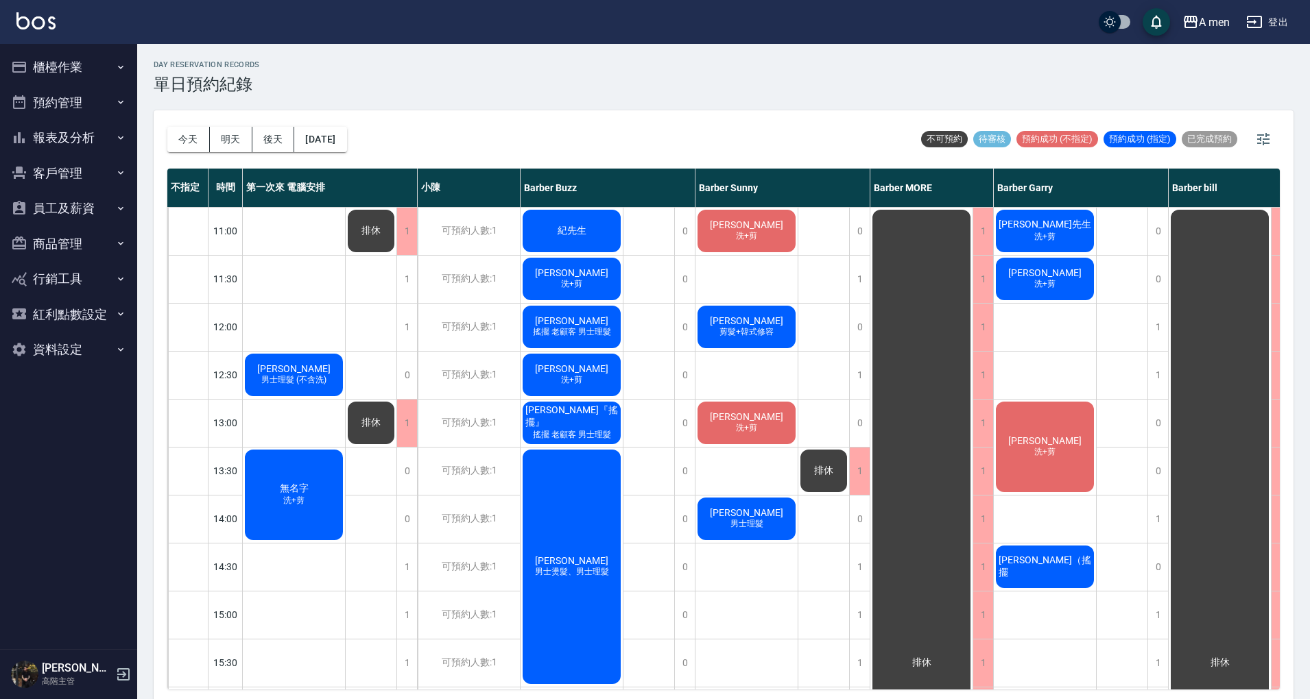
click at [317, 371] on div "江哲浦 男士理髮 (不含洗)" at bounding box center [294, 375] width 102 height 47
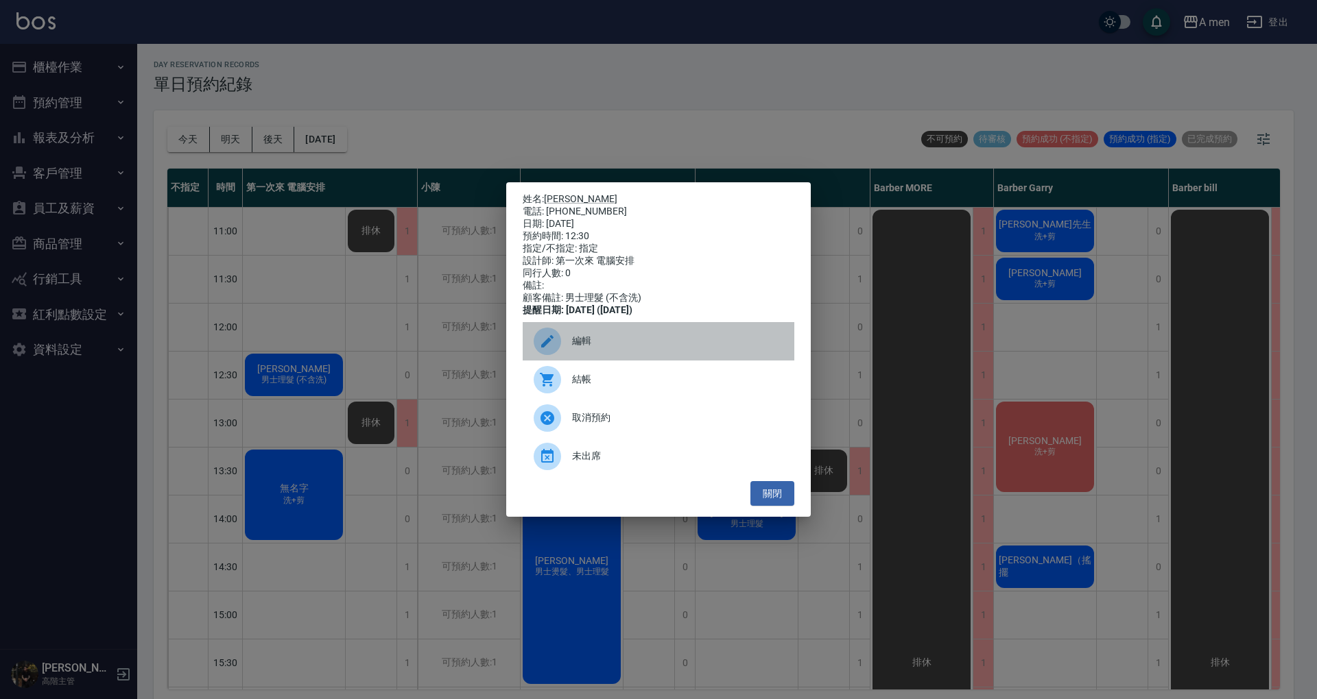
click at [551, 350] on icon at bounding box center [547, 341] width 16 height 16
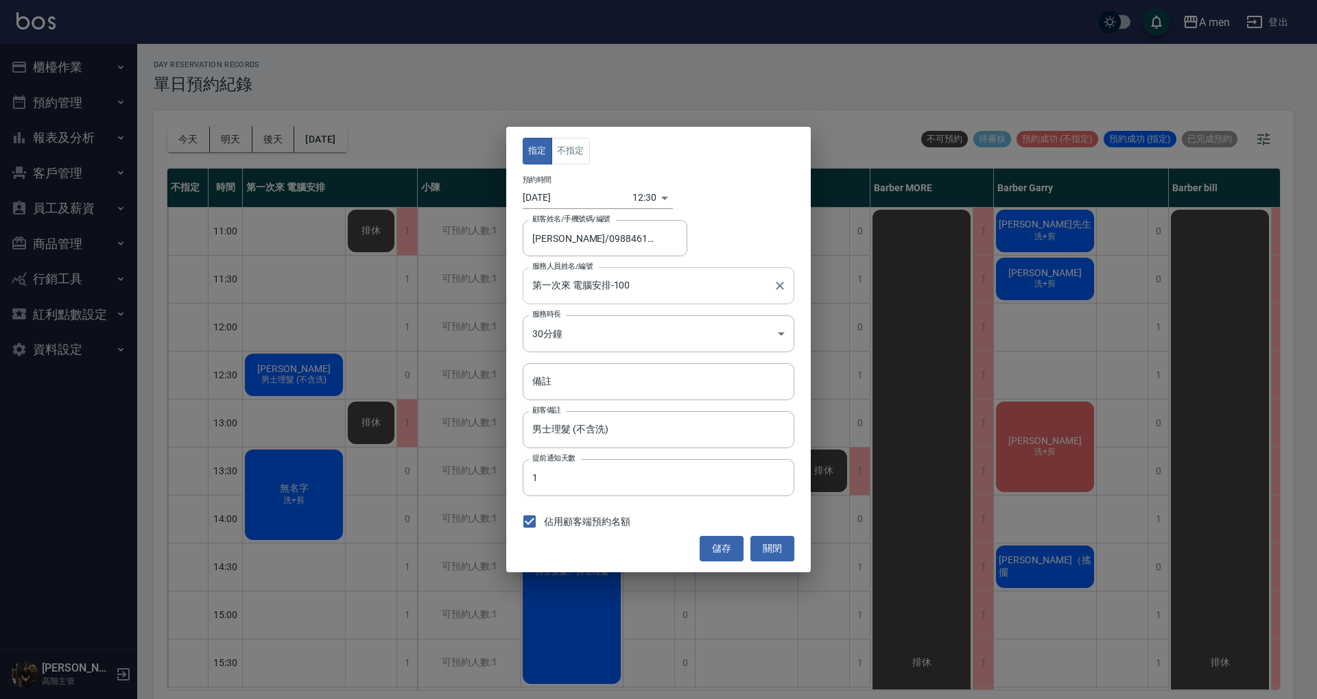
click at [643, 273] on div "第一次來 電腦安排-100 服務人員姓名/編號" at bounding box center [659, 285] width 272 height 36
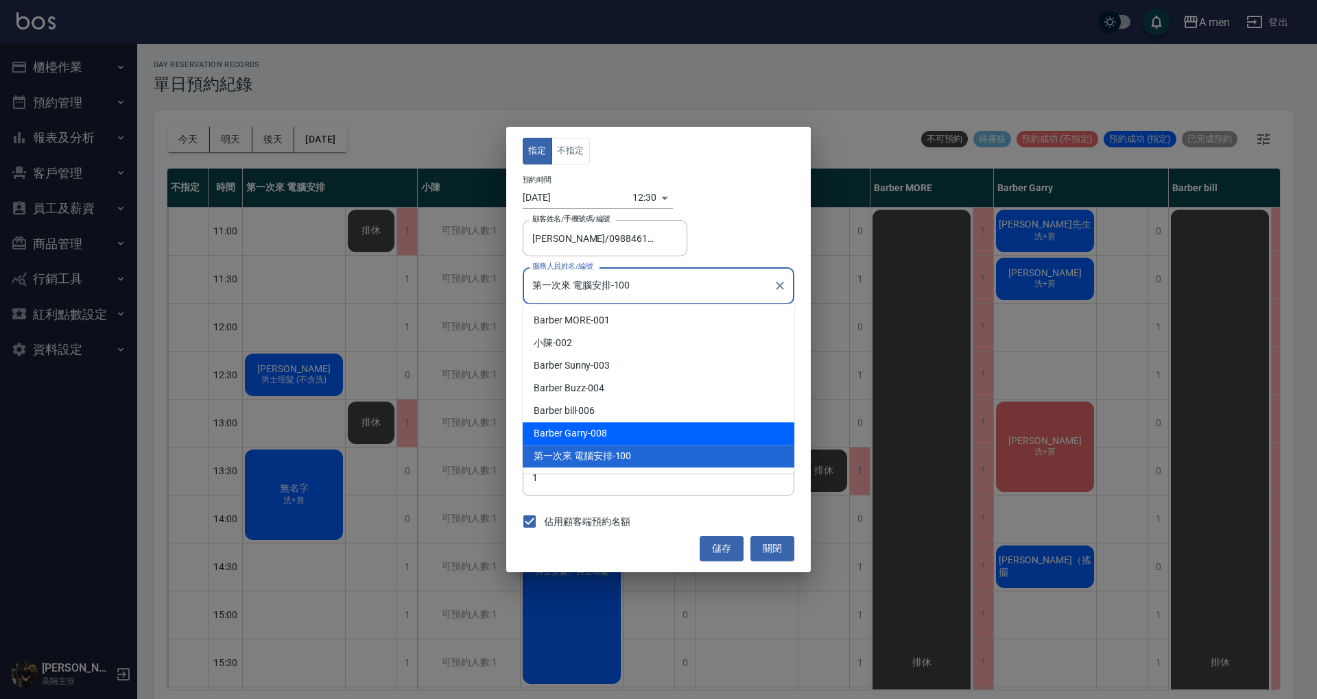
click at [661, 437] on div "Barber Garry -008" at bounding box center [659, 433] width 272 height 23
type input "Barber Garry-008"
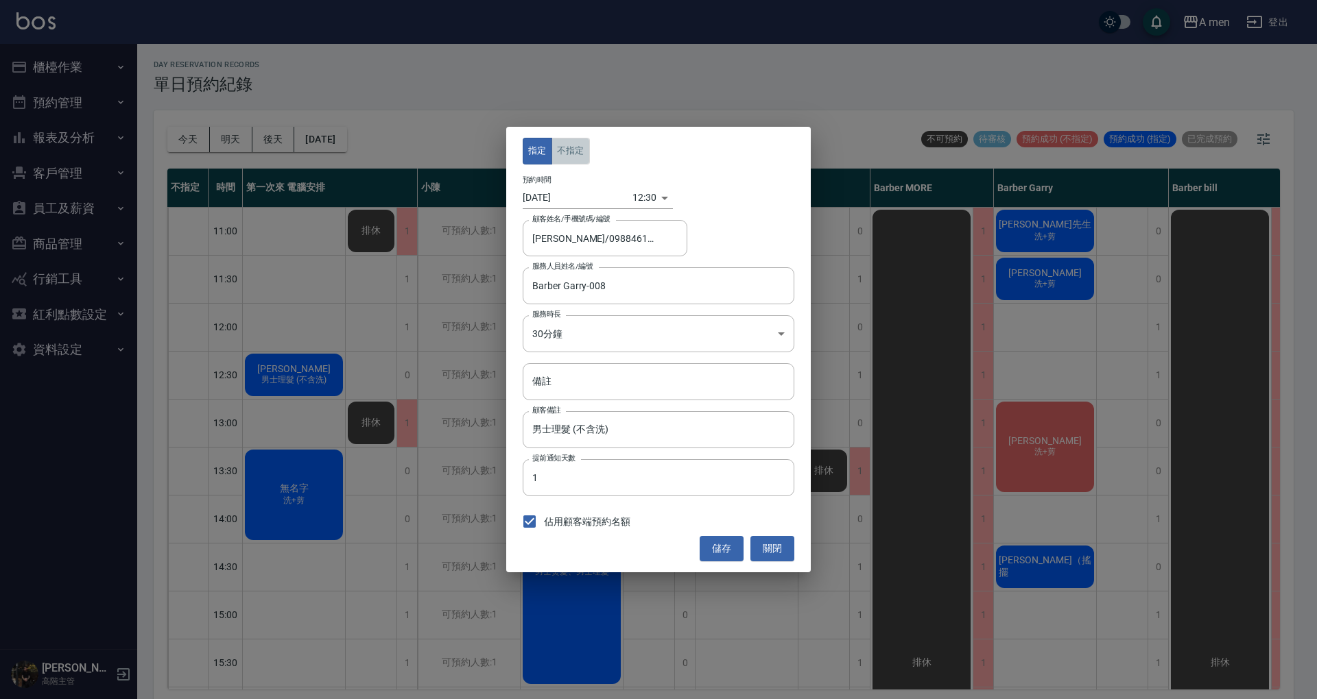
click at [580, 143] on button "不指定" at bounding box center [570, 151] width 38 height 27
click at [713, 551] on button "儲存" at bounding box center [721, 548] width 44 height 25
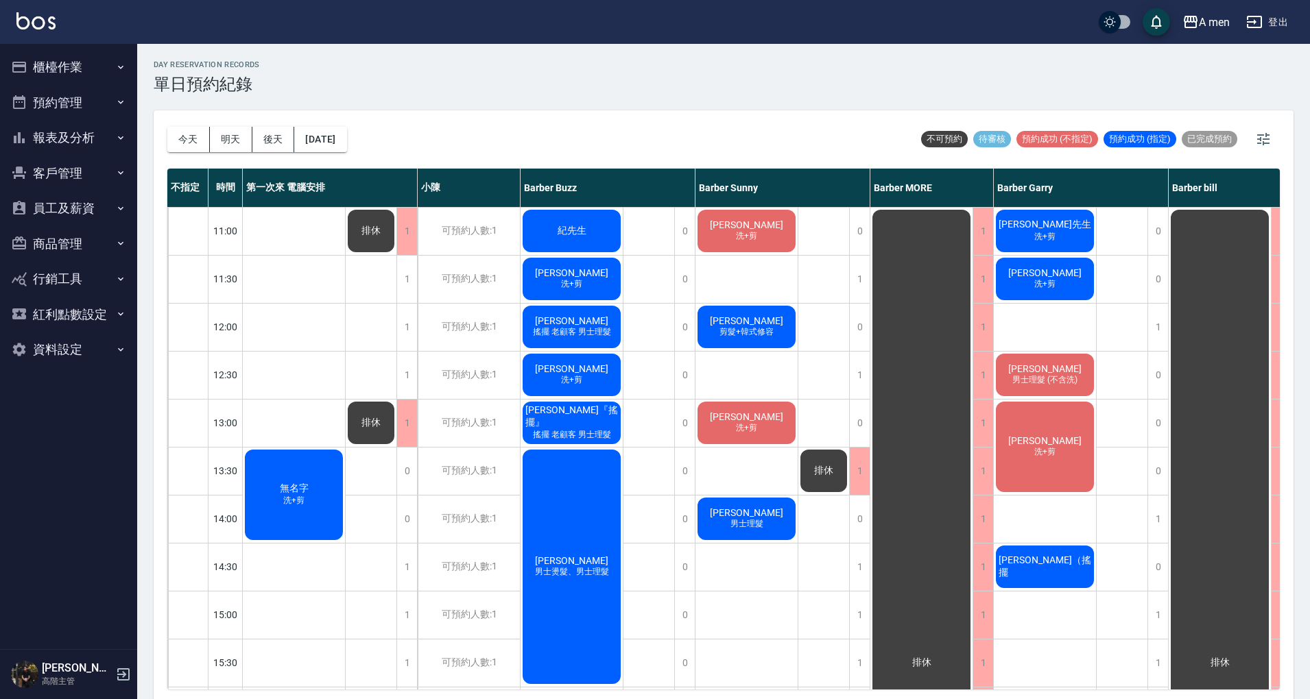
click at [1029, 435] on span "李紹揚" at bounding box center [1044, 440] width 79 height 11
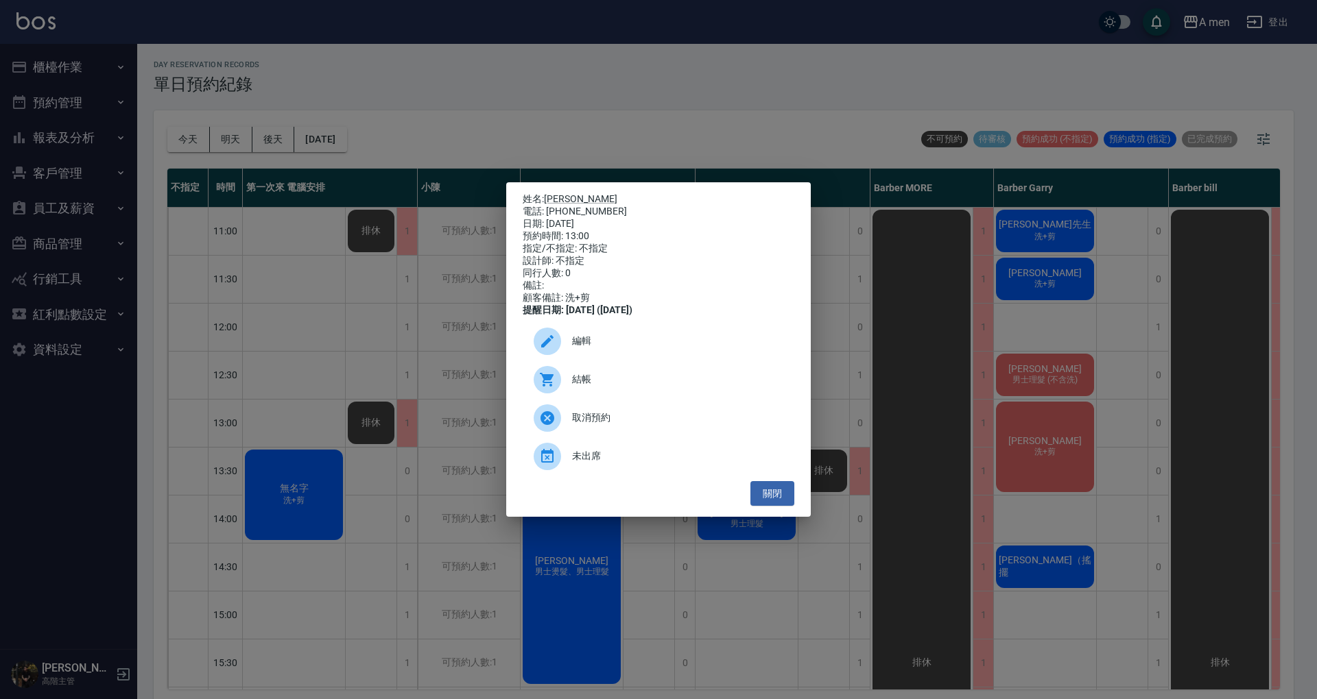
click at [1029, 433] on div "姓名: 李紹揚 電話: 0905134161 日期: 2025/10/10 預約時間: 13:00 指定/不指定: 不指定 設計師: 不指定 同行人數: 0 …" at bounding box center [658, 349] width 1317 height 699
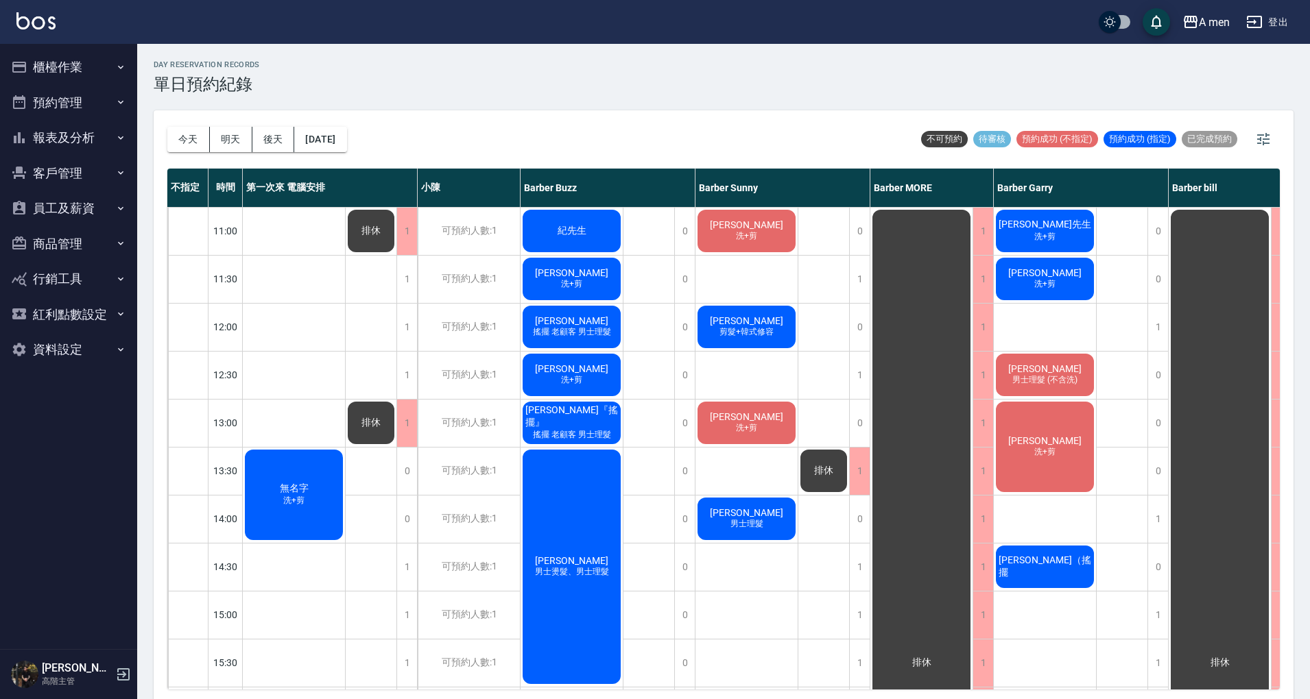
click at [1043, 452] on span "洗+剪" at bounding box center [1044, 452] width 27 height 12
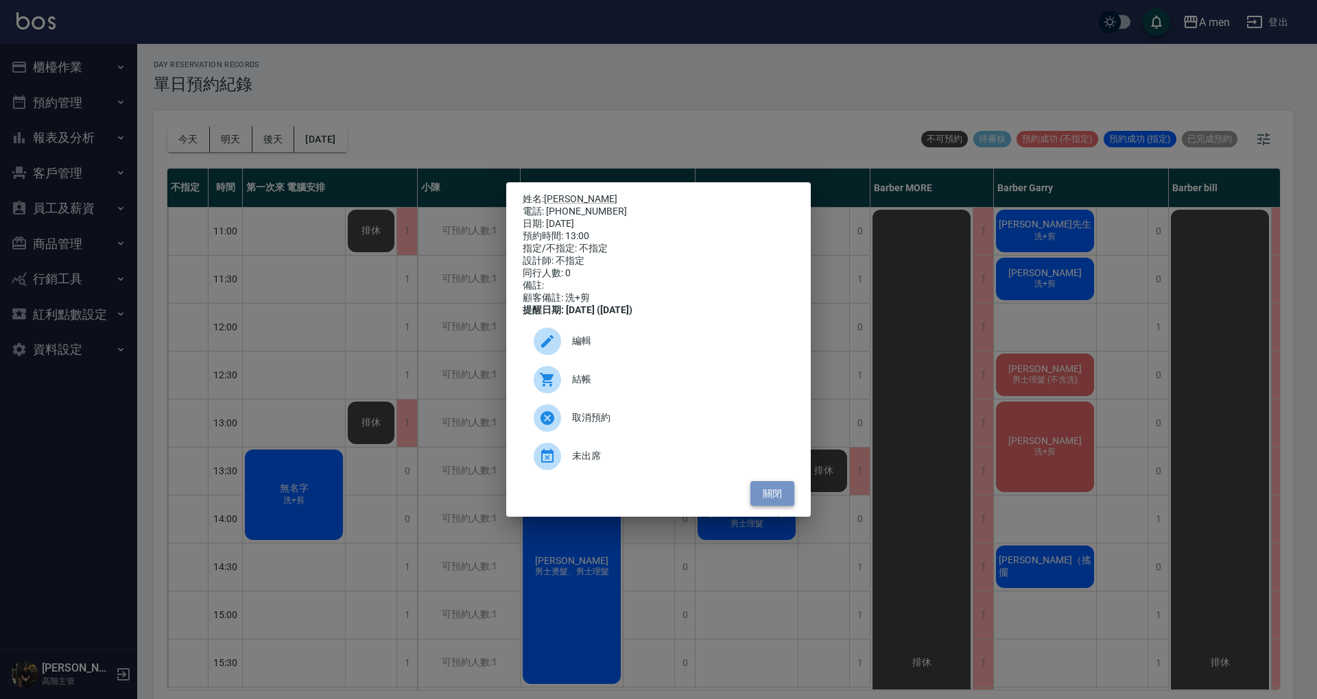
click at [788, 507] on button "關閉" at bounding box center [772, 493] width 44 height 25
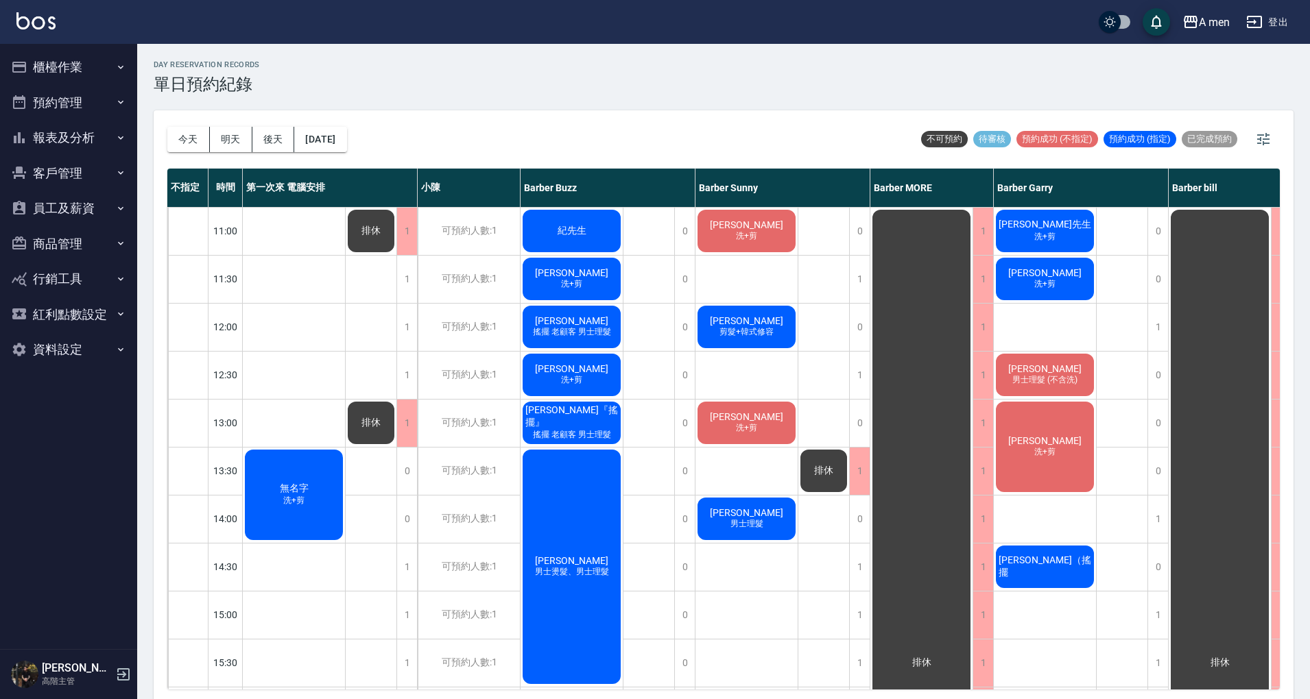
scroll to position [2, 0]
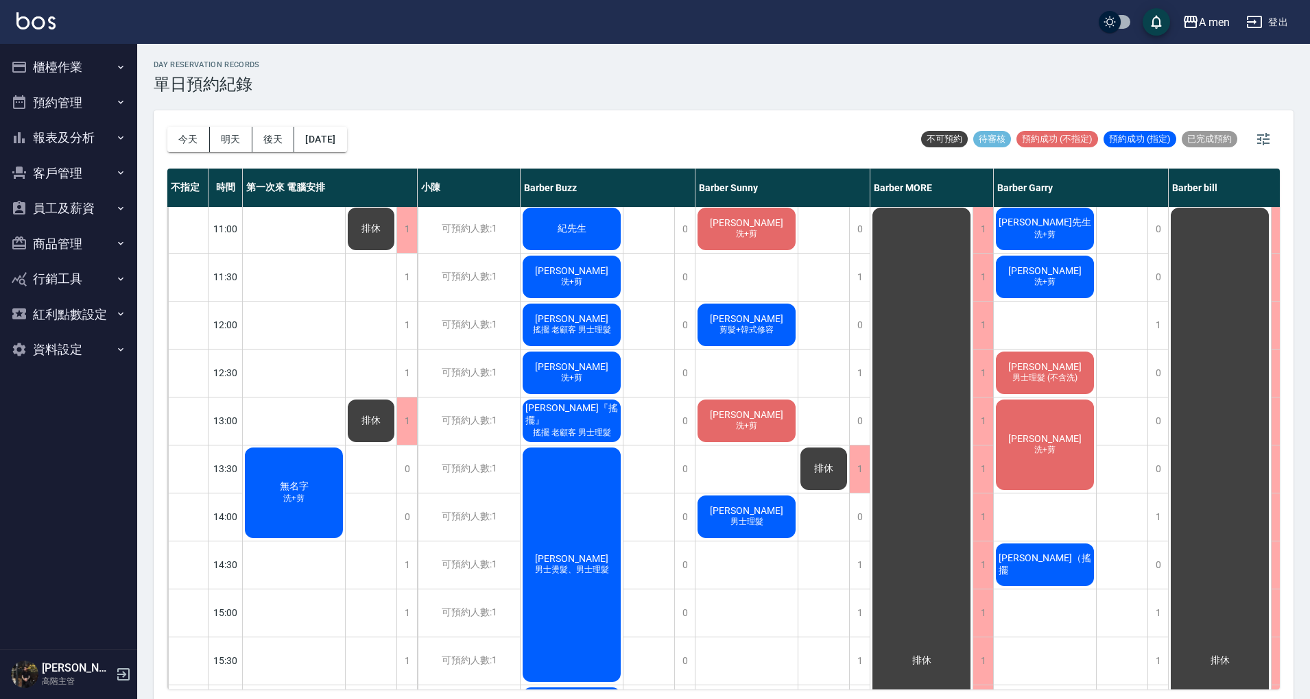
click at [291, 487] on span "無名字" at bounding box center [294, 487] width 34 height 12
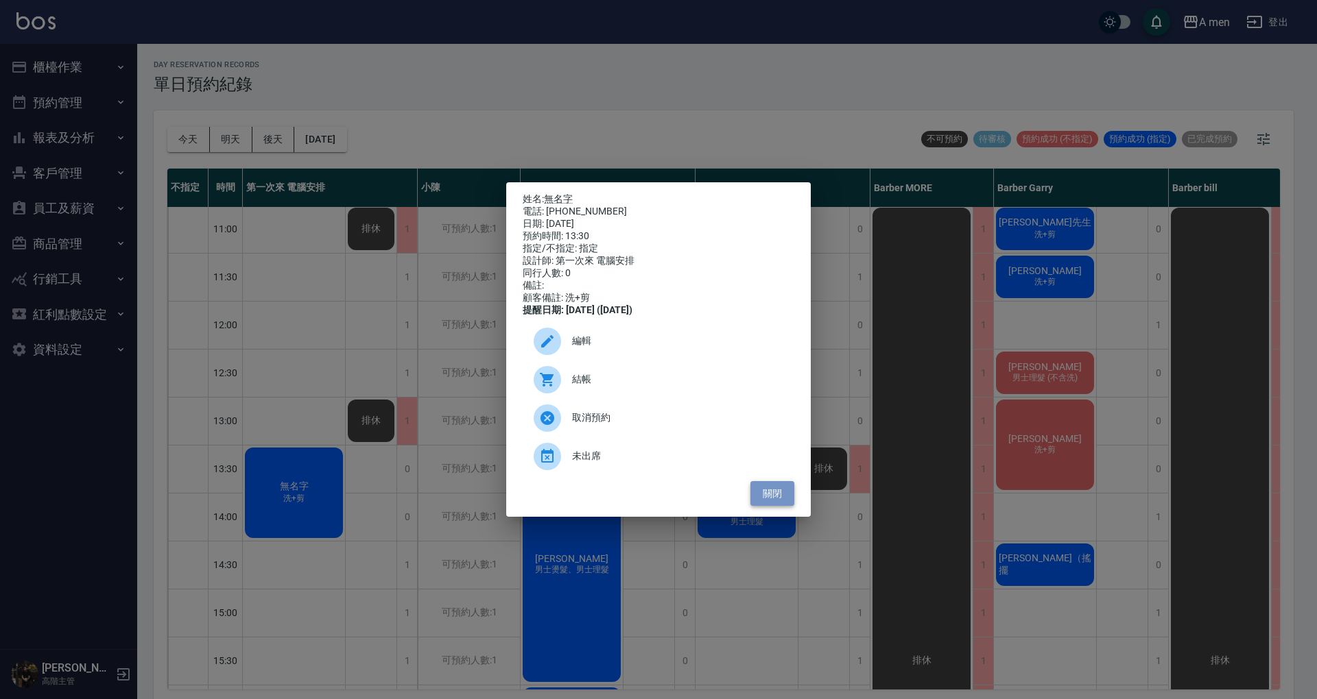
click at [778, 507] on button "關閉" at bounding box center [772, 493] width 44 height 25
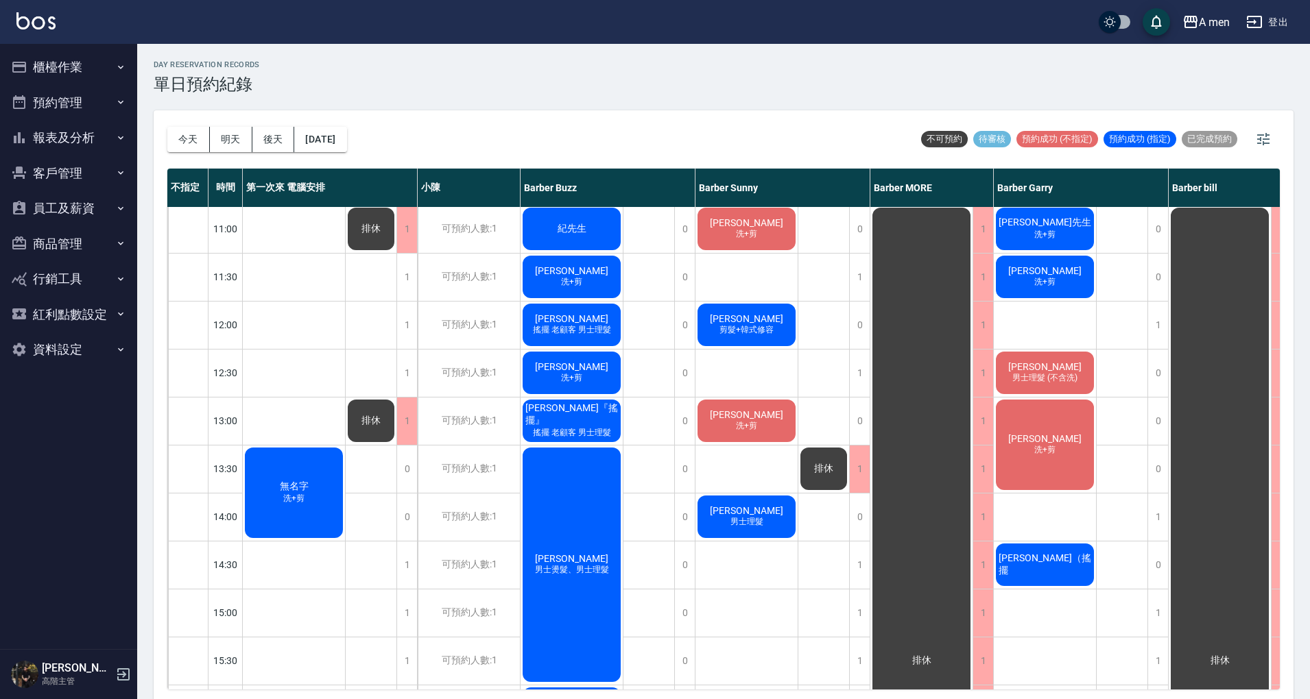
click at [1009, 448] on div "李紹揚 洗+剪" at bounding box center [1045, 445] width 102 height 95
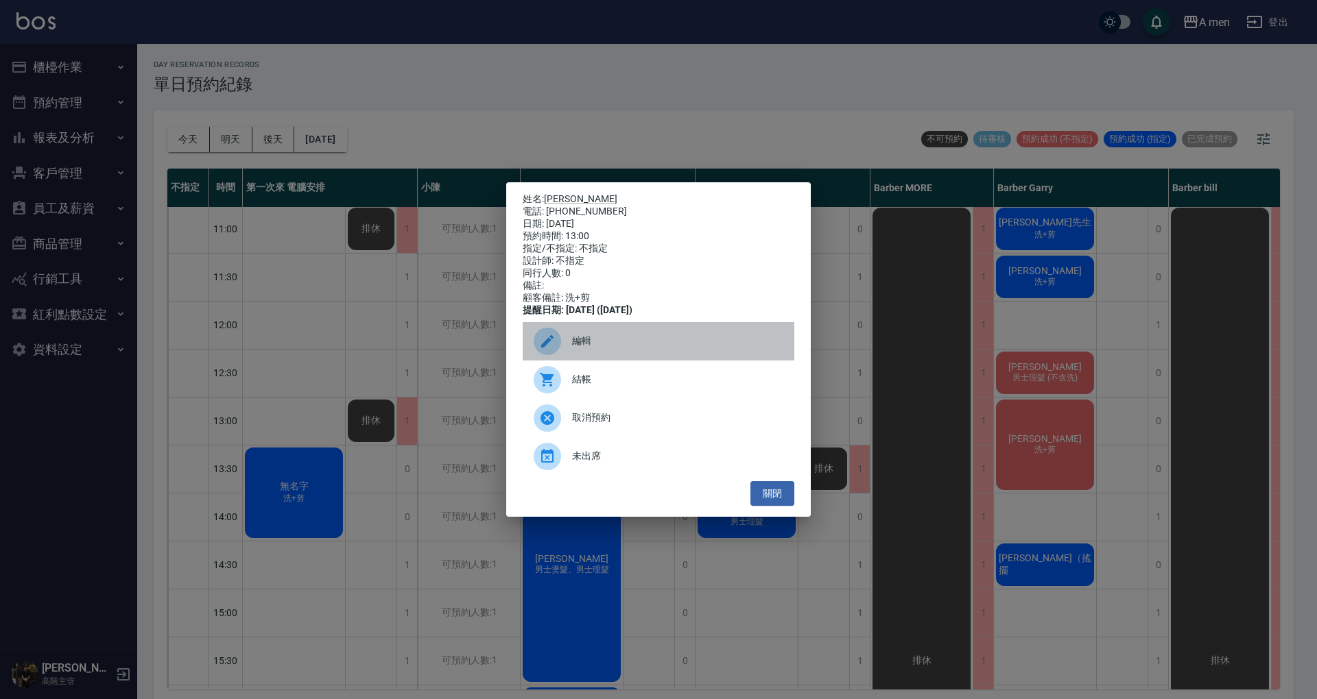
click at [762, 339] on div "編輯" at bounding box center [659, 341] width 272 height 38
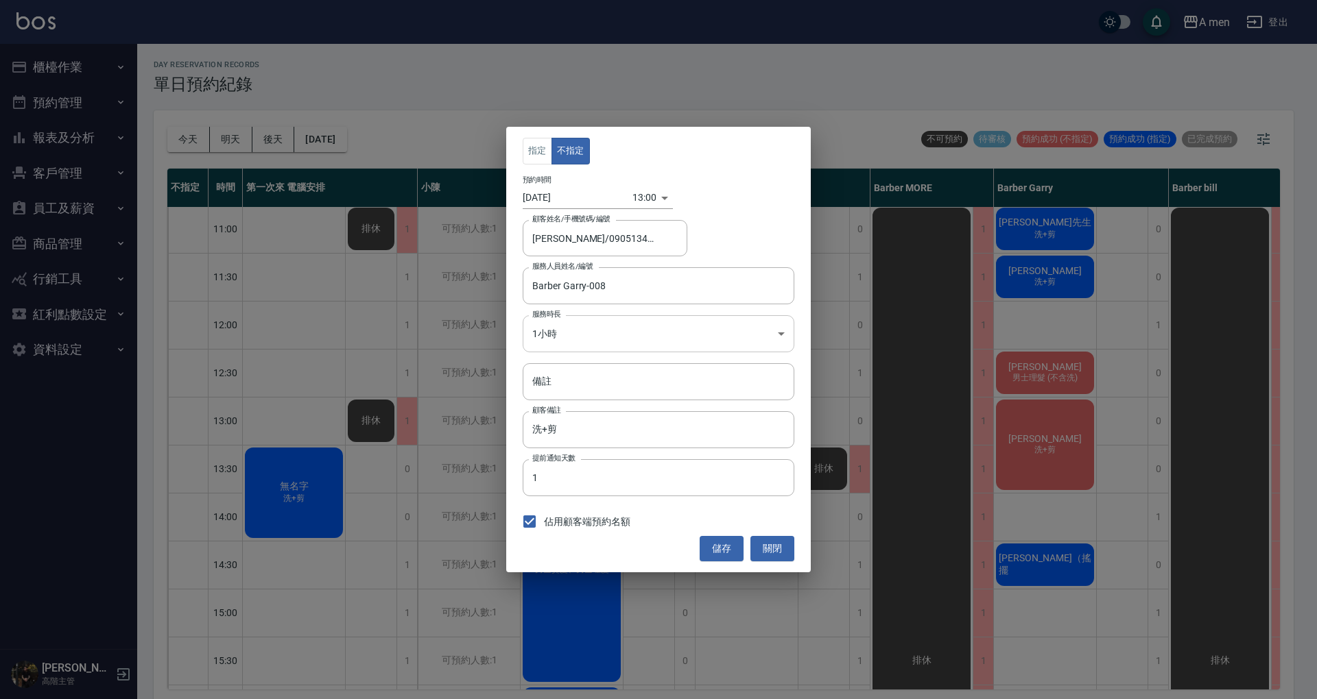
click at [641, 337] on body "A men 登出 櫃檯作業 打帳單 帳單列表 營業儀表板 現金收支登錄 高階收支登錄 材料自購登錄 每日結帳 排班表 現場電腦打卡 掃碼打卡 預約管理 預約管…" at bounding box center [658, 352] width 1317 height 704
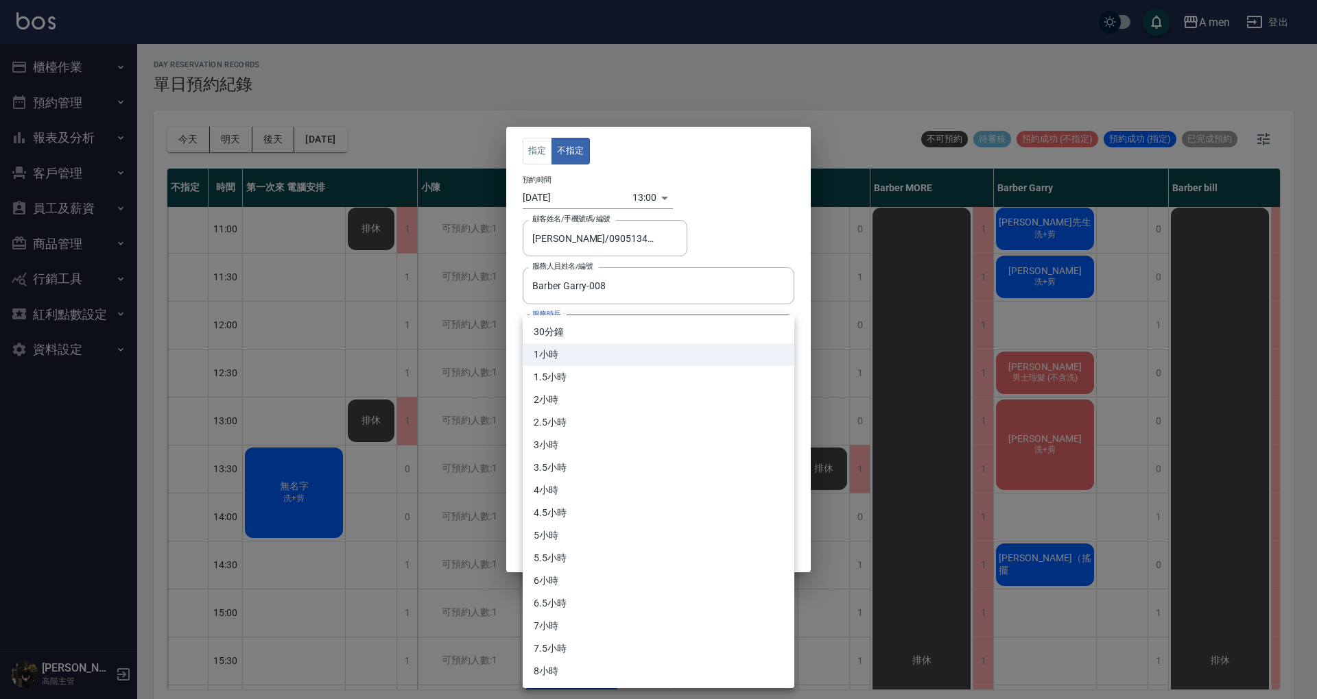
click at [718, 224] on div at bounding box center [658, 349] width 1317 height 699
click at [679, 343] on body "A men 登出 櫃檯作業 打帳單 帳單列表 營業儀表板 現金收支登錄 高階收支登錄 材料自購登錄 每日結帳 排班表 現場電腦打卡 掃碼打卡 預約管理 預約管…" at bounding box center [658, 352] width 1317 height 704
click at [665, 335] on li "30分鐘" at bounding box center [659, 332] width 272 height 23
type input "1"
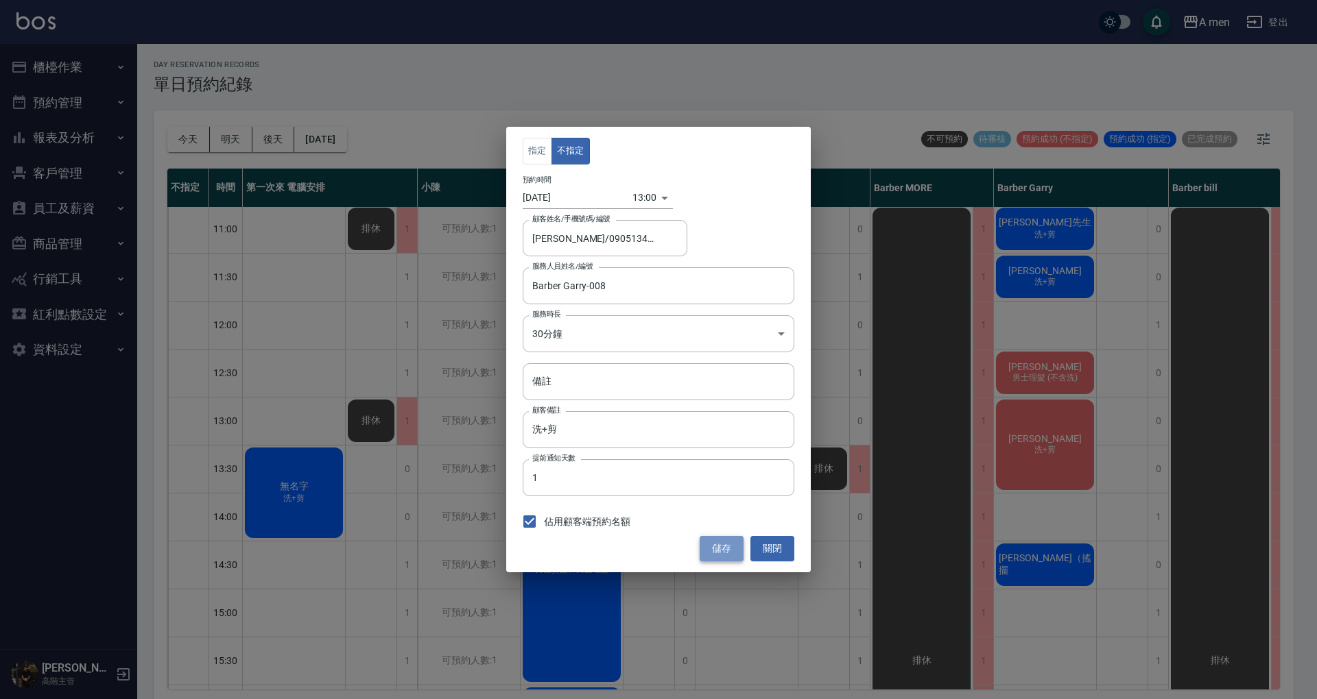
click at [720, 547] on button "儲存" at bounding box center [721, 548] width 44 height 25
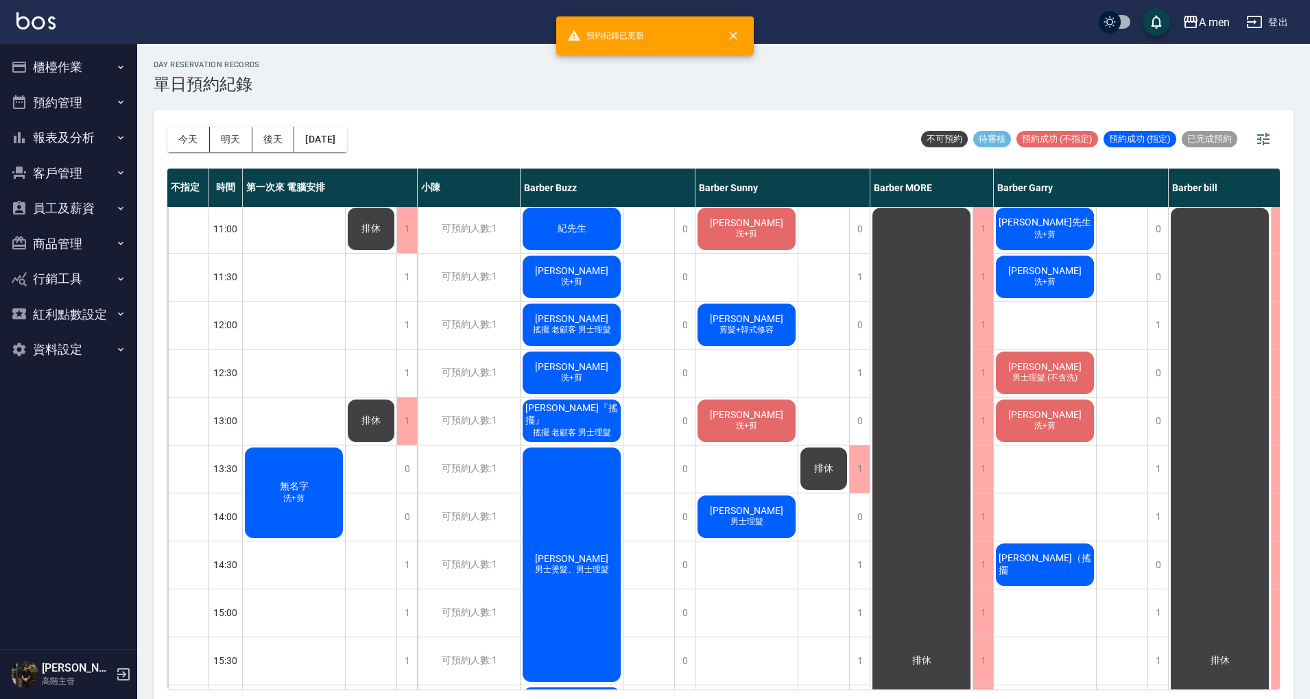
click at [324, 488] on div "無名字 洗+剪" at bounding box center [294, 493] width 102 height 95
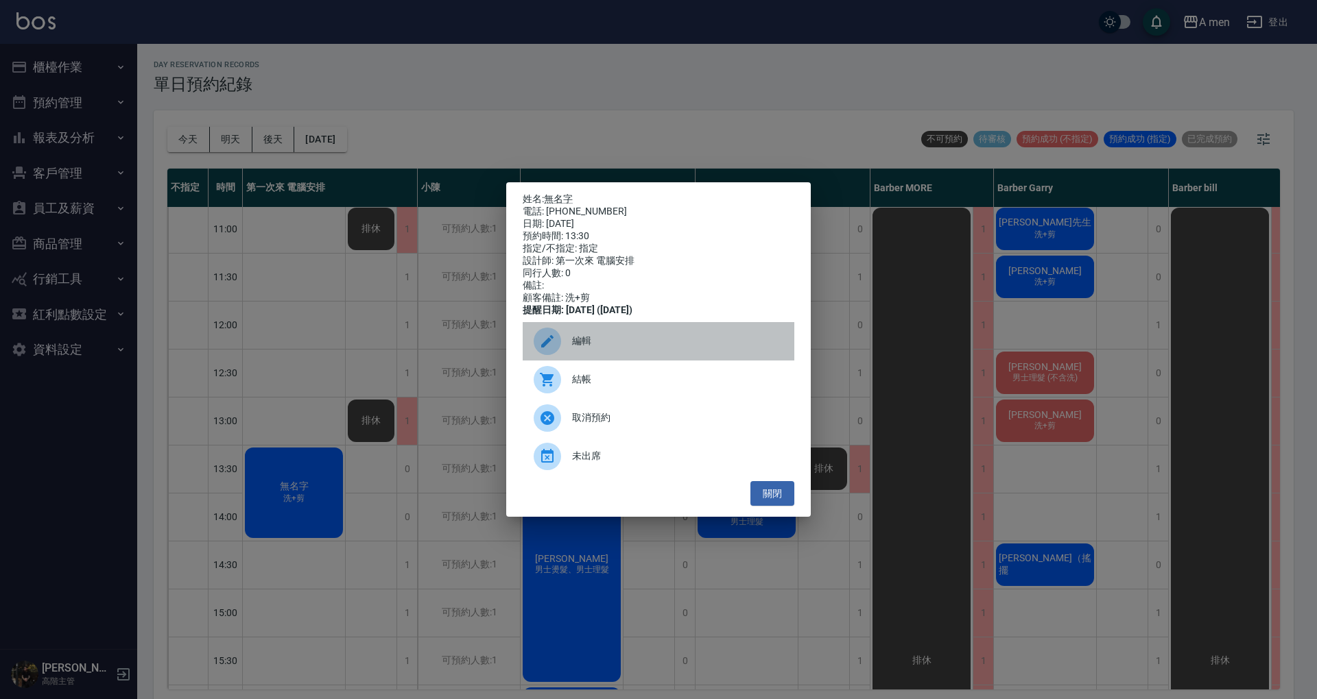
click at [558, 339] on div at bounding box center [552, 341] width 38 height 27
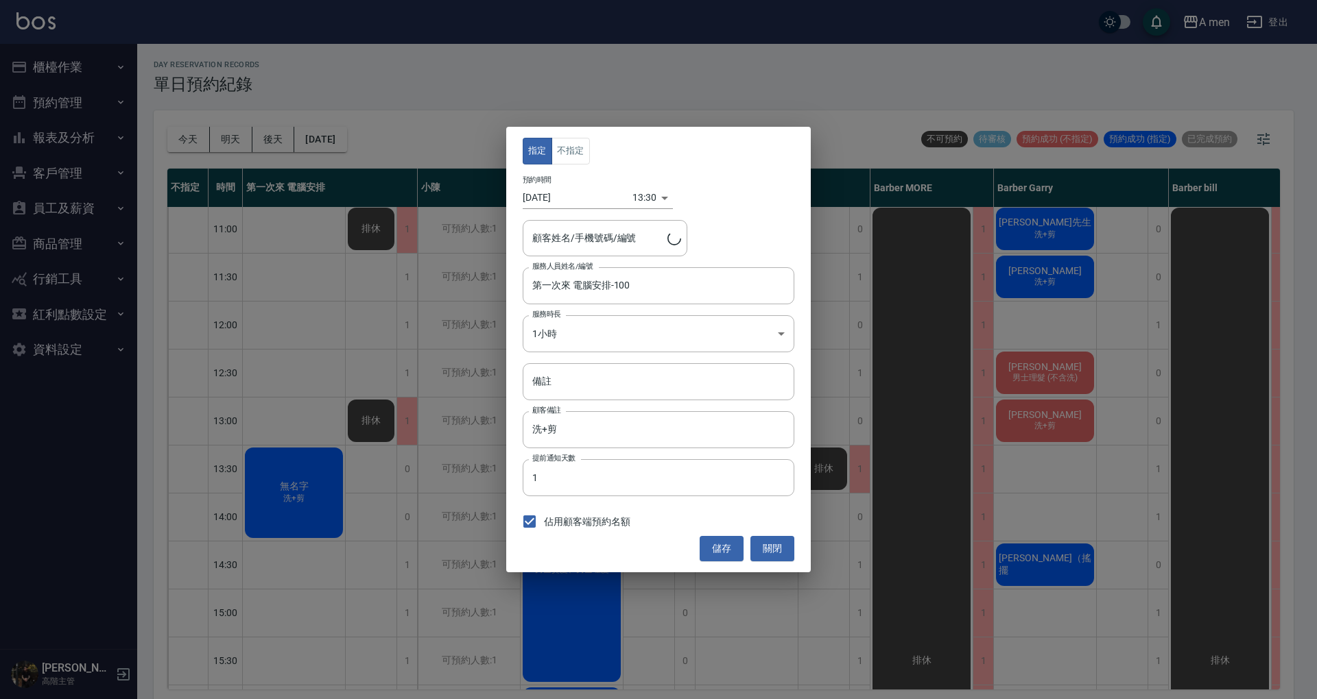
type input "無名字/0970474345"
click at [576, 144] on button "不指定" at bounding box center [570, 151] width 38 height 27
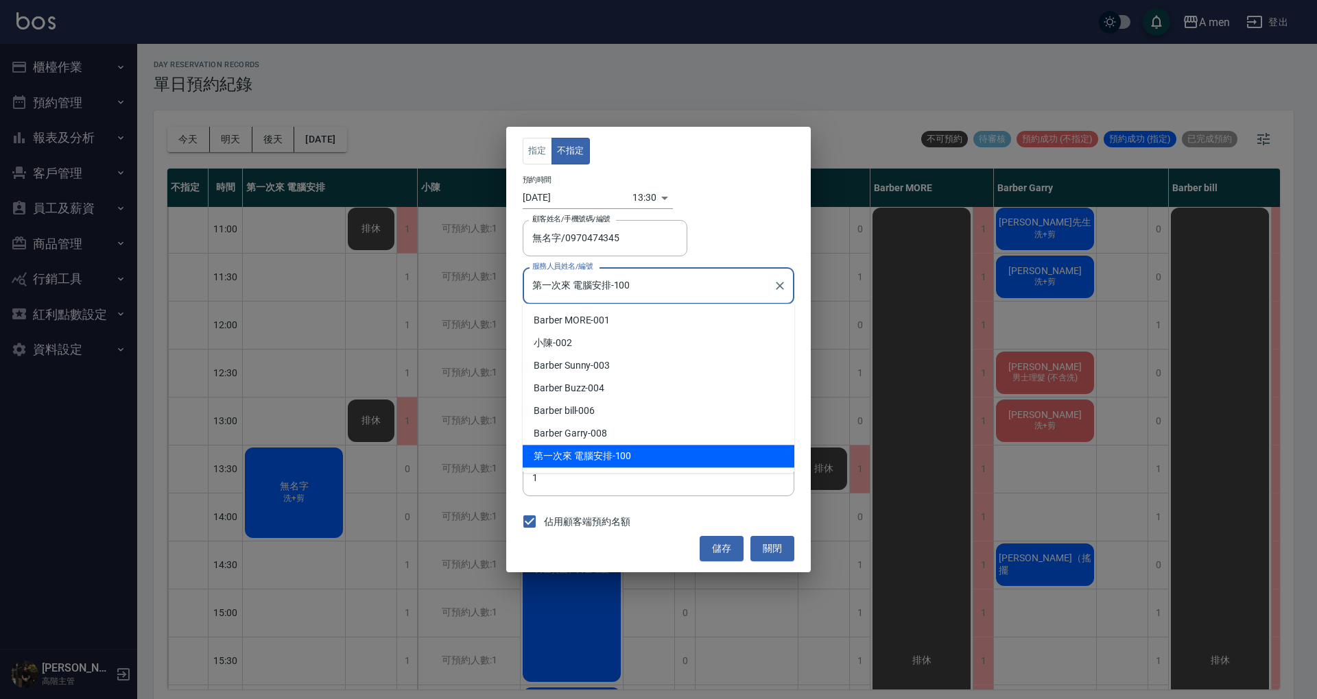
click at [632, 287] on input "第一次來 電腦安排-100" at bounding box center [648, 286] width 239 height 24
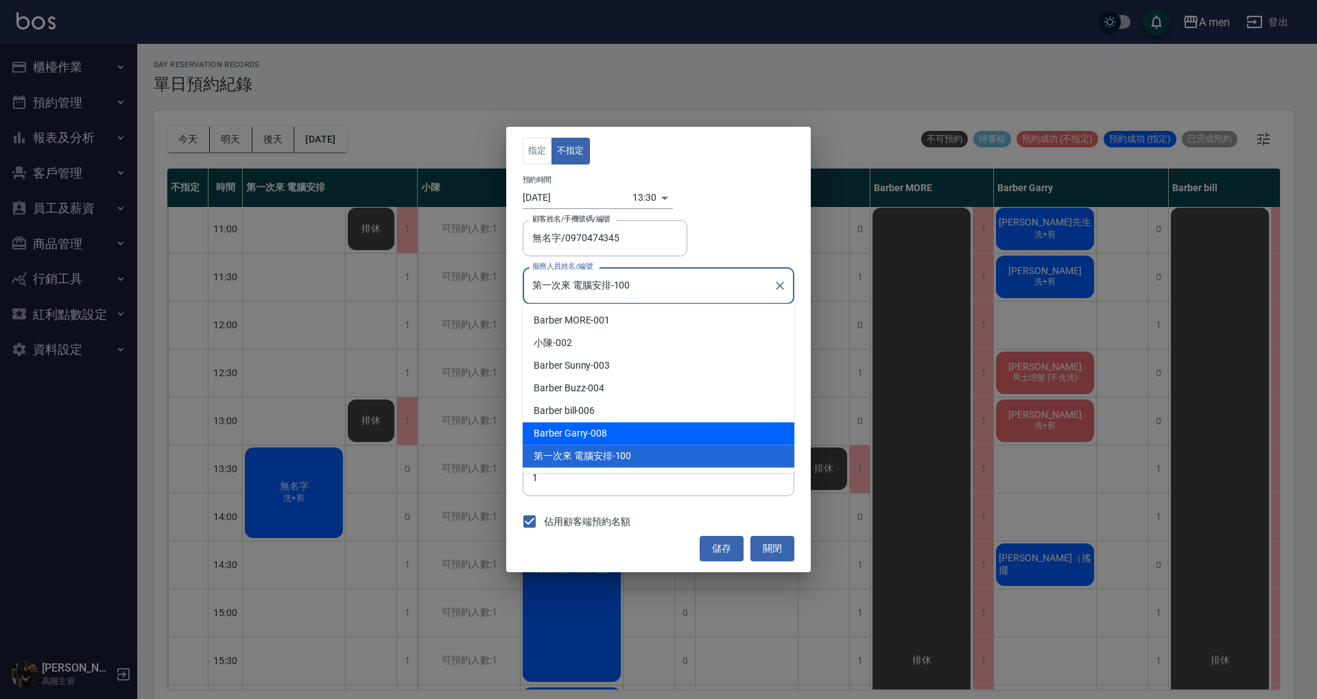
click at [636, 435] on div "Barber Garry -008" at bounding box center [659, 433] width 272 height 23
type input "Barber Garry-008"
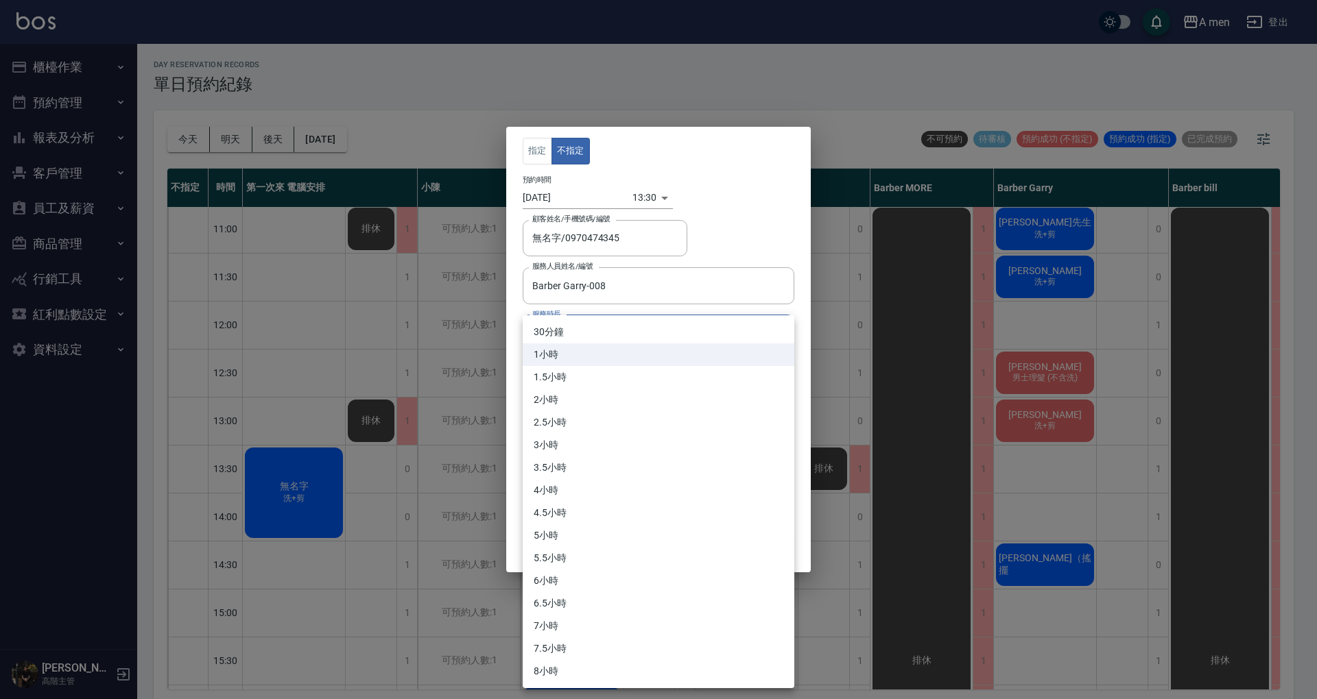
click at [660, 330] on body "A men 登出 櫃檯作業 打帳單 帳單列表 營業儀表板 現金收支登錄 高階收支登錄 材料自購登錄 每日結帳 排班表 現場電腦打卡 掃碼打卡 預約管理 預約管…" at bounding box center [658, 352] width 1317 height 704
click at [657, 336] on li "30分鐘" at bounding box center [659, 332] width 272 height 23
type input "1"
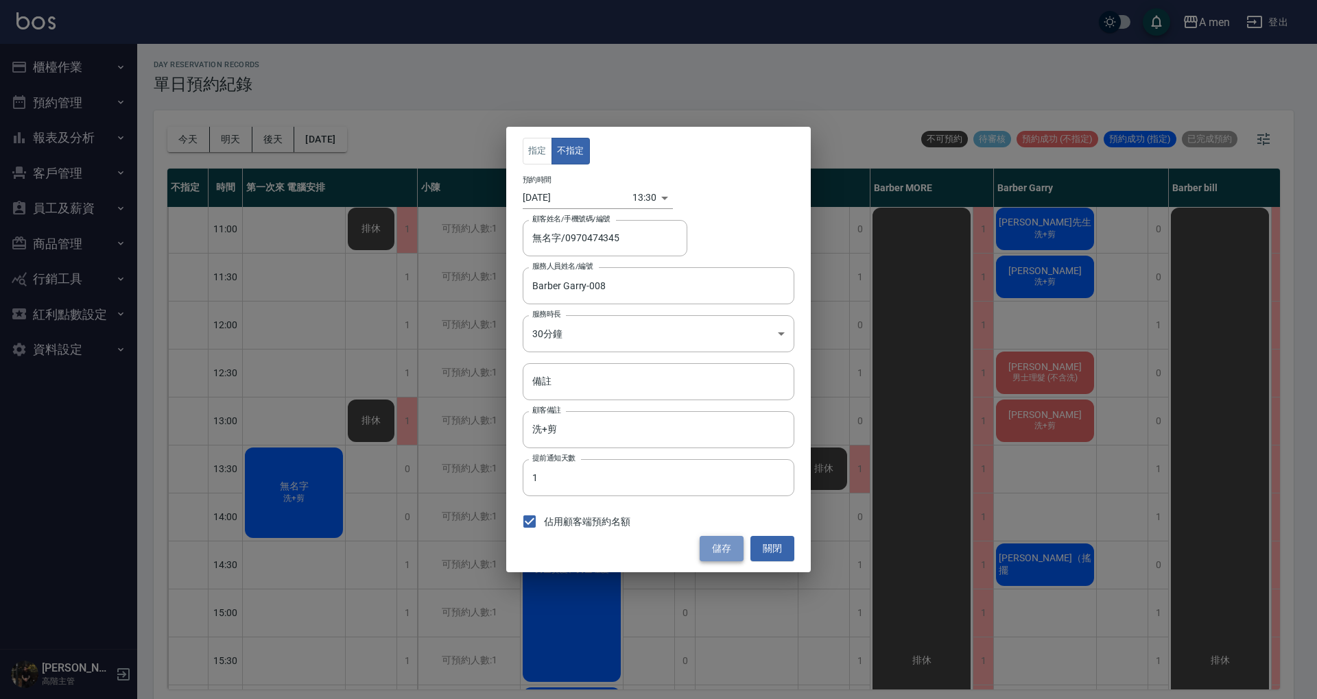
click at [717, 544] on button "儲存" at bounding box center [721, 548] width 44 height 25
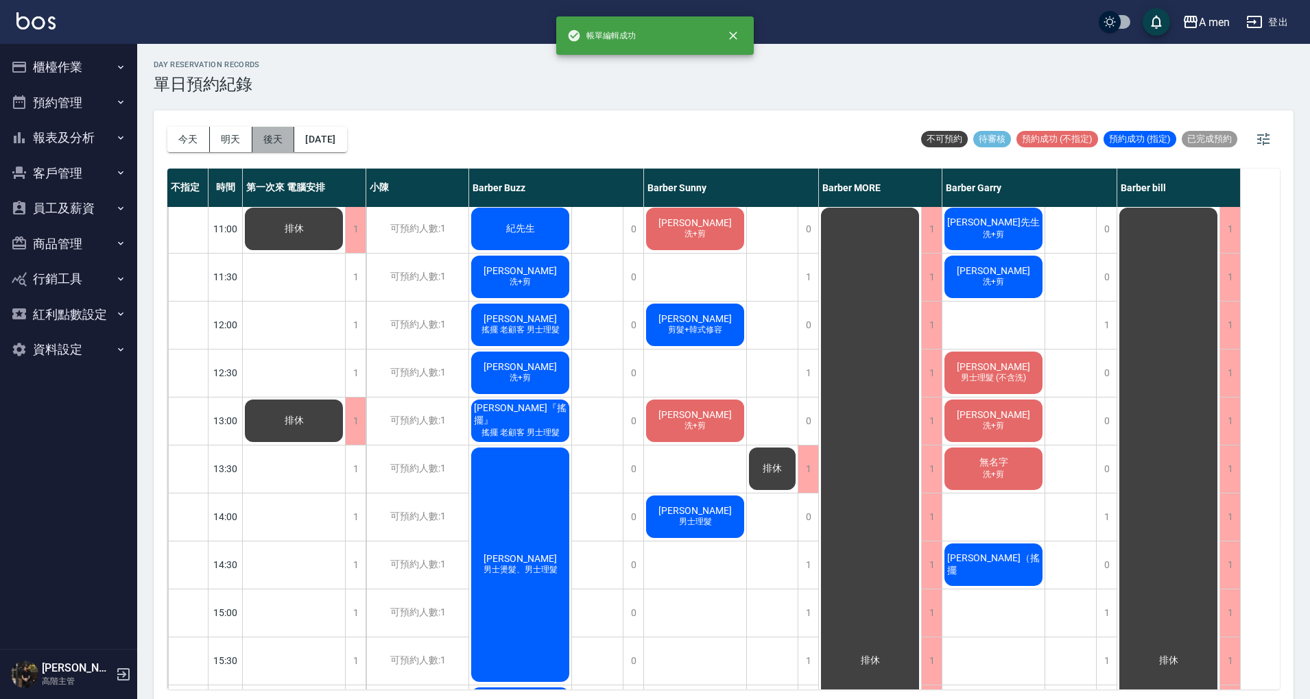
click at [281, 139] on button "後天" at bounding box center [273, 139] width 43 height 25
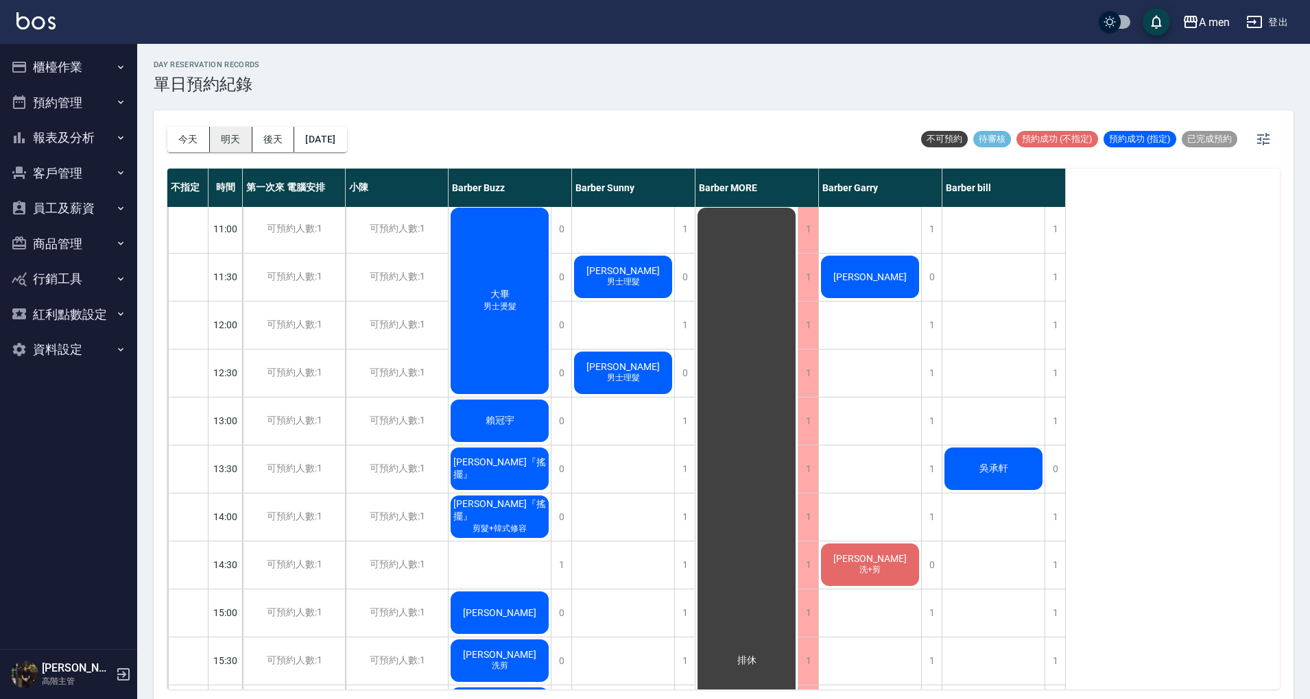
click at [228, 149] on button "明天" at bounding box center [231, 139] width 43 height 25
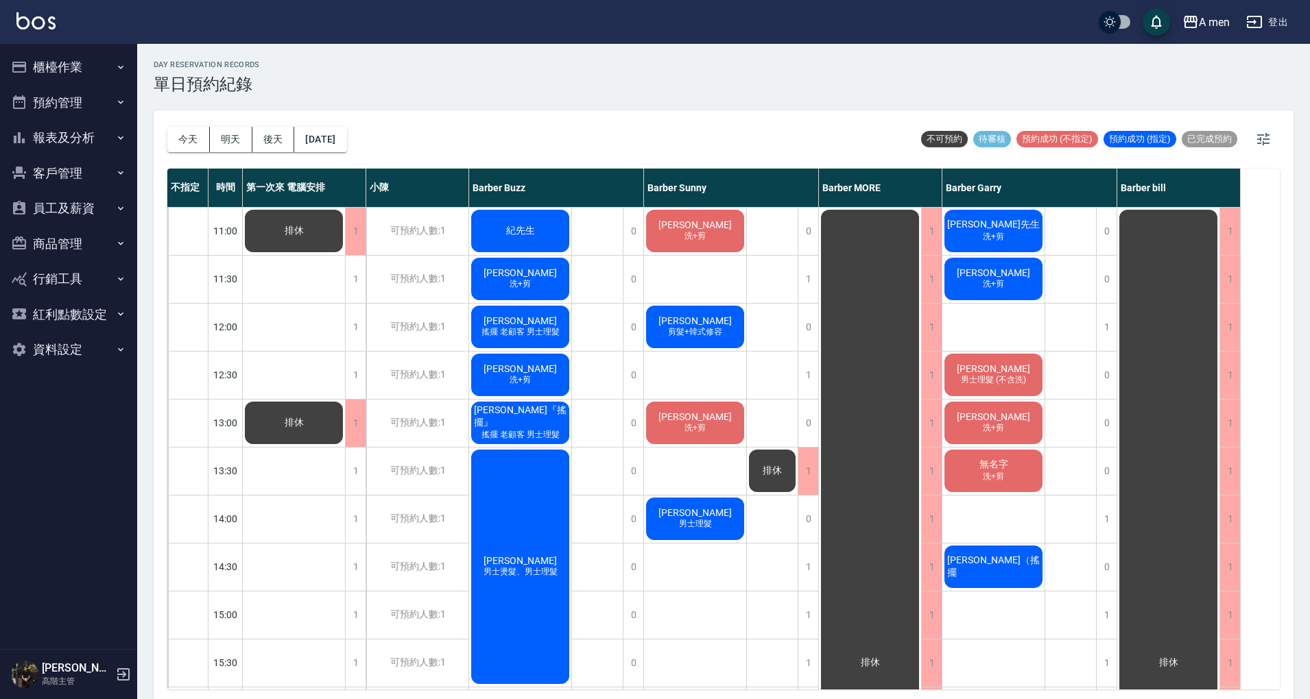
click at [517, 226] on span "紀先生" at bounding box center [520, 231] width 34 height 12
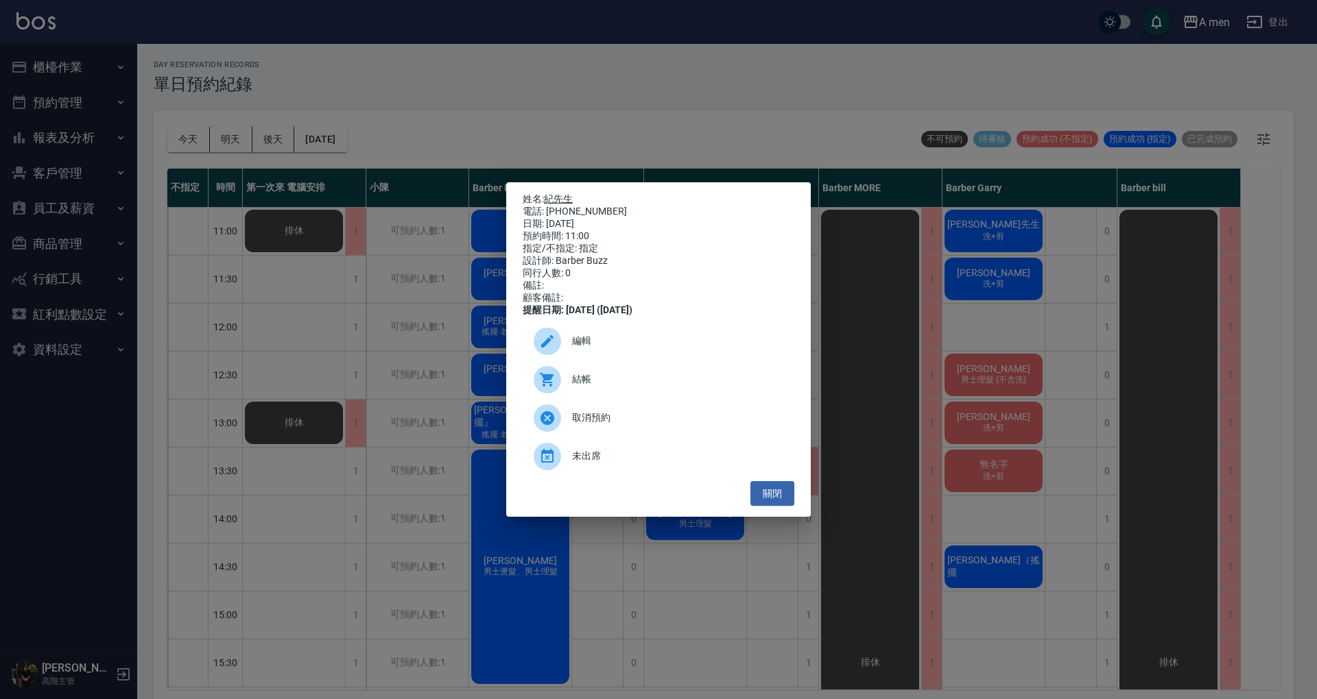
click at [569, 194] on link "紀先生" at bounding box center [558, 198] width 29 height 11
click at [776, 499] on button "關閉" at bounding box center [772, 493] width 44 height 25
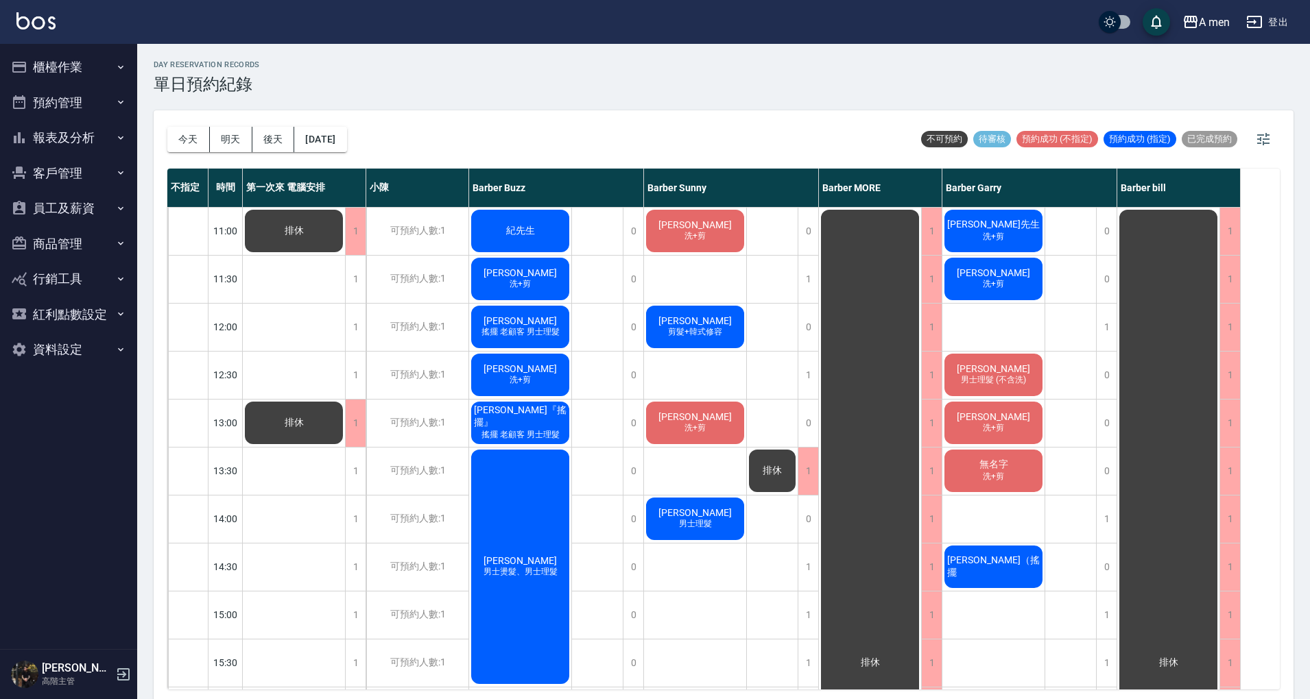
click at [547, 230] on div "紀先生" at bounding box center [520, 231] width 102 height 47
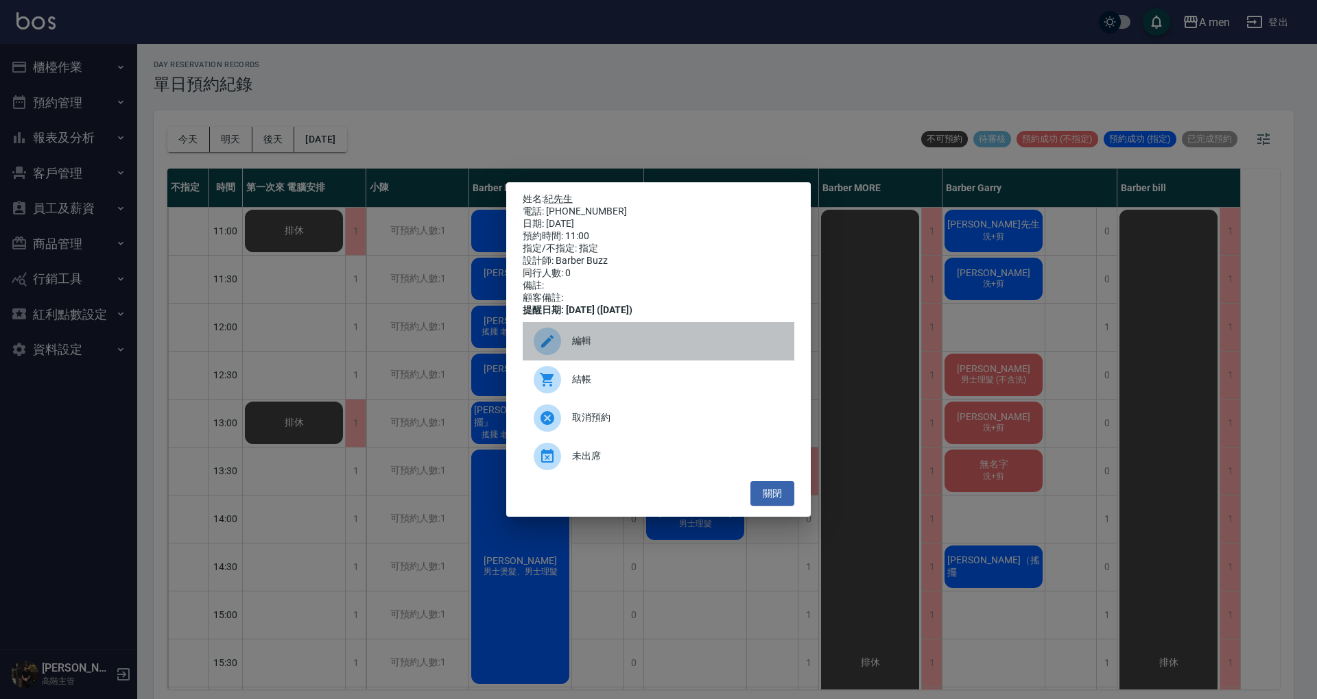
click at [600, 346] on span "編輯" at bounding box center [677, 341] width 211 height 14
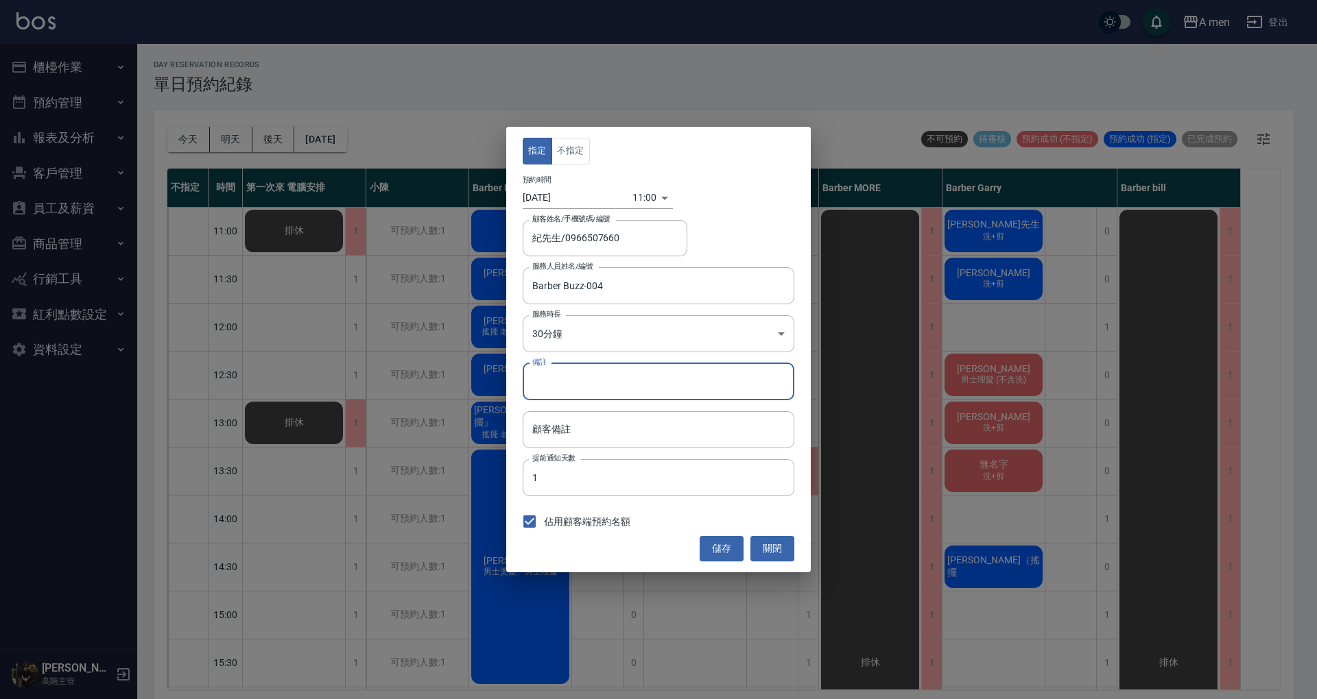
click at [609, 388] on input "備註" at bounding box center [659, 381] width 272 height 37
type input "9/6燙髮"
click at [724, 546] on button "儲存" at bounding box center [721, 548] width 44 height 25
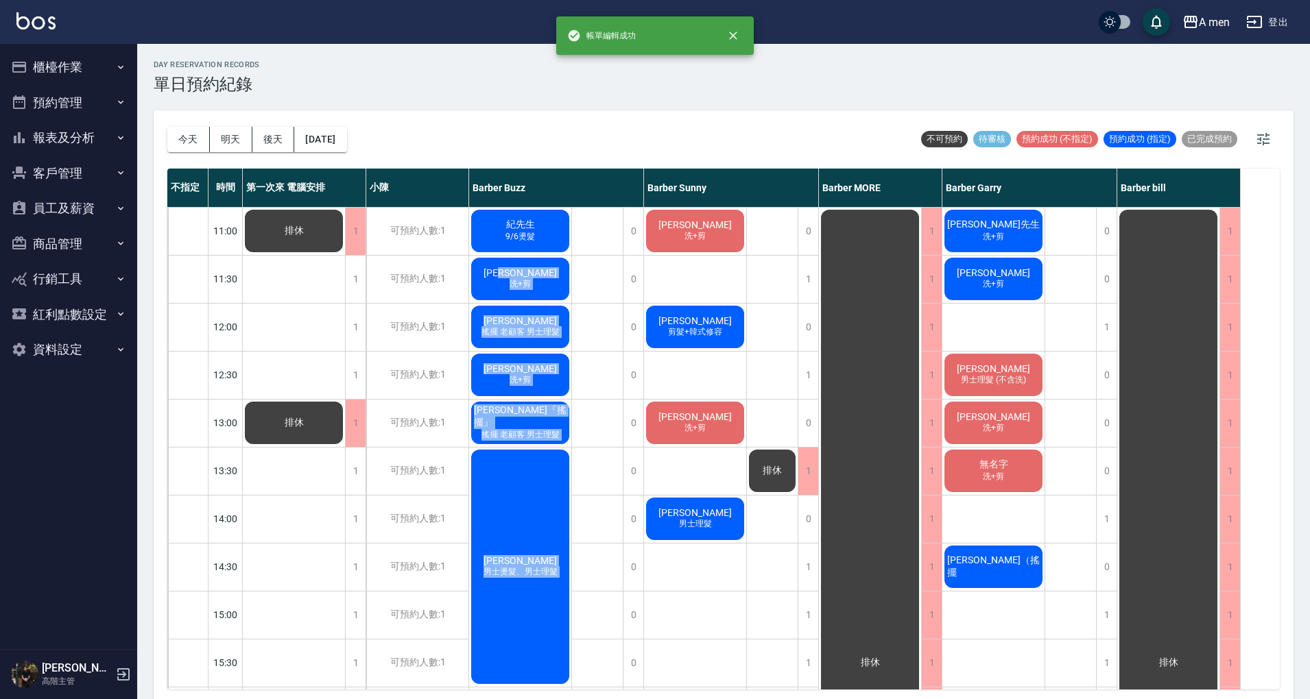
drag, startPoint x: 590, startPoint y: 235, endPoint x: 536, endPoint y: 263, distance: 60.4
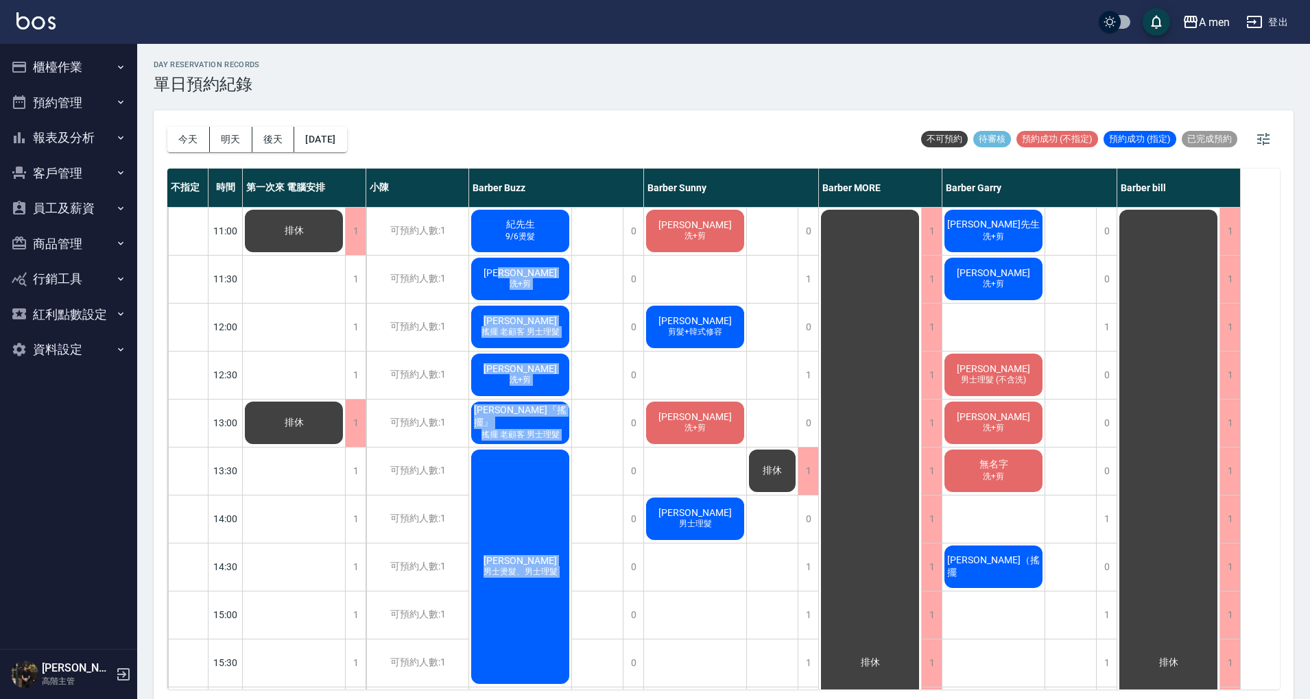
click at [536, 263] on div "許志川 洗+剪" at bounding box center [520, 279] width 102 height 47
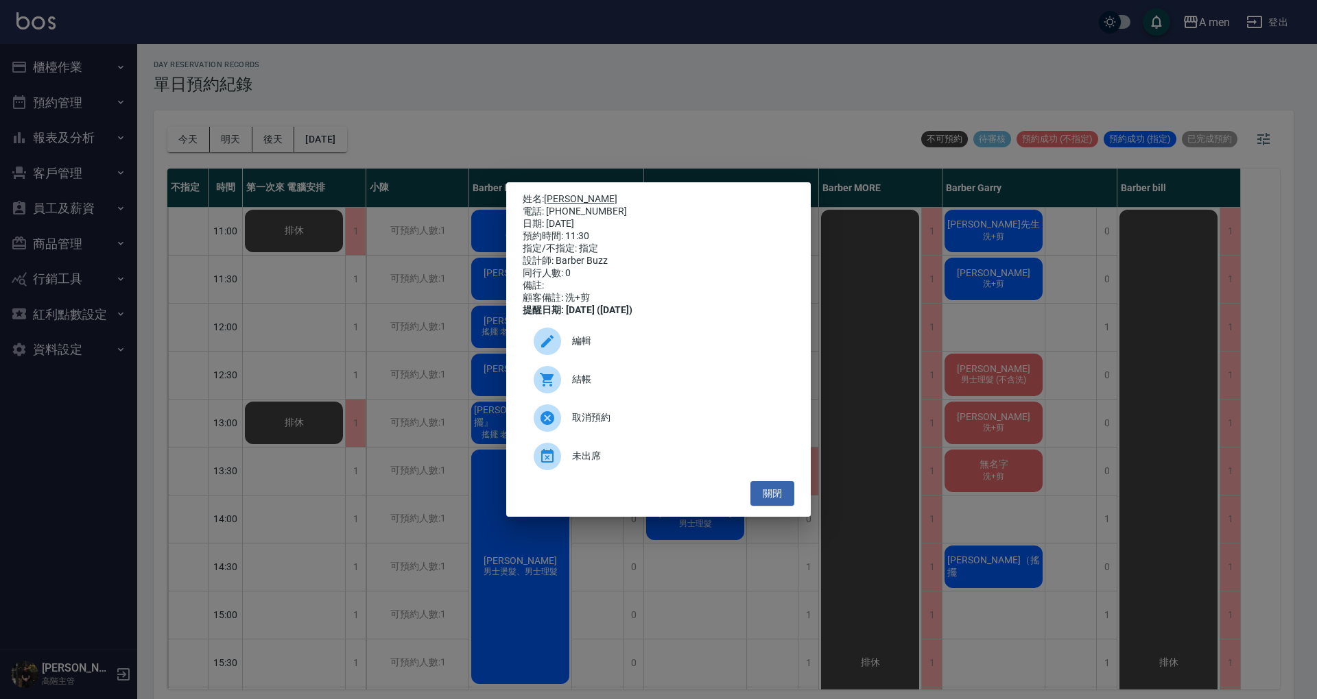
click at [565, 193] on link "許志川" at bounding box center [580, 198] width 73 height 11
click at [767, 507] on button "關閉" at bounding box center [772, 493] width 44 height 25
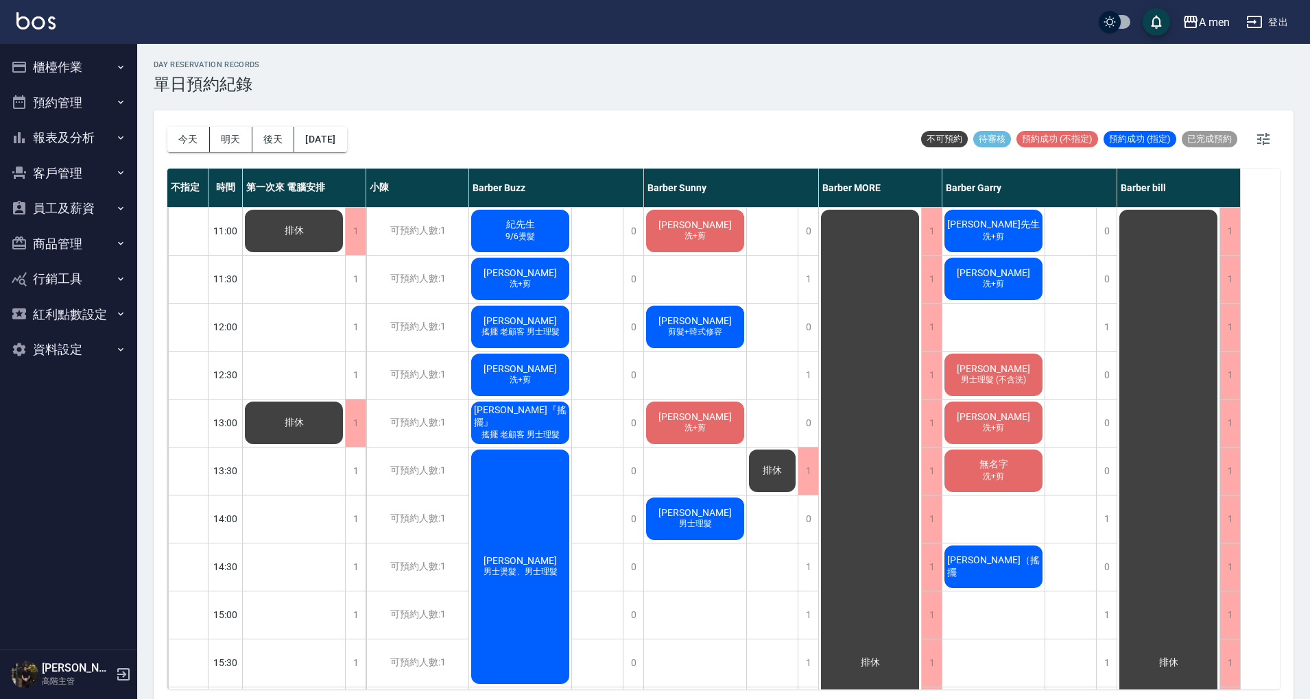
click at [543, 332] on span "搖擺 老顧客 男士理髮" at bounding box center [521, 332] width 84 height 12
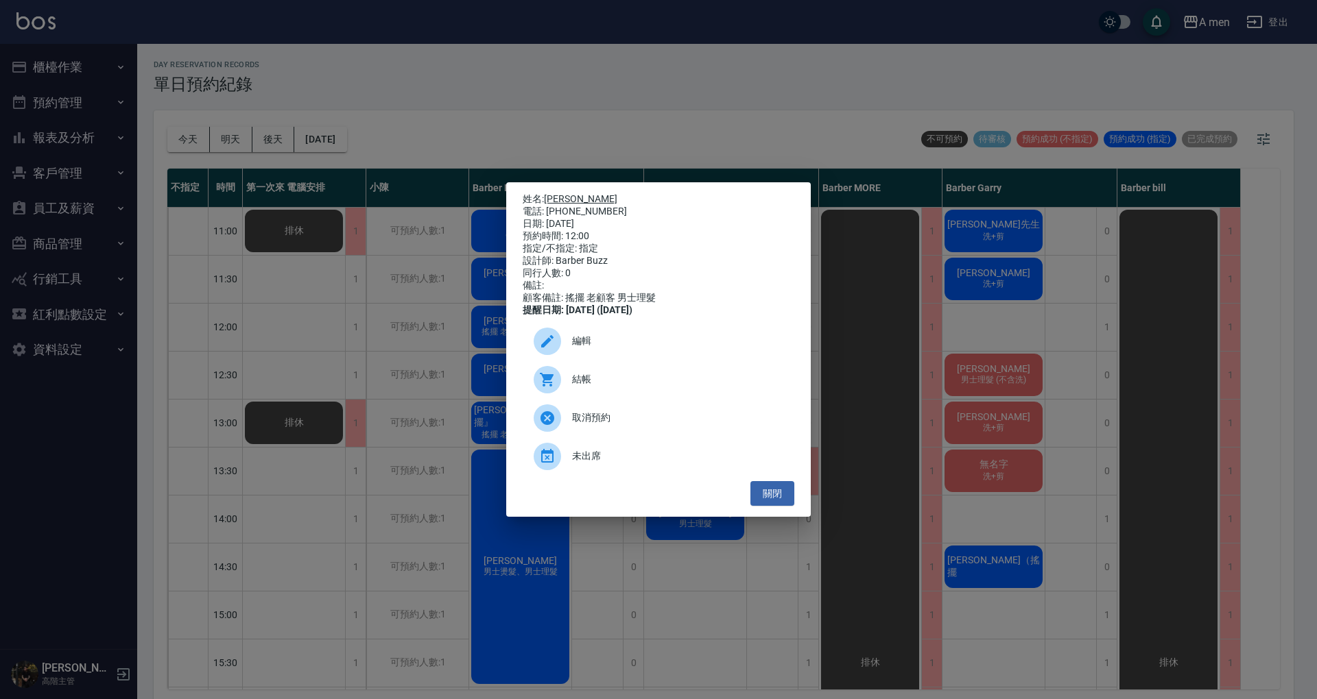
click at [558, 193] on link "簡佩真" at bounding box center [580, 198] width 73 height 11
click at [781, 505] on button "關閉" at bounding box center [772, 493] width 44 height 25
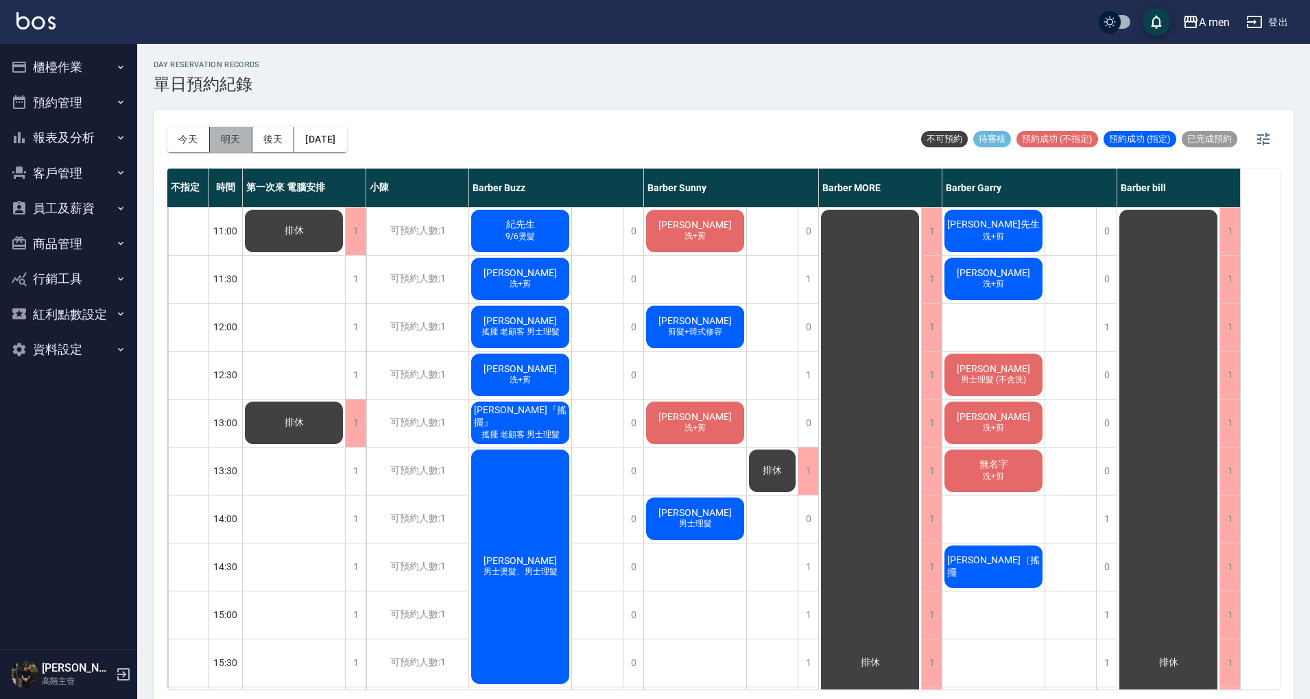
click at [232, 134] on button "明天" at bounding box center [231, 139] width 43 height 25
click at [989, 235] on span "洗+剪" at bounding box center [993, 237] width 27 height 12
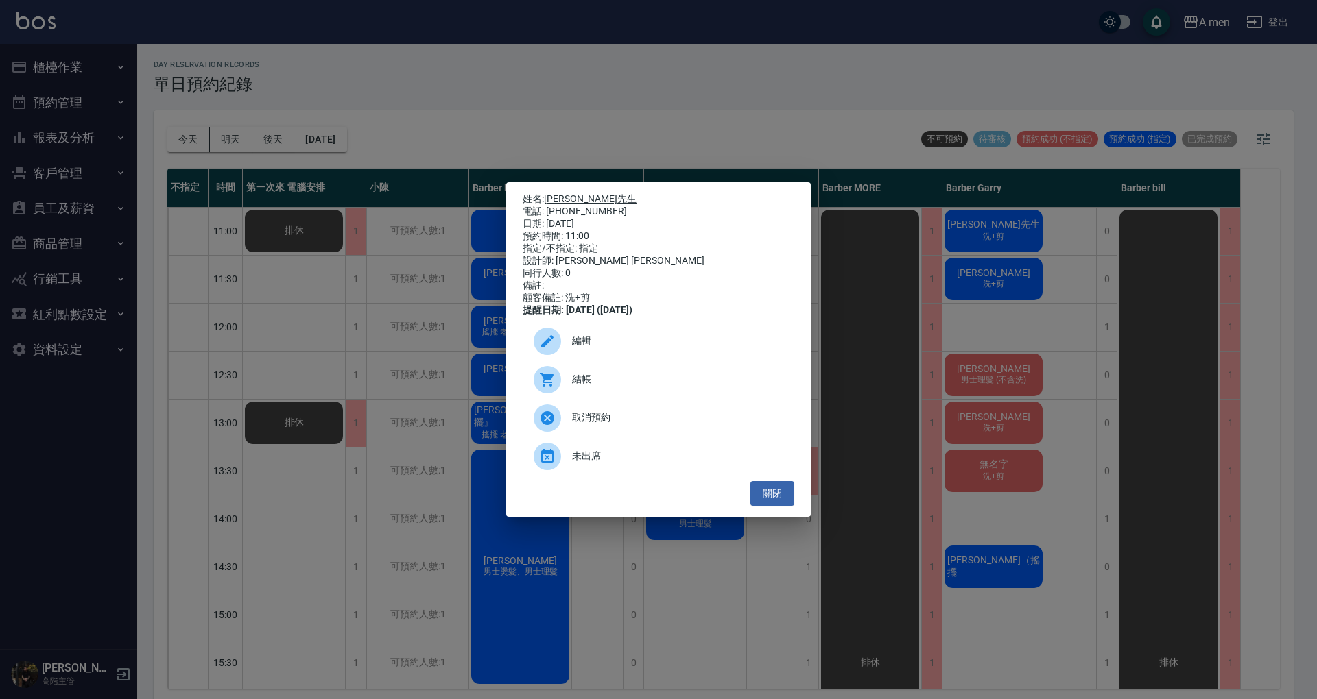
click at [561, 193] on link "[PERSON_NAME]先生" at bounding box center [590, 198] width 93 height 11
click at [784, 507] on button "關閉" at bounding box center [772, 493] width 44 height 25
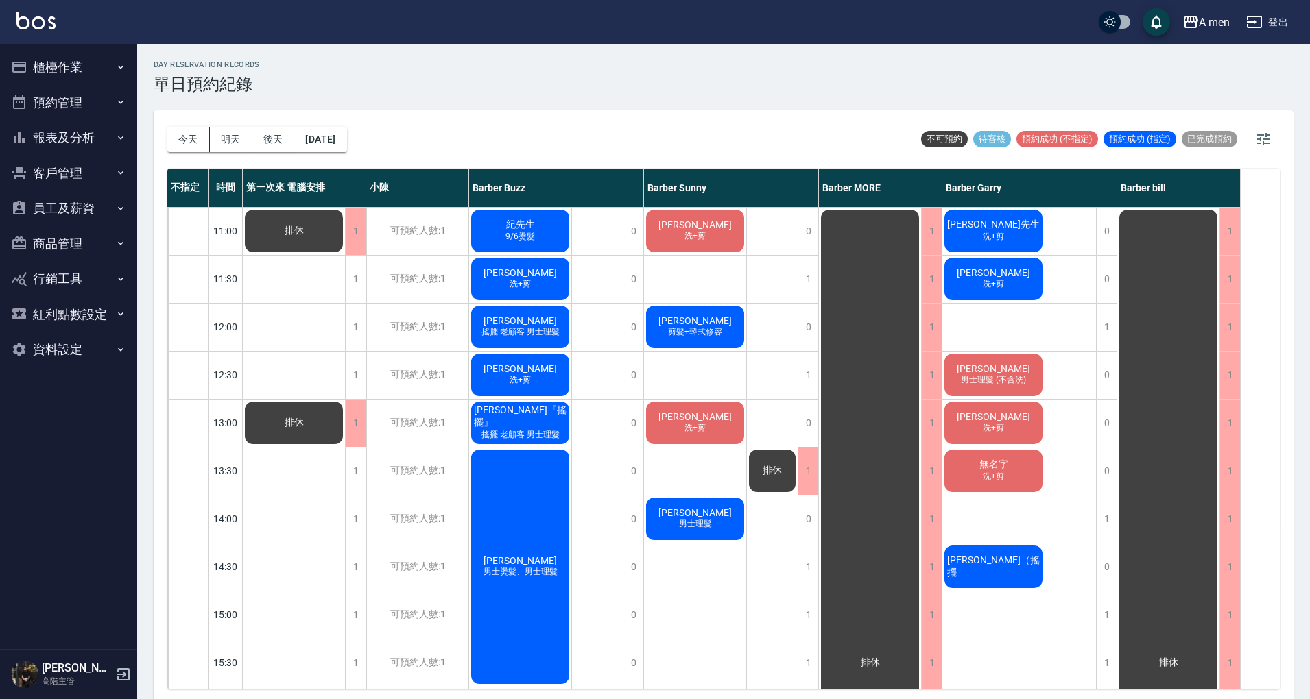
click at [186, 137] on button "今天" at bounding box center [188, 139] width 43 height 25
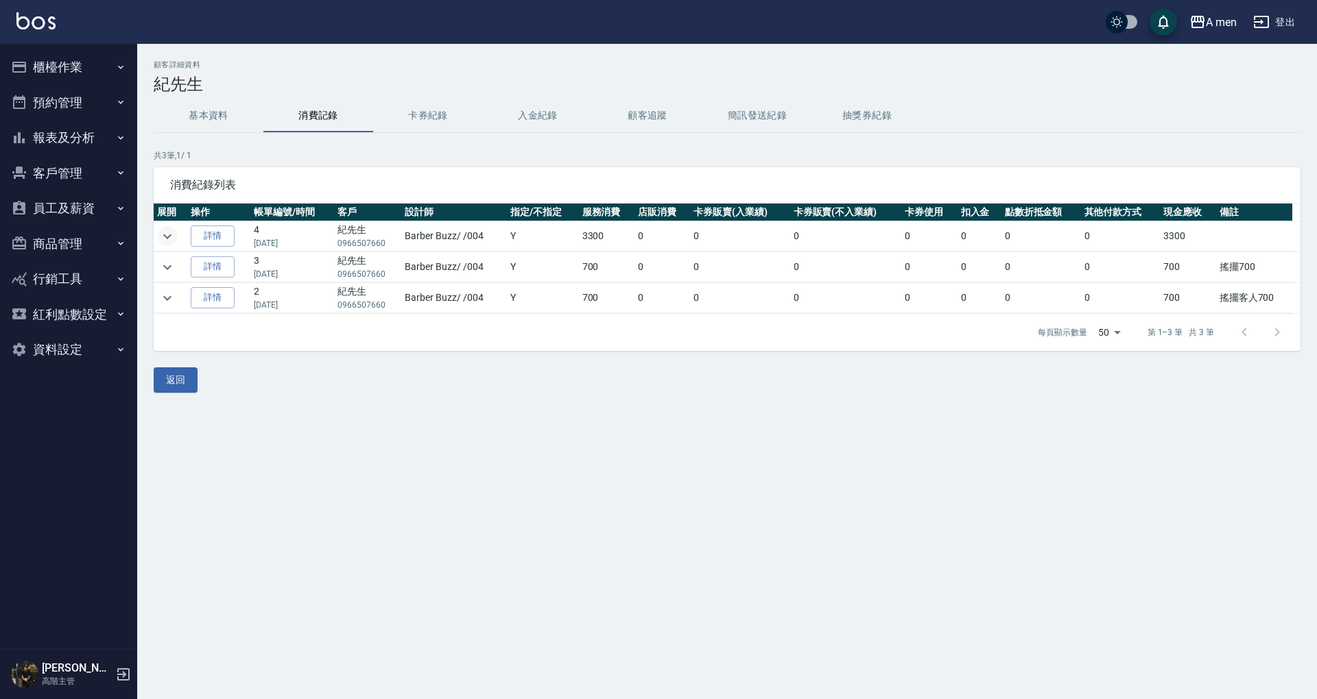
click at [167, 230] on icon "expand row" at bounding box center [167, 236] width 16 height 16
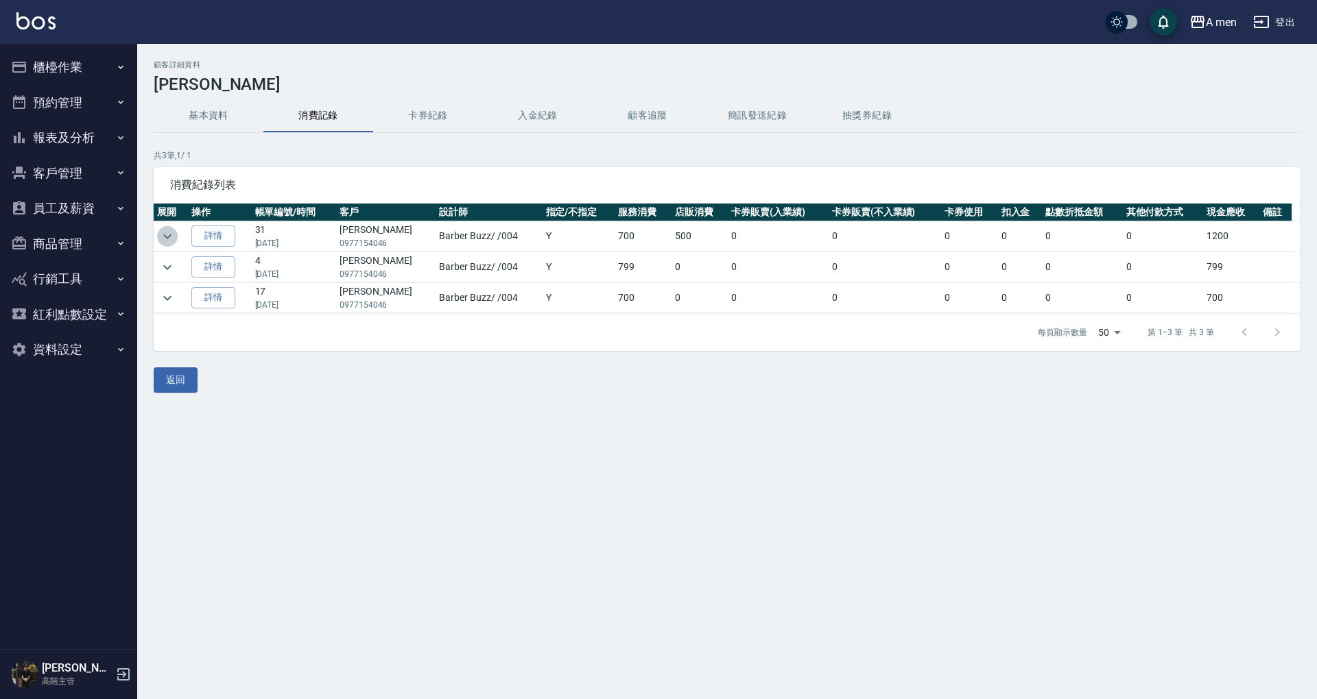
click at [170, 236] on icon "expand row" at bounding box center [167, 236] width 16 height 16
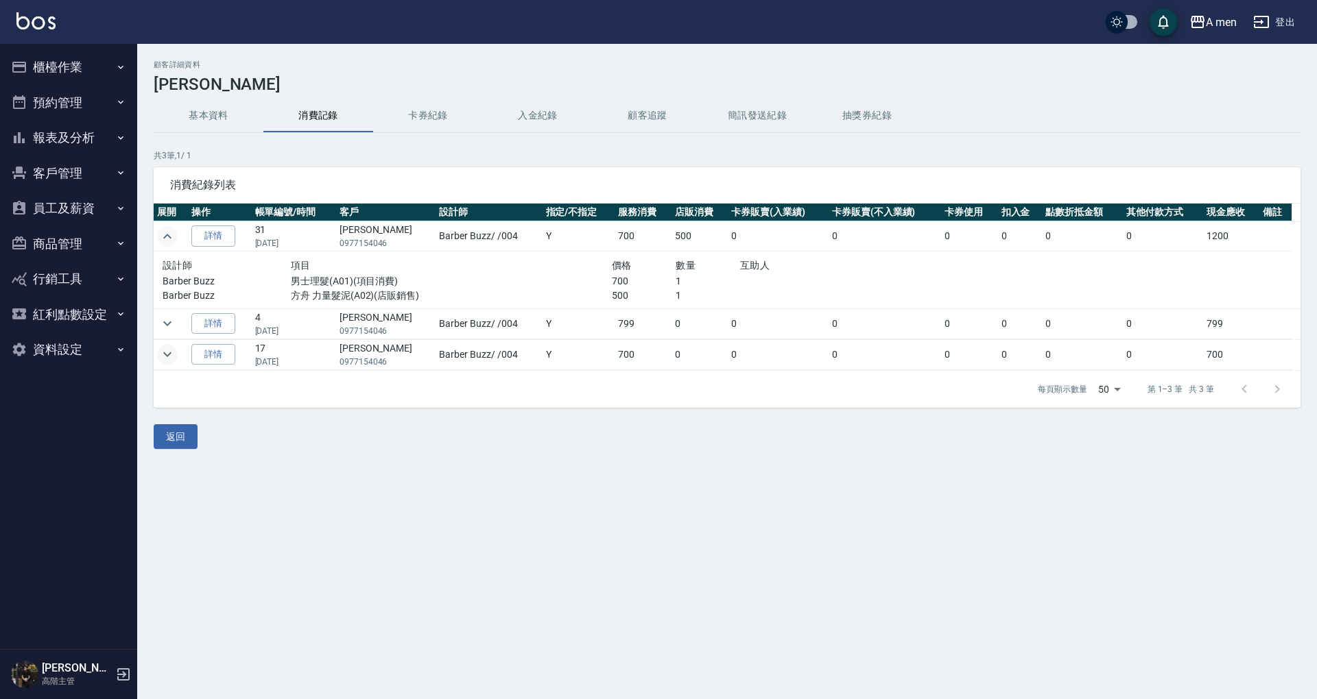
click at [166, 346] on icon "expand row" at bounding box center [167, 354] width 16 height 16
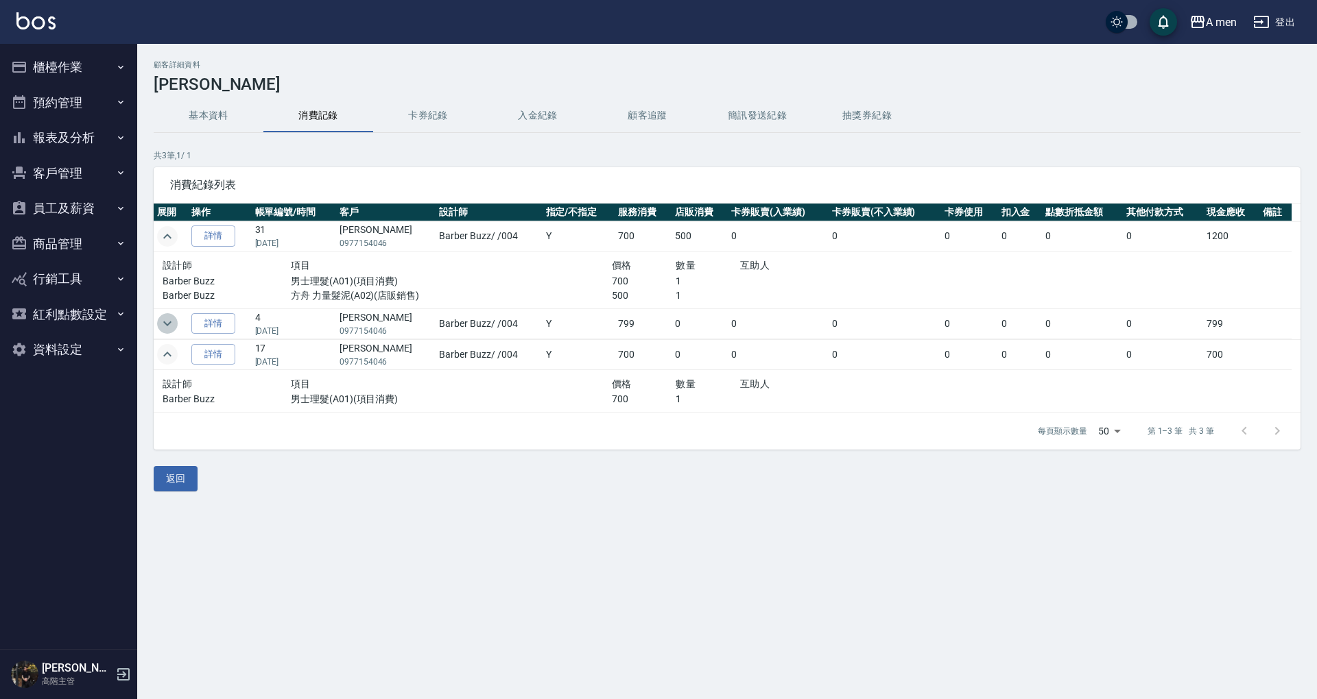
click at [163, 321] on icon "expand row" at bounding box center [167, 323] width 16 height 16
